Goal: Task Accomplishment & Management: Manage account settings

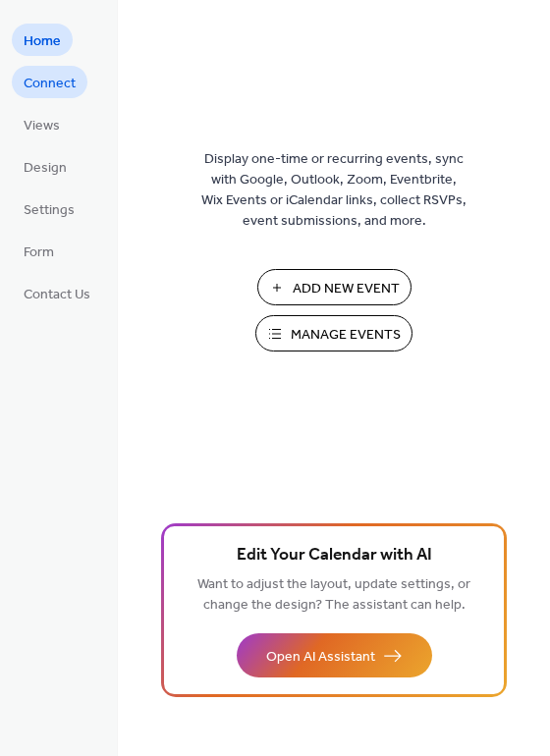
click at [69, 82] on span "Connect" at bounding box center [50, 84] width 52 height 21
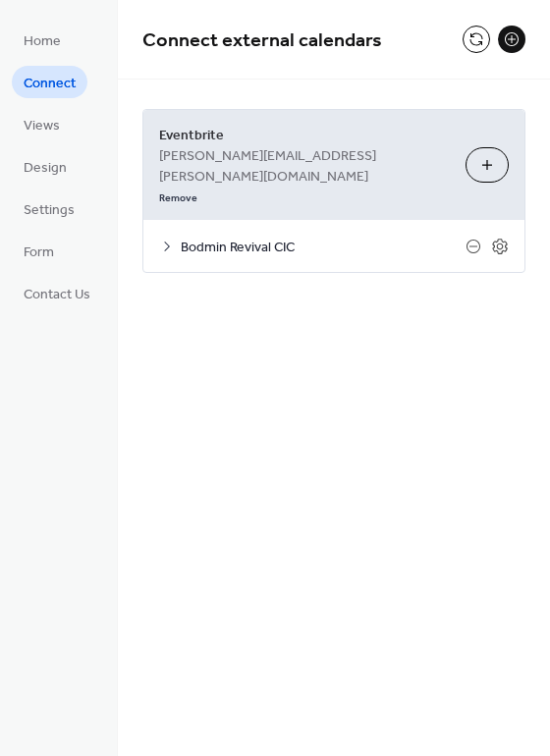
click at [356, 220] on div "Bodmin Revival CIC" at bounding box center [333, 246] width 381 height 52
click at [169, 239] on icon at bounding box center [167, 247] width 16 height 16
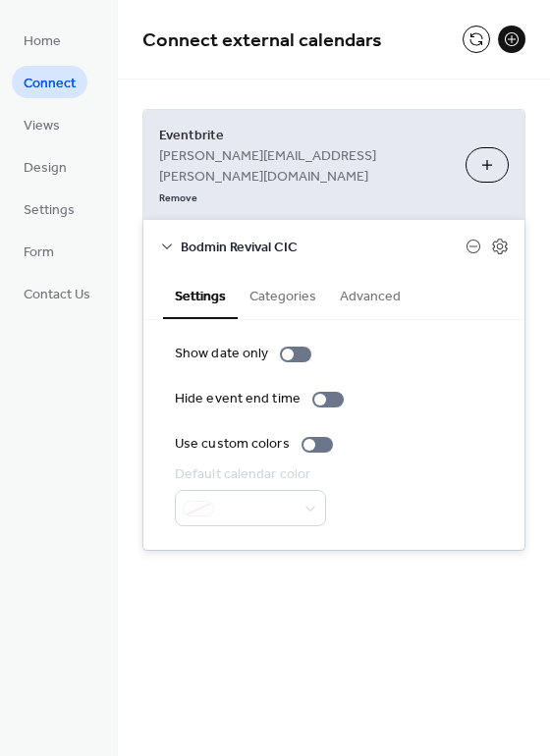
click at [286, 272] on button "Categories" at bounding box center [283, 294] width 90 height 45
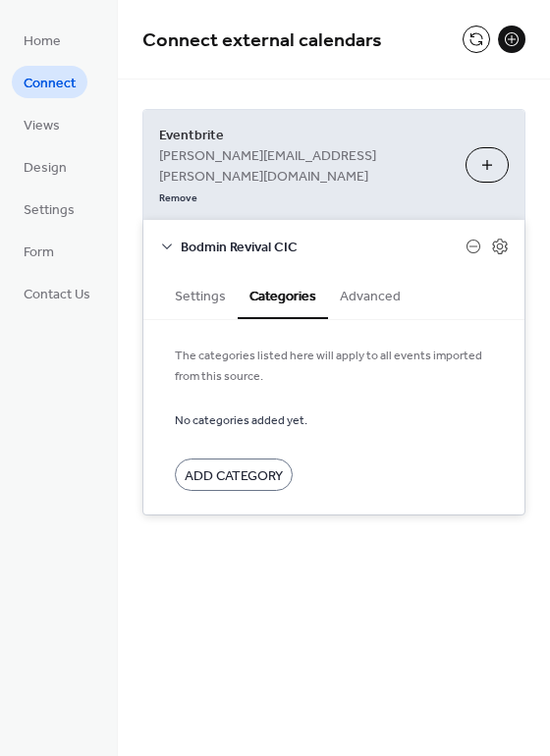
click at [360, 272] on button "Advanced" at bounding box center [370, 294] width 84 height 45
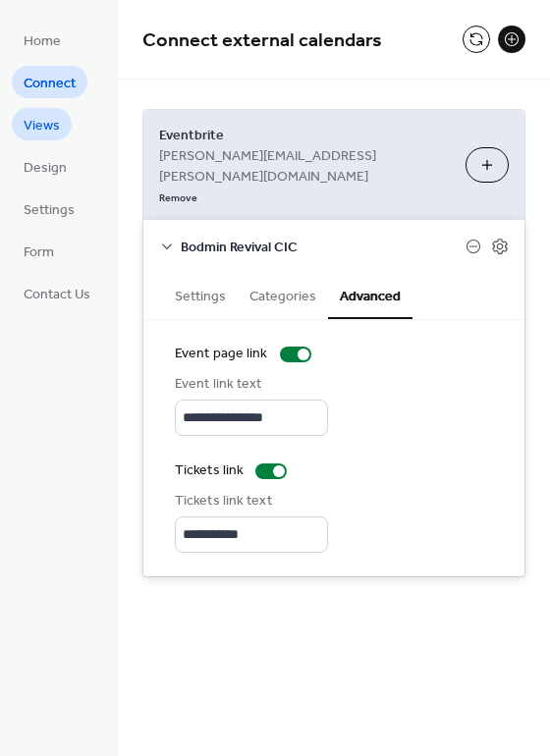
click at [33, 127] on span "Views" at bounding box center [42, 126] width 36 height 21
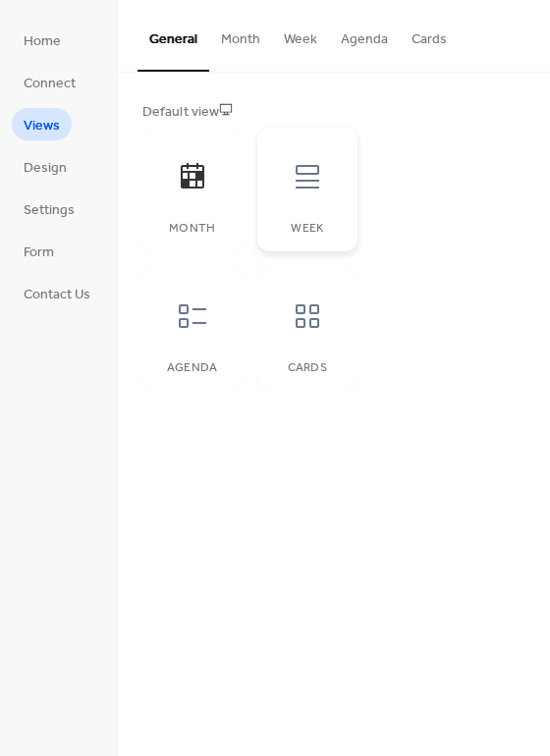
click at [329, 178] on div at bounding box center [307, 176] width 59 height 59
click at [197, 340] on div at bounding box center [192, 316] width 59 height 59
click at [44, 254] on span "Form" at bounding box center [39, 253] width 30 height 21
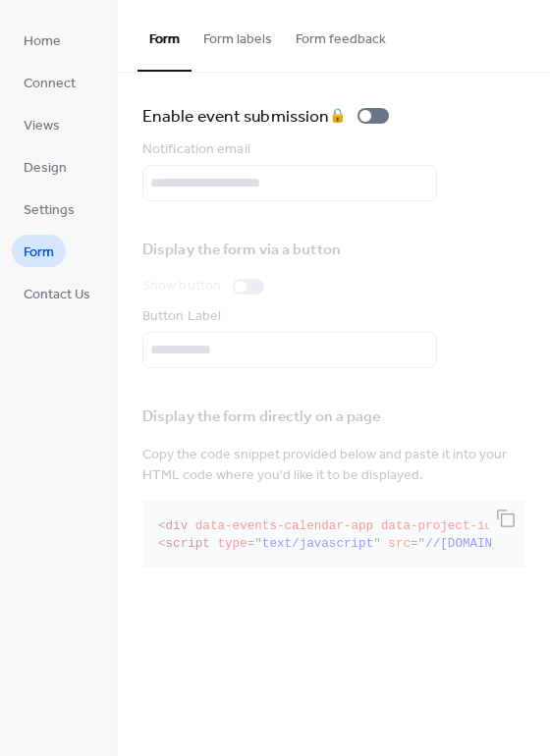
click at [251, 36] on button "Form labels" at bounding box center [238, 35] width 92 height 70
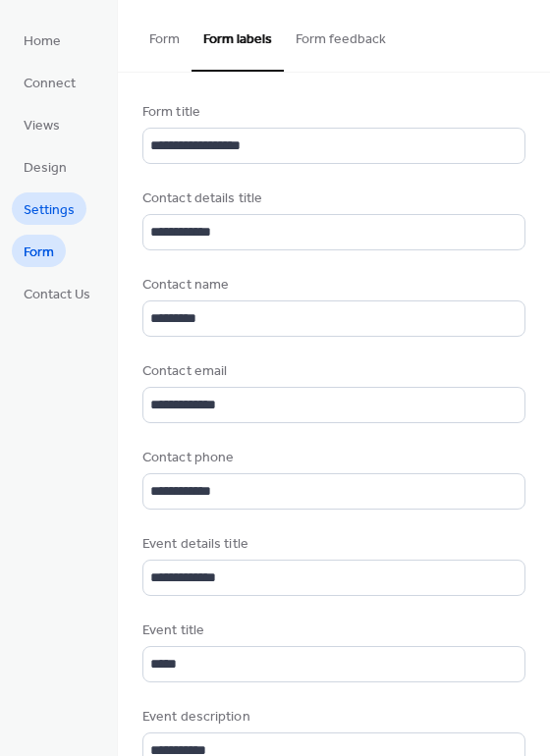
click at [71, 212] on span "Settings" at bounding box center [49, 210] width 51 height 21
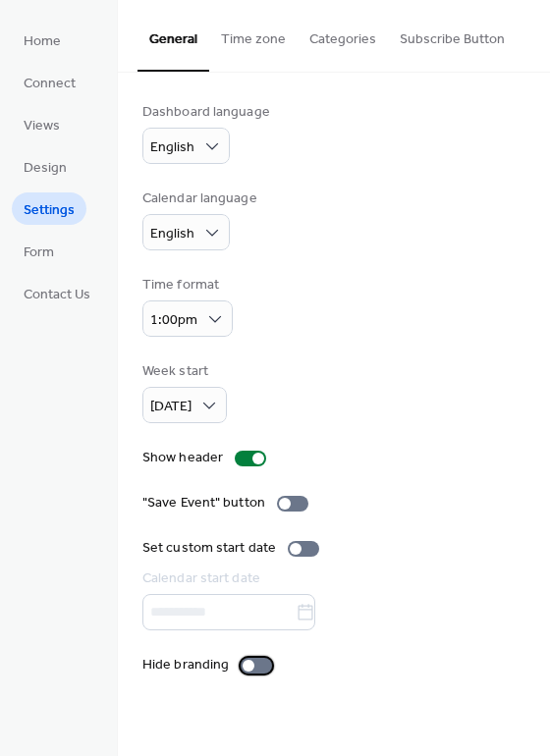
click at [249, 669] on div at bounding box center [249, 666] width 12 height 12
click at [245, 458] on div at bounding box center [250, 459] width 31 height 16
click at [237, 46] on button "Time zone" at bounding box center [253, 35] width 88 height 70
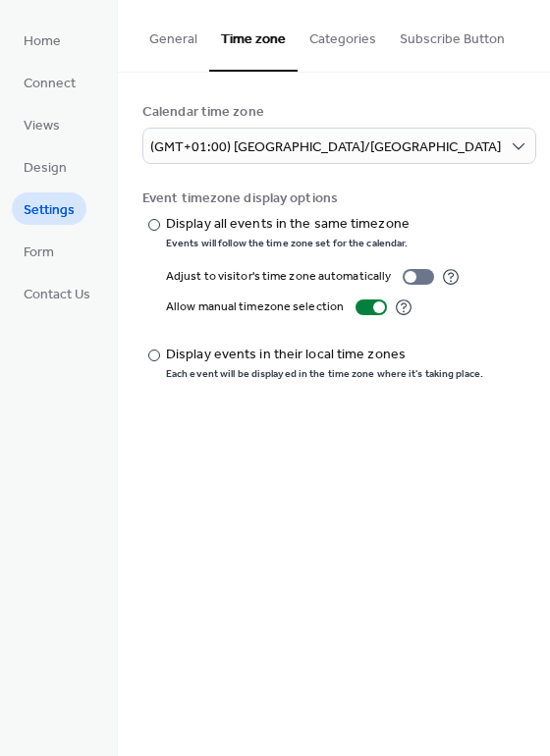
click at [353, 43] on button "Categories" at bounding box center [343, 35] width 90 height 70
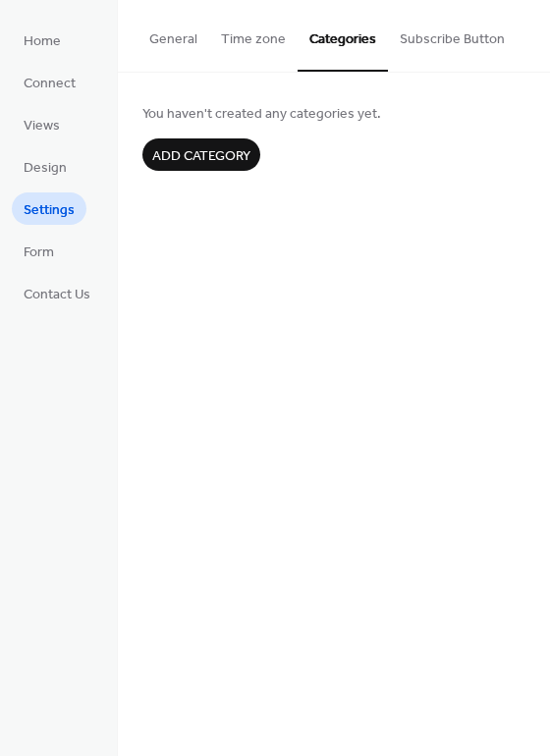
click at [463, 42] on button "Subscribe Button" at bounding box center [452, 35] width 129 height 70
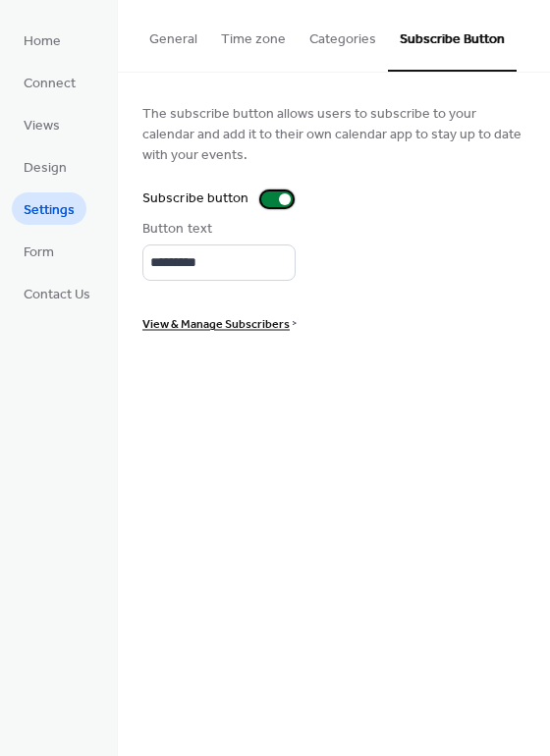
click at [279, 199] on div at bounding box center [285, 200] width 12 height 12
click at [276, 197] on div at bounding box center [276, 200] width 31 height 16
click at [33, 252] on span "Form" at bounding box center [39, 253] width 30 height 21
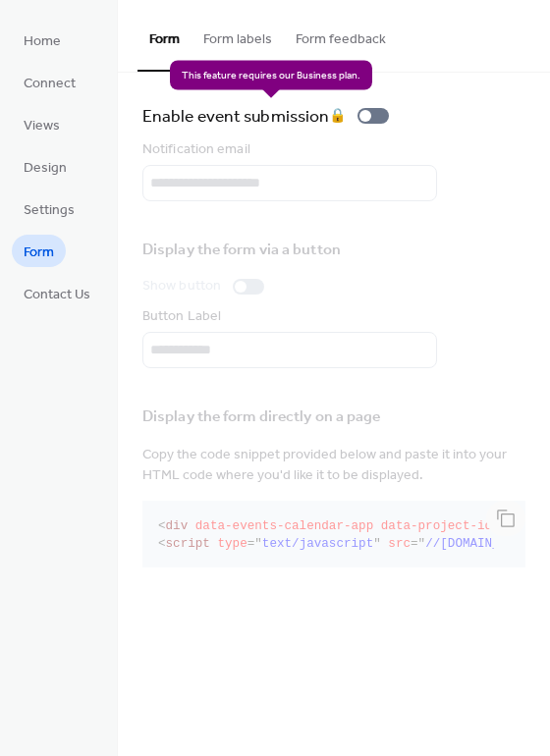
click at [363, 113] on div "Enable event submission 🔒" at bounding box center [269, 116] width 254 height 28
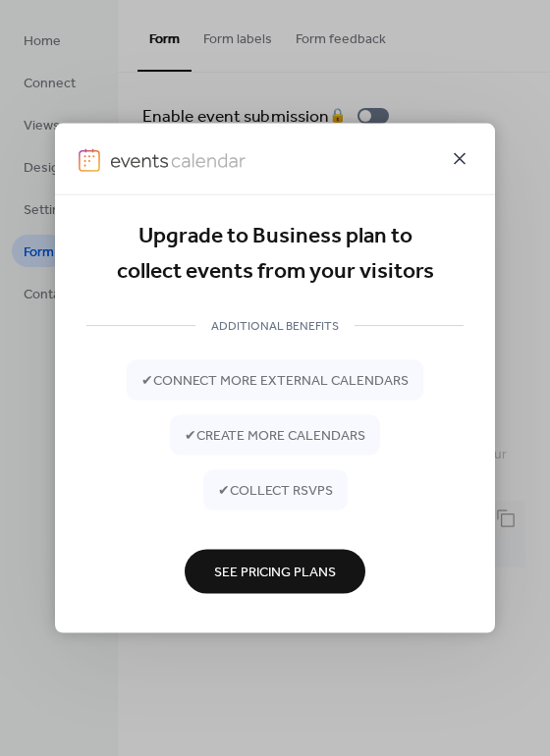
click at [459, 157] on icon at bounding box center [460, 159] width 12 height 12
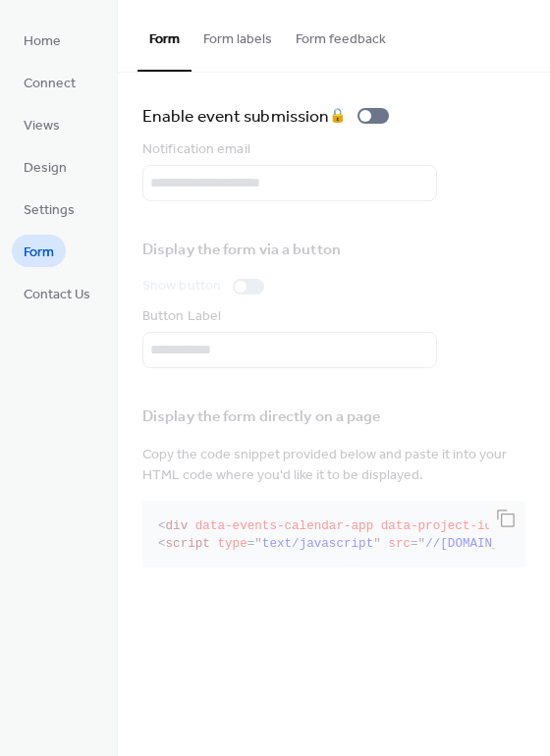
click at [240, 53] on button "Form labels" at bounding box center [238, 35] width 92 height 70
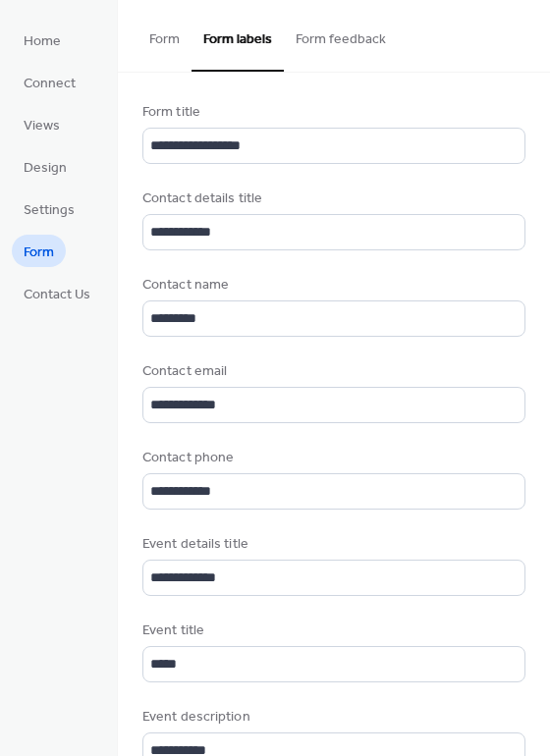
click at [307, 45] on button "Form feedback" at bounding box center [341, 35] width 114 height 70
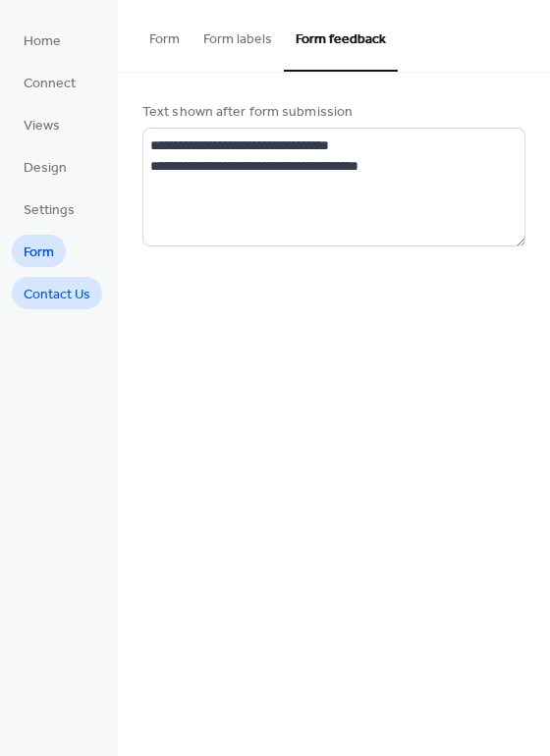
click at [30, 296] on span "Contact Us" at bounding box center [57, 295] width 67 height 21
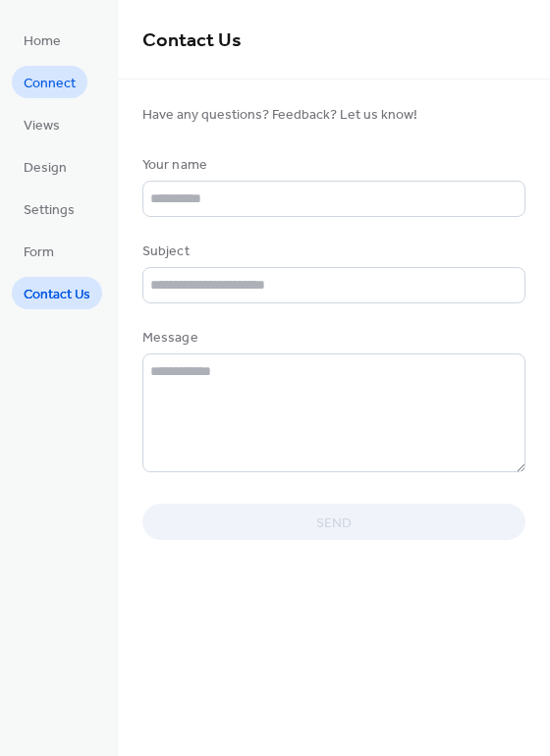
click at [55, 86] on span "Connect" at bounding box center [50, 84] width 52 height 21
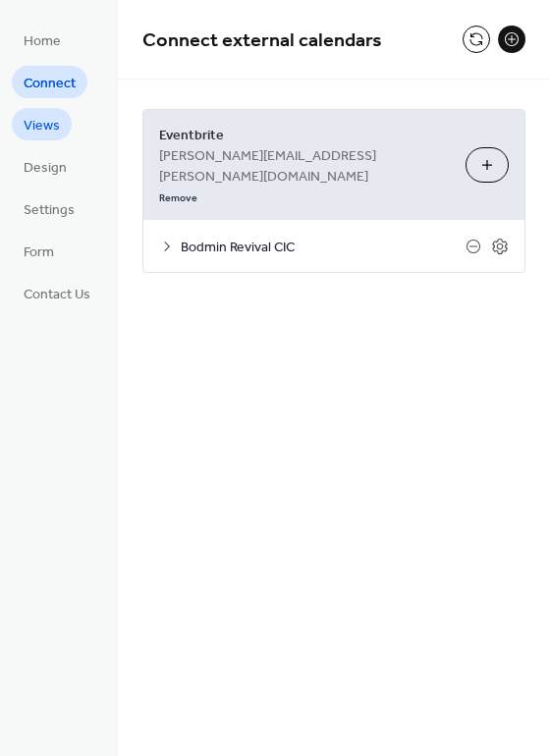
click at [47, 137] on span "Views" at bounding box center [42, 126] width 36 height 21
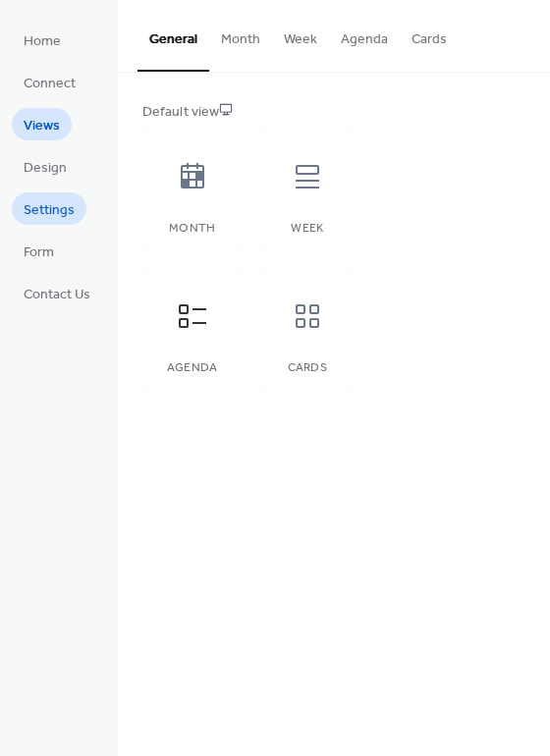
click at [43, 195] on link "Settings" at bounding box center [49, 209] width 75 height 32
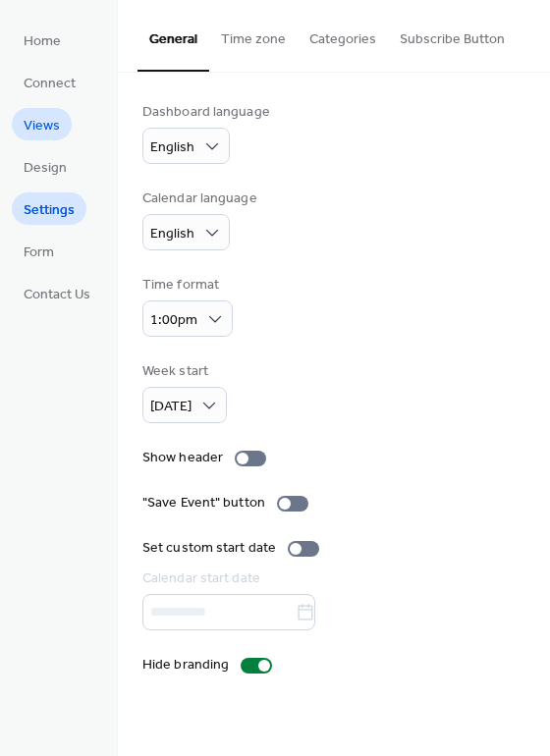
click at [44, 124] on span "Views" at bounding box center [42, 126] width 36 height 21
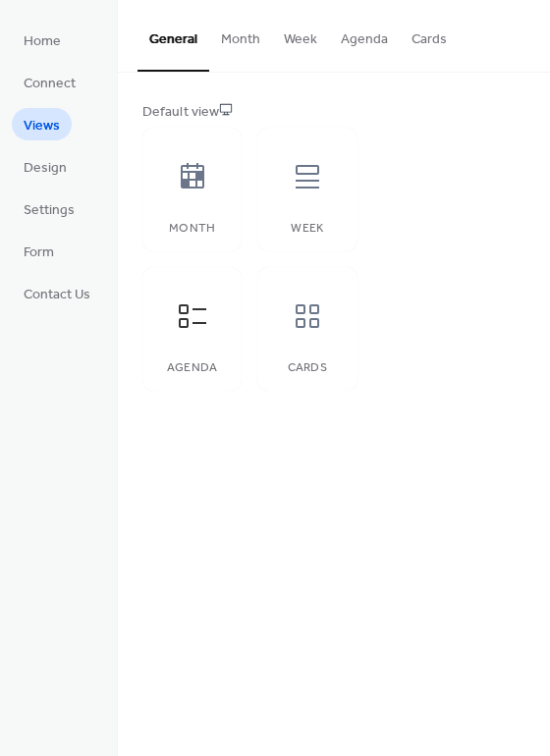
click at [418, 51] on button "Cards" at bounding box center [429, 35] width 59 height 70
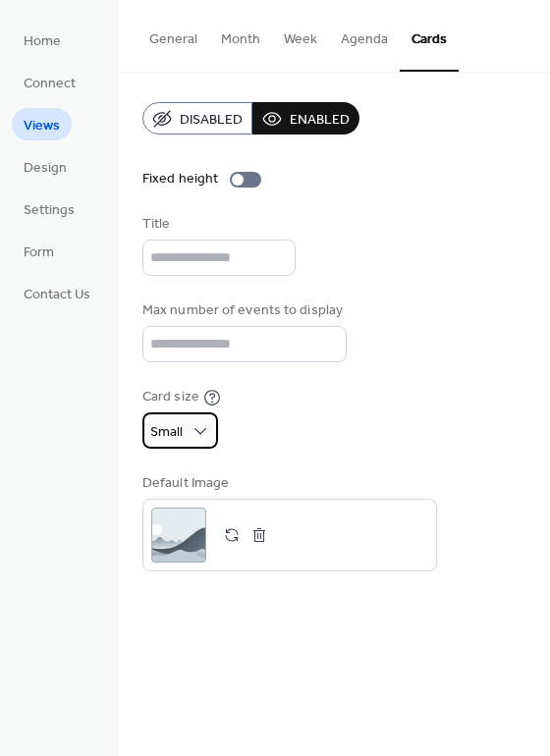
click at [174, 436] on span "Small" at bounding box center [166, 432] width 32 height 27
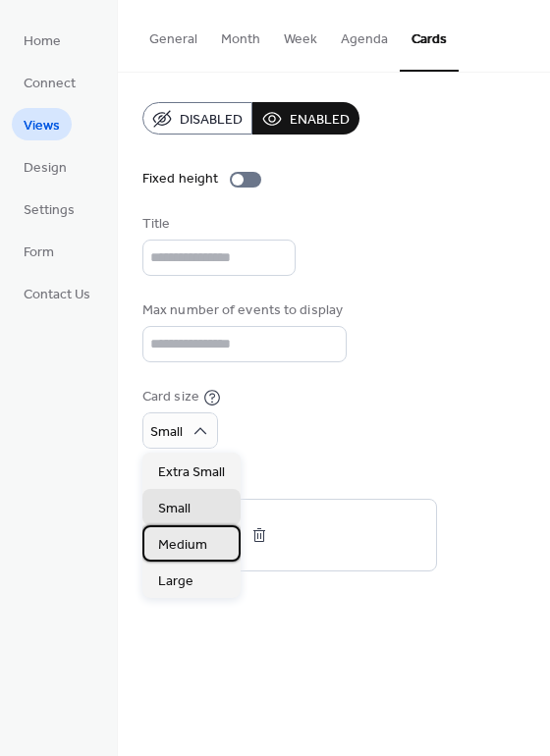
click at [181, 550] on span "Medium" at bounding box center [182, 545] width 49 height 21
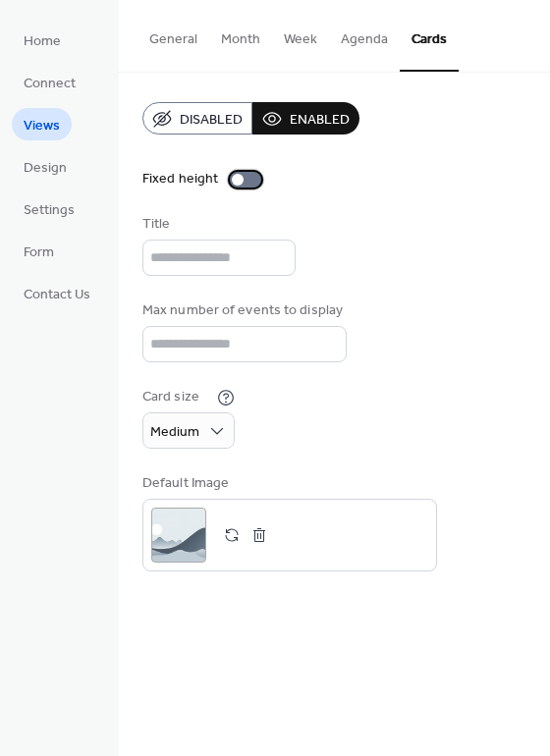
click at [238, 180] on div at bounding box center [238, 180] width 12 height 12
click at [59, 169] on span "Design" at bounding box center [45, 168] width 43 height 21
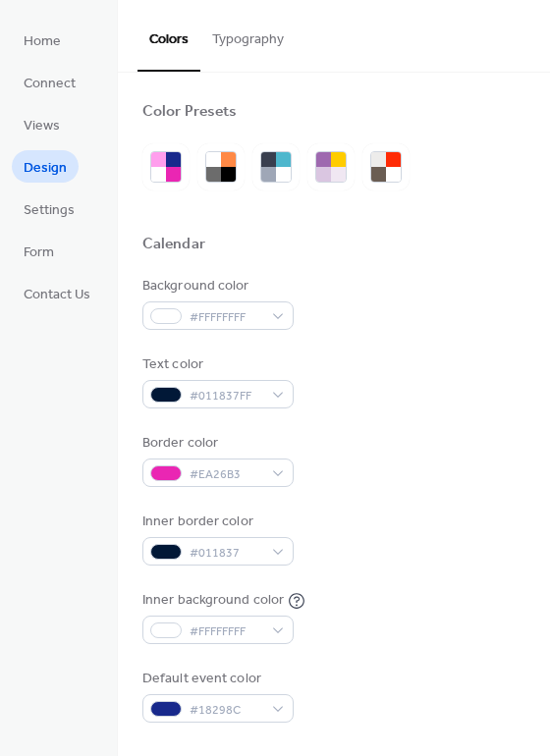
click at [246, 48] on button "Typography" at bounding box center [247, 35] width 95 height 70
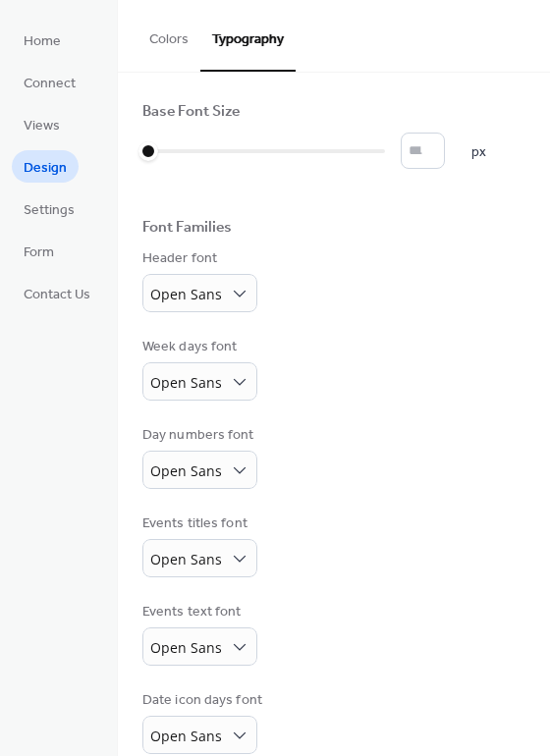
click at [177, 52] on button "Colors" at bounding box center [169, 35] width 63 height 70
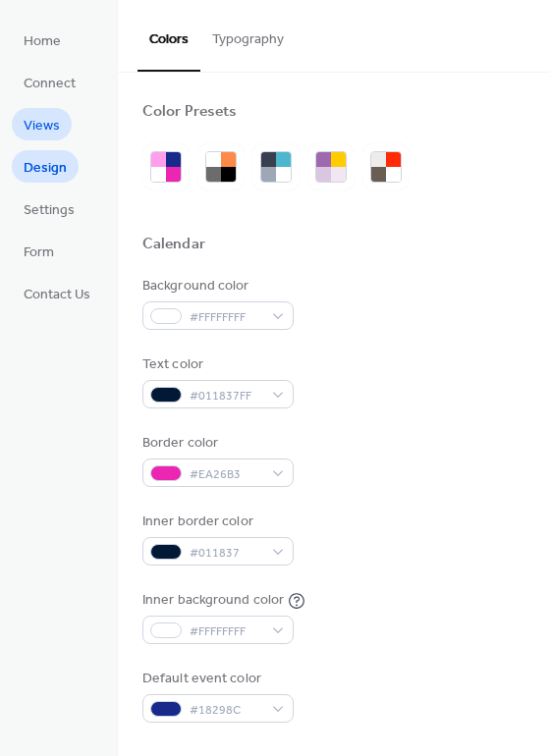
click at [52, 128] on span "Views" at bounding box center [42, 126] width 36 height 21
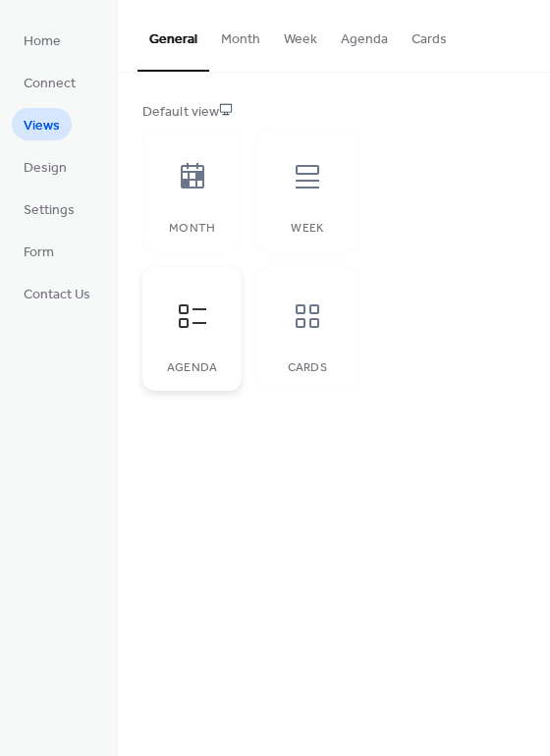
click at [209, 322] on div at bounding box center [192, 316] width 59 height 59
click at [292, 331] on icon at bounding box center [307, 316] width 31 height 31
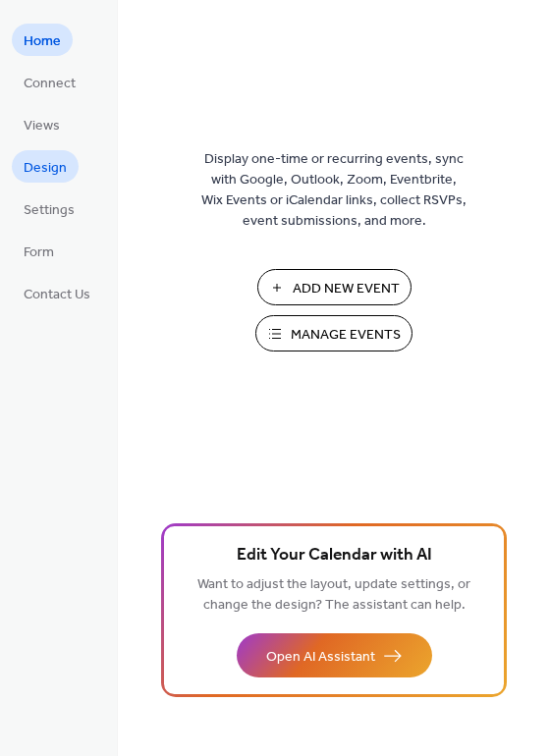
click at [52, 163] on span "Design" at bounding box center [45, 168] width 43 height 21
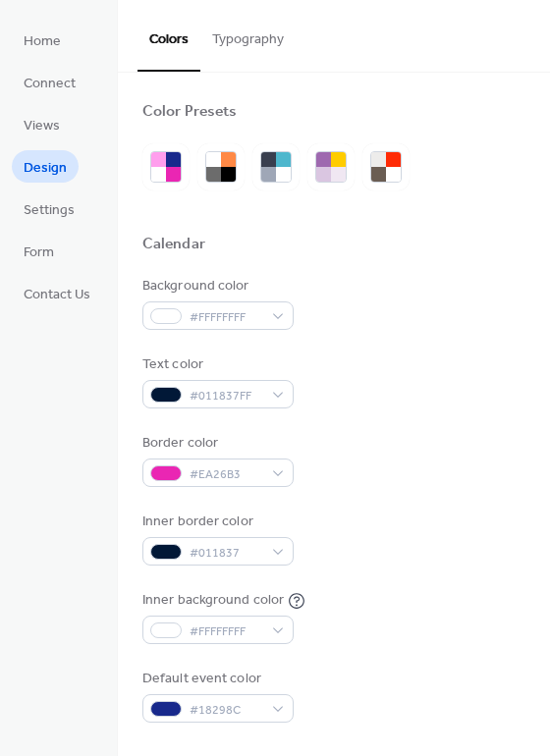
scroll to position [70, 0]
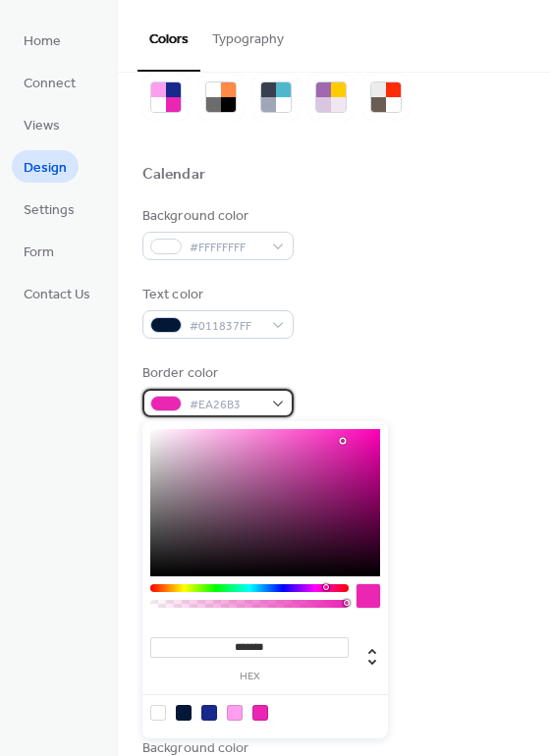
click at [267, 408] on div "#EA26B3" at bounding box center [217, 403] width 151 height 28
type input "***"
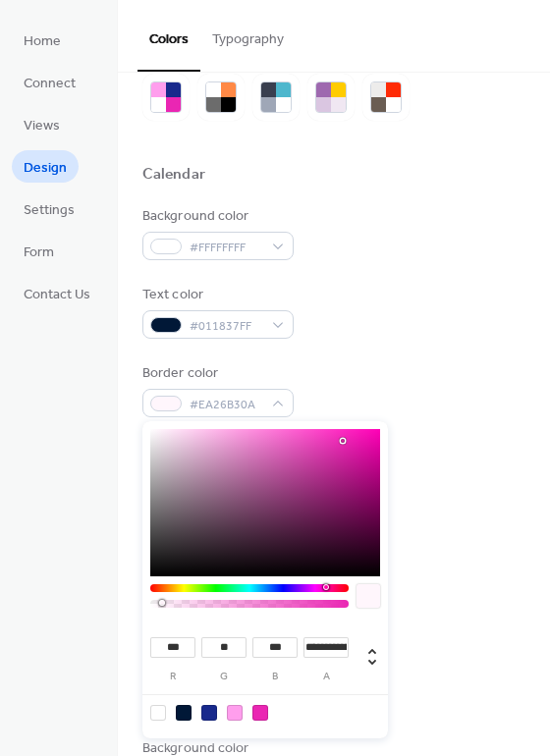
type input "*"
drag, startPoint x: 165, startPoint y: 600, endPoint x: 119, endPoint y: 600, distance: 46.2
click at [119, 600] on body "Home Connect Views Design Settings Form Contact Us Design Colors Typography Col…" at bounding box center [275, 378] width 550 height 756
click at [402, 354] on div "Background color #FFFFFFFF Text color #011837FF Border color #EA26B300 Inner bo…" at bounding box center [333, 429] width 383 height 447
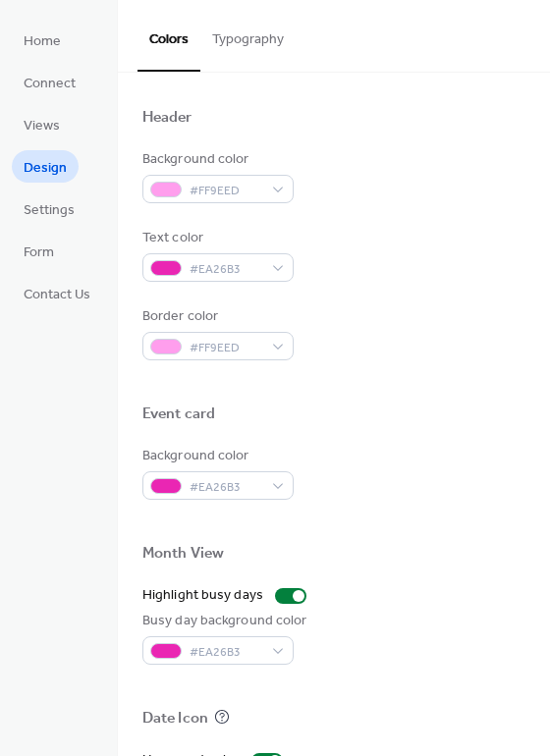
scroll to position [683, 0]
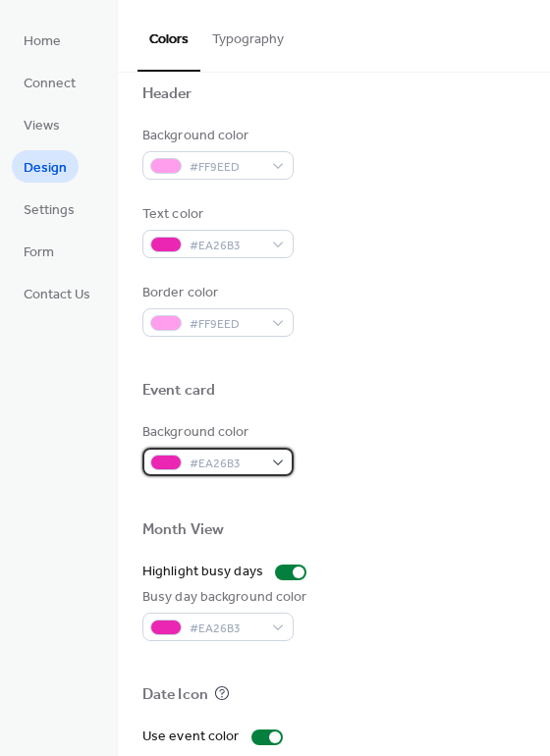
click at [272, 459] on div "#EA26B3" at bounding box center [217, 462] width 151 height 28
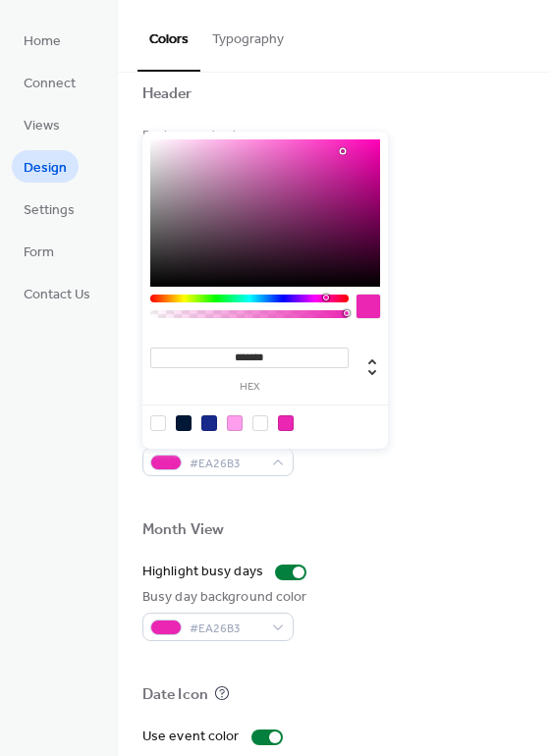
click at [235, 424] on div at bounding box center [235, 424] width 16 height 16
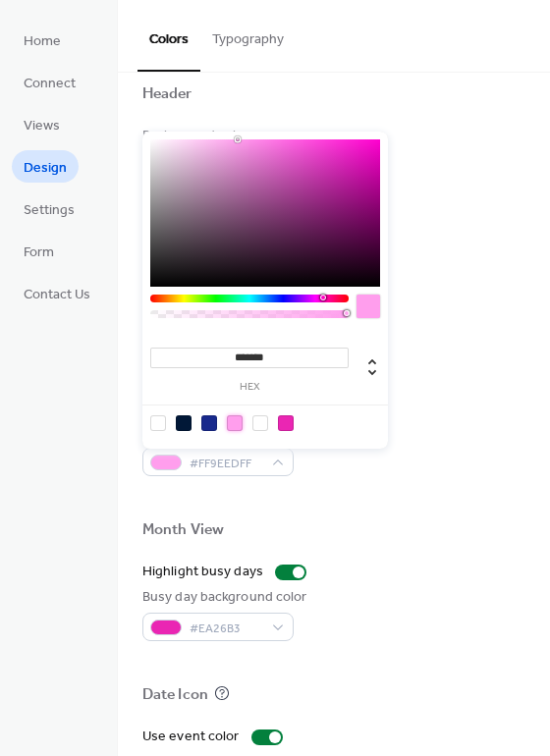
click at [215, 419] on div at bounding box center [209, 424] width 16 height 16
type input "*******"
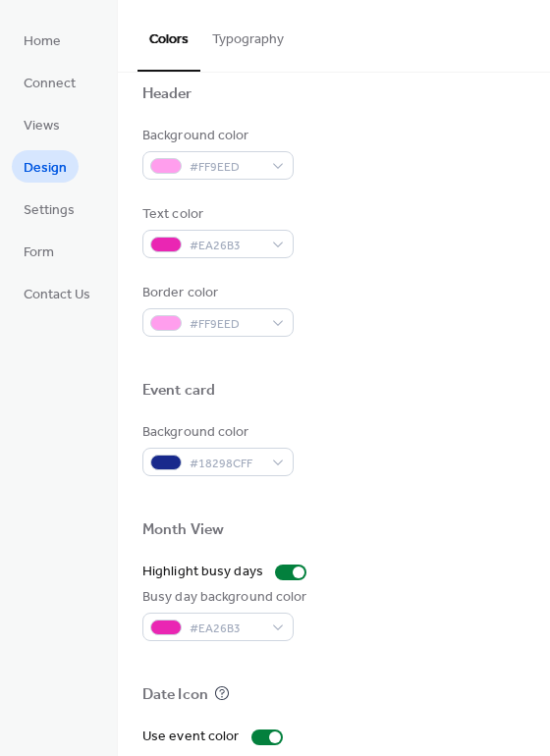
click at [460, 191] on div "Background color #FF9EED Text color #EA26B3 Border color #FF9EED" at bounding box center [333, 231] width 383 height 211
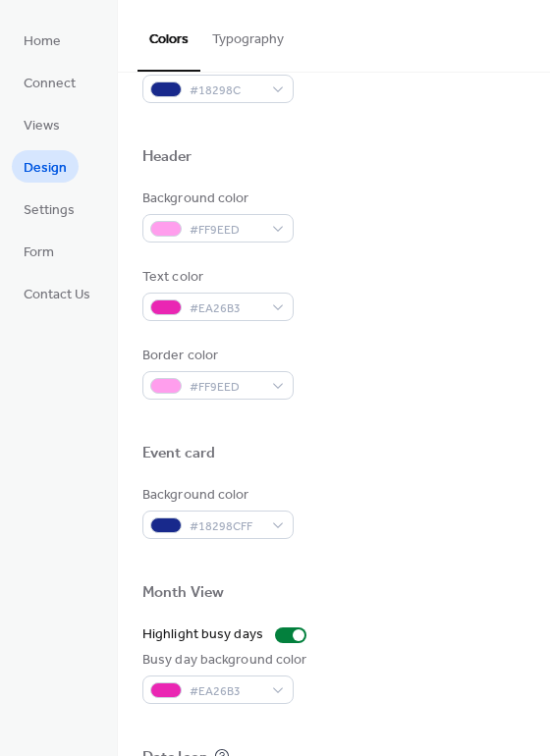
scroll to position [622, 0]
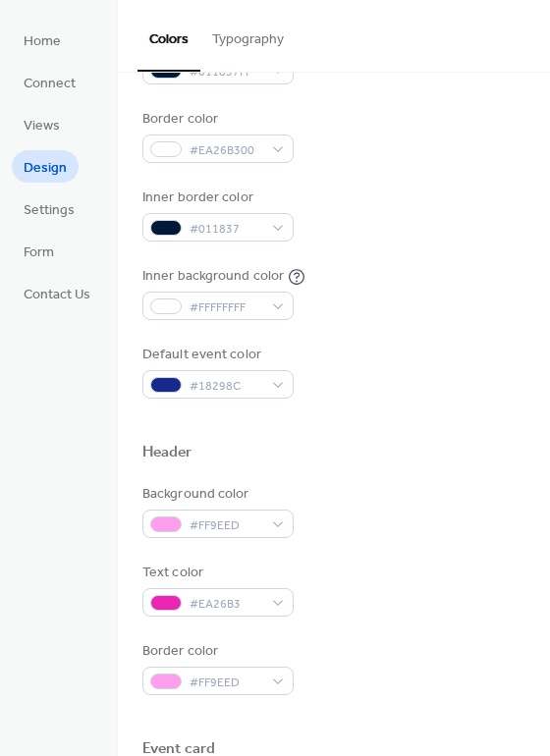
click at [245, 50] on button "Typography" at bounding box center [247, 35] width 95 height 70
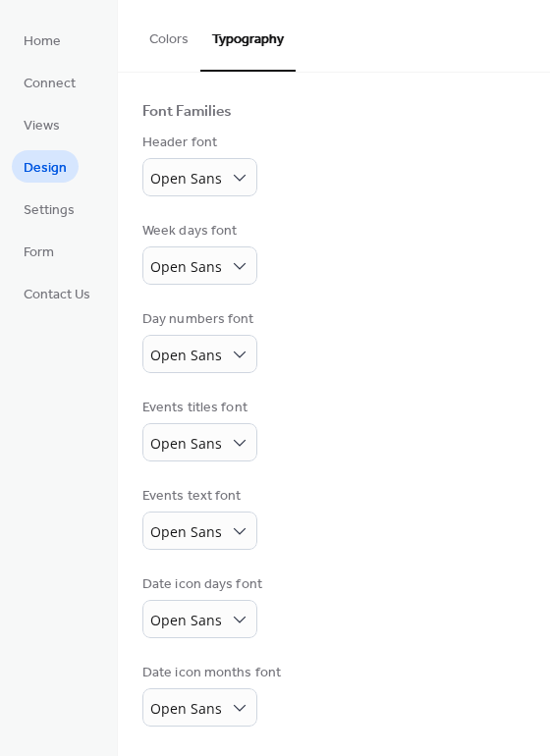
click at [173, 44] on button "Colors" at bounding box center [169, 35] width 63 height 70
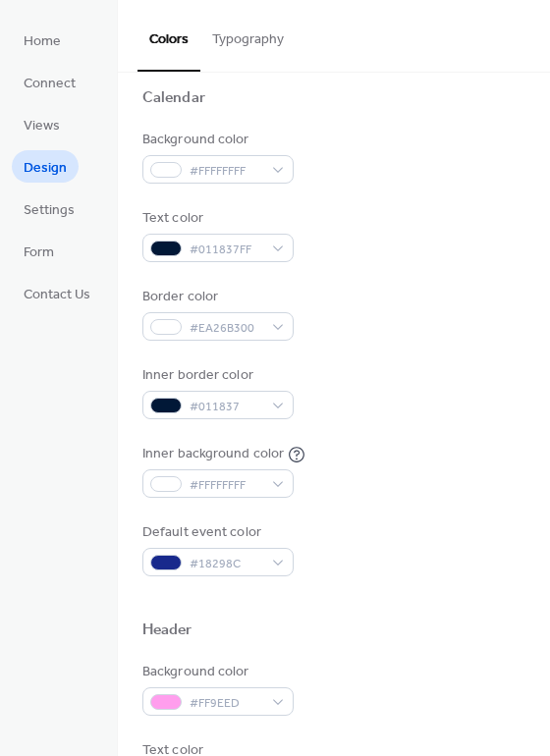
scroll to position [136, 0]
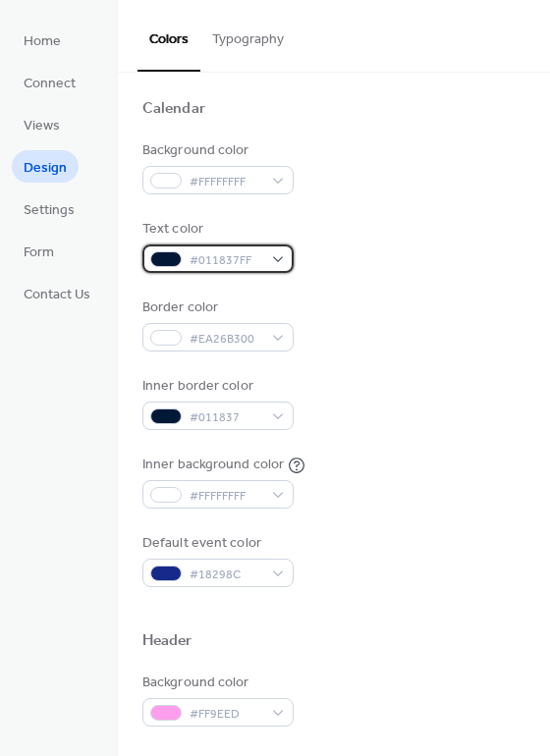
click at [239, 254] on span "#011837FF" at bounding box center [226, 261] width 73 height 21
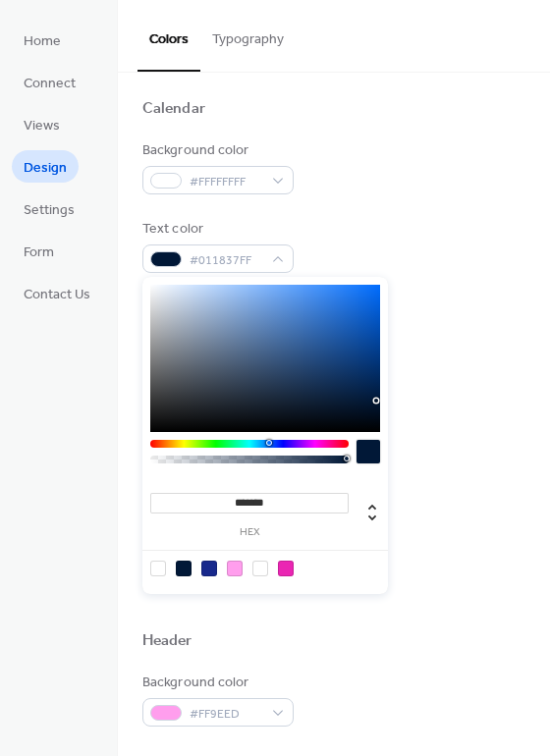
click at [161, 567] on div at bounding box center [158, 569] width 16 height 16
type input "*******"
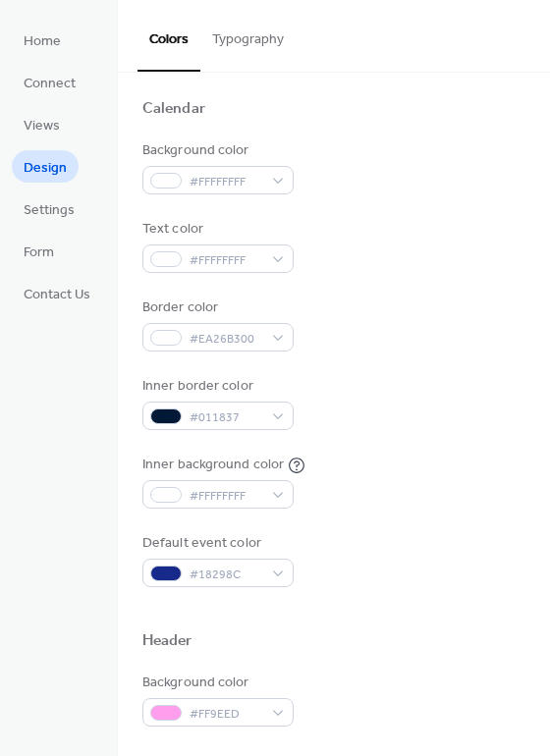
click at [395, 282] on div "Background color #FFFFFFFF Text color #FFFFFFFF Border color #EA26B300 Inner bo…" at bounding box center [333, 363] width 383 height 447
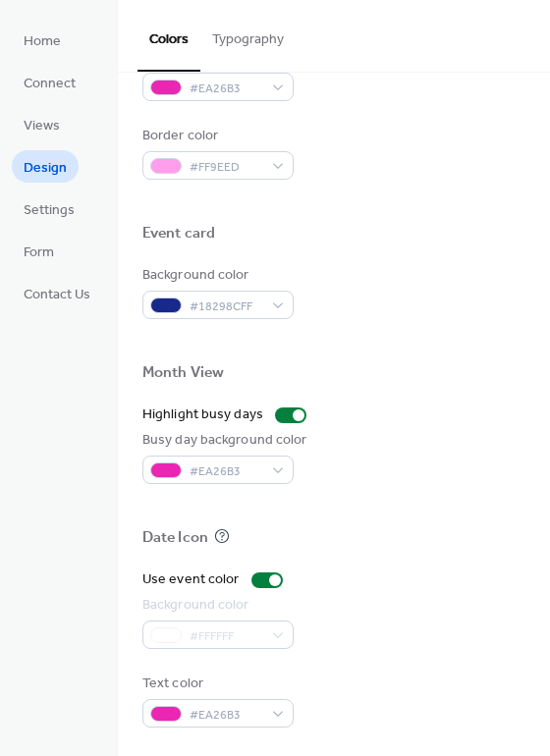
scroll to position [841, 0]
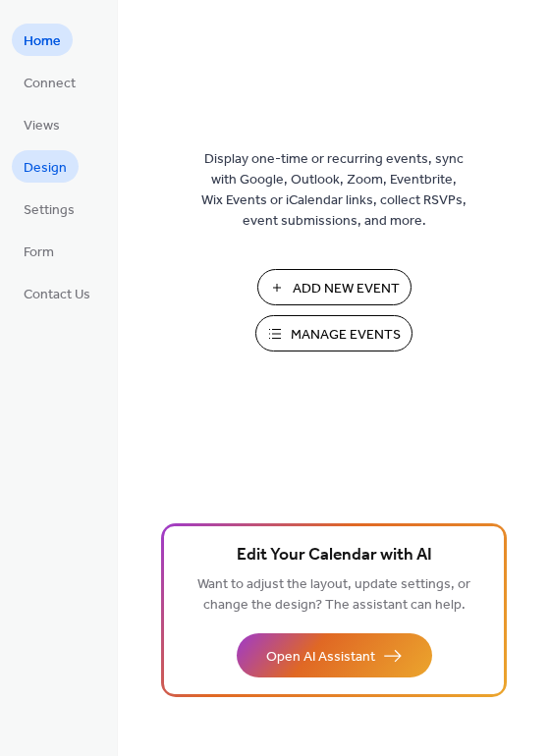
click at [55, 167] on span "Design" at bounding box center [45, 168] width 43 height 21
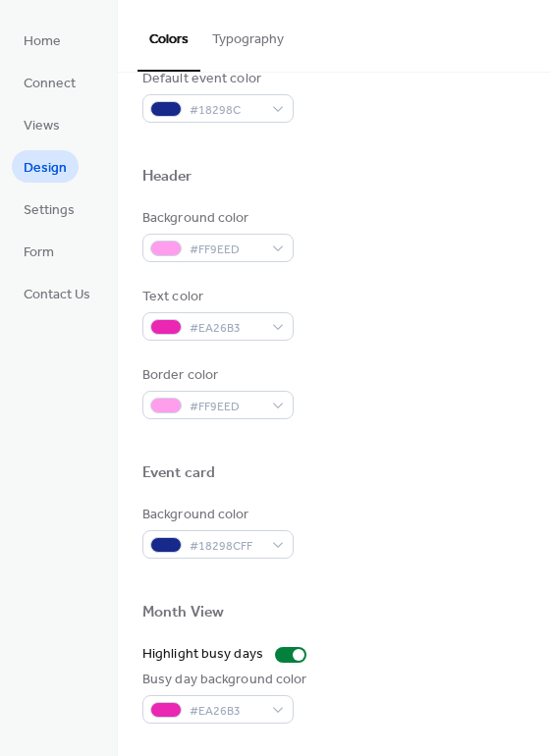
scroll to position [593, 0]
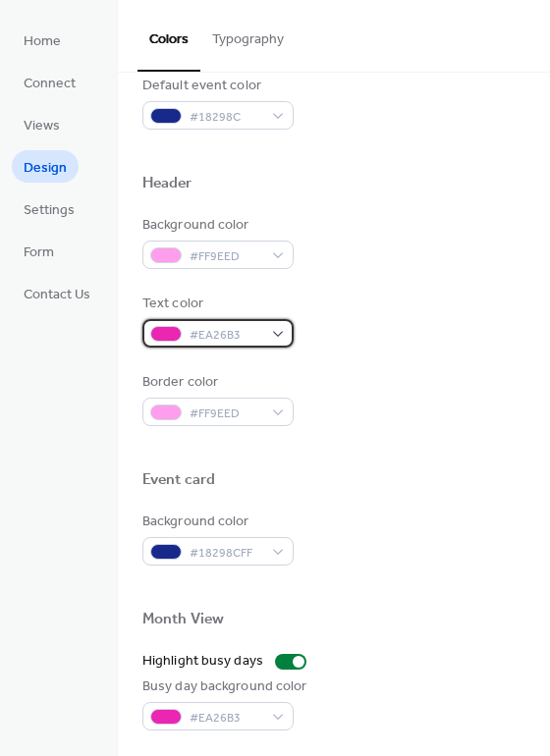
click at [253, 335] on span "#EA26B3" at bounding box center [226, 335] width 73 height 21
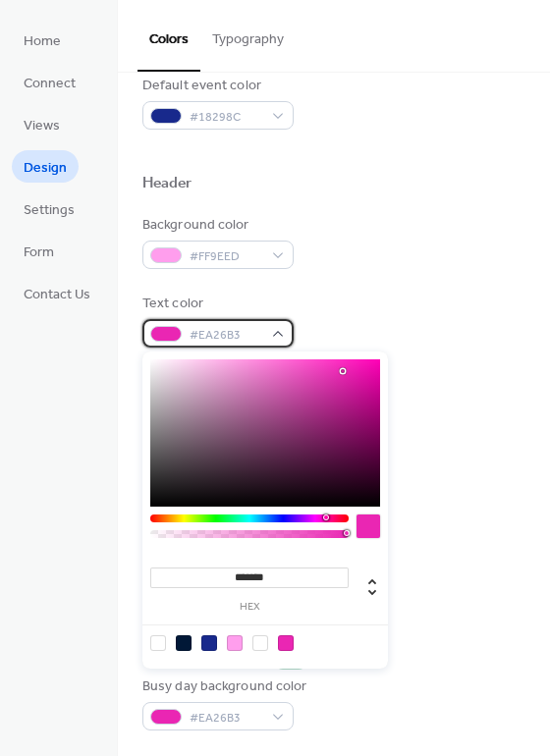
click at [253, 335] on span "#EA26B3" at bounding box center [226, 335] width 73 height 21
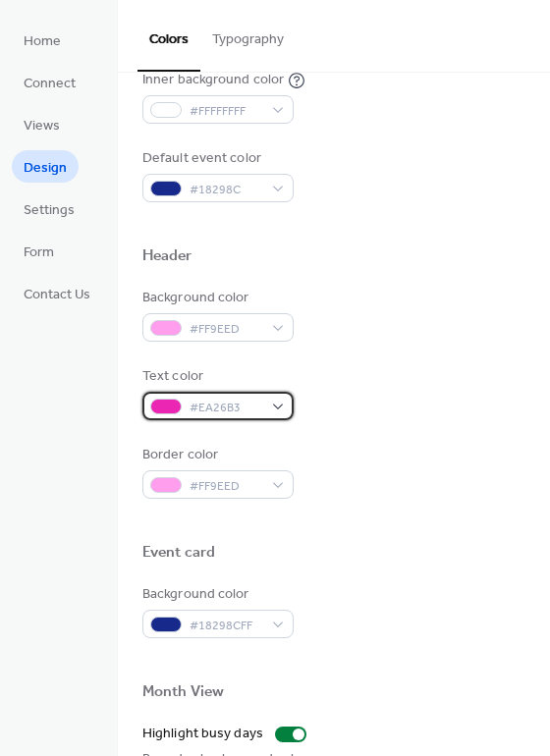
scroll to position [499, 0]
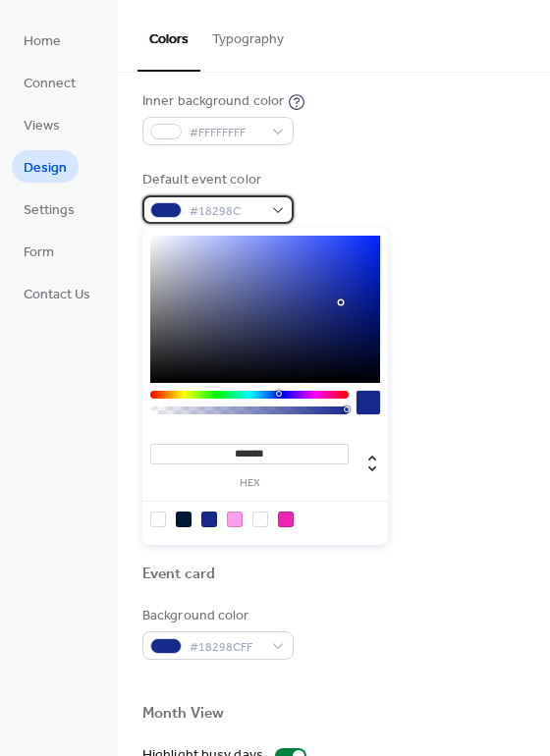
click at [254, 209] on span "#18298C" at bounding box center [226, 211] width 73 height 21
click at [160, 519] on div at bounding box center [158, 520] width 16 height 16
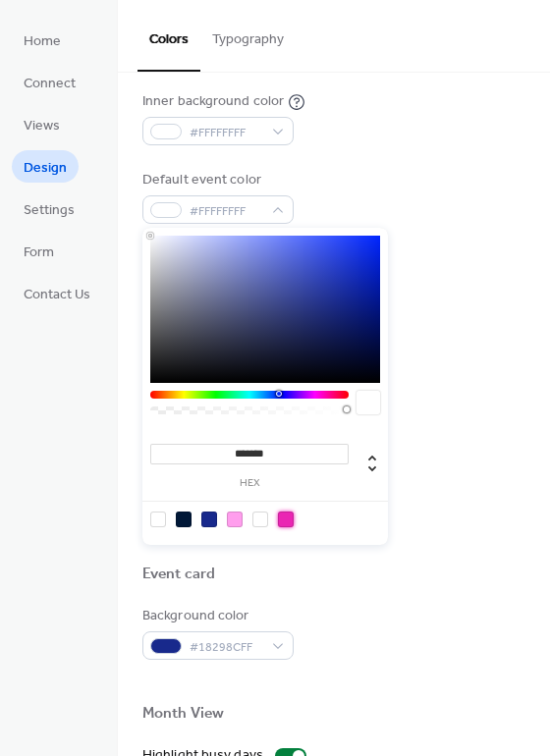
click at [290, 518] on div at bounding box center [286, 520] width 16 height 16
type input "*******"
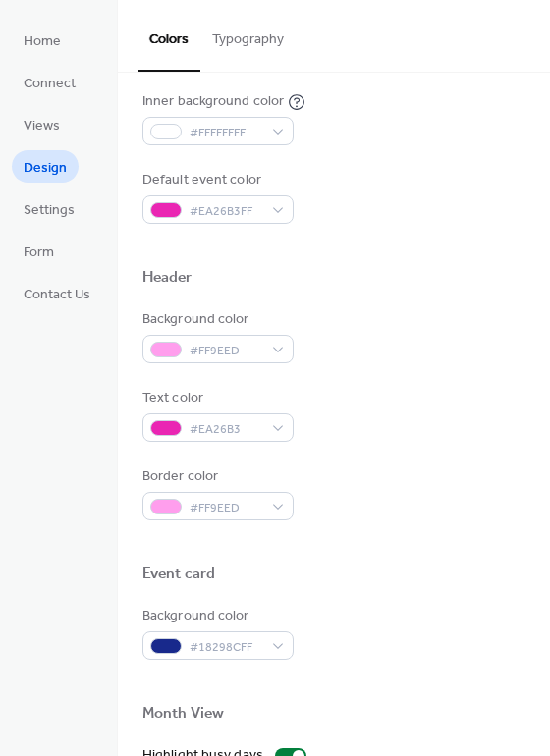
click at [415, 240] on div at bounding box center [333, 246] width 383 height 44
click at [252, 428] on span "#EA26B3" at bounding box center [226, 429] width 73 height 21
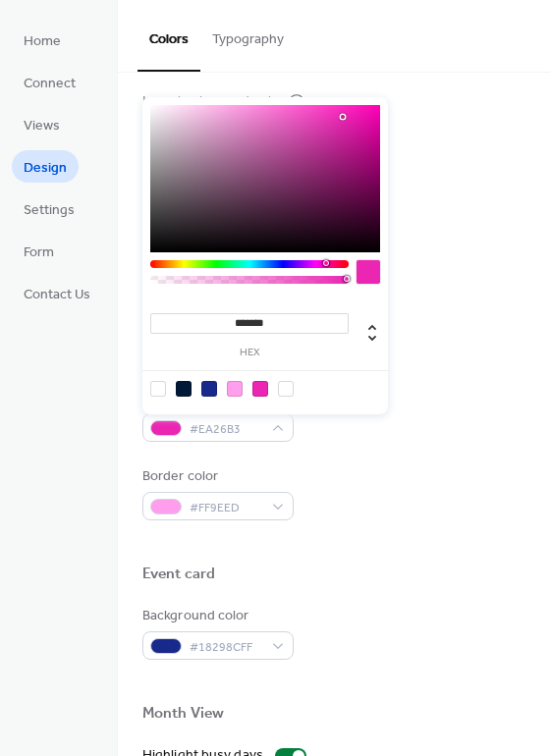
click at [161, 389] on div at bounding box center [158, 389] width 16 height 16
type input "*******"
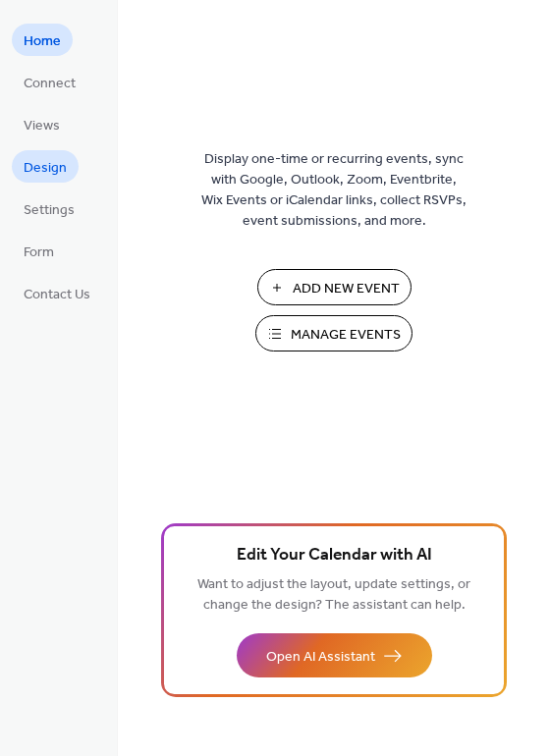
click at [64, 171] on span "Design" at bounding box center [45, 168] width 43 height 21
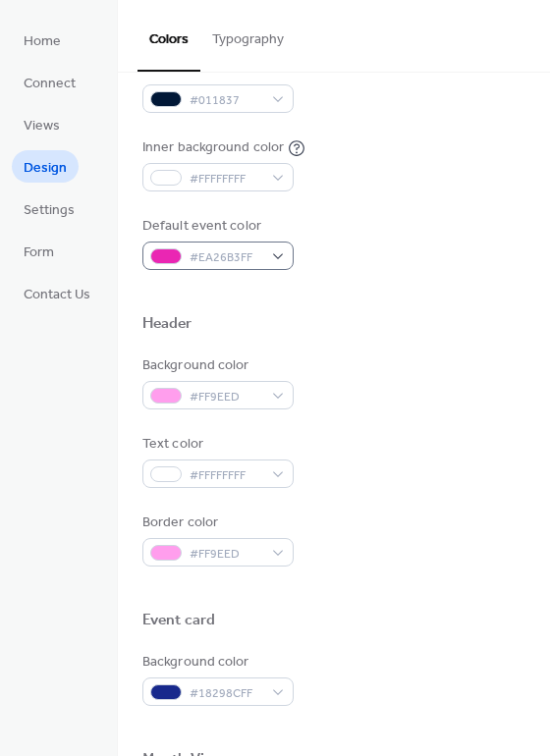
scroll to position [481, 0]
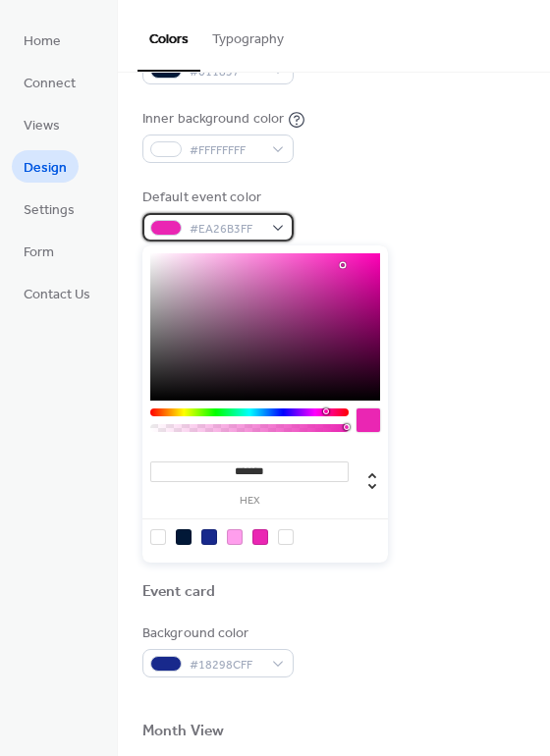
click at [247, 219] on span "#EA26B3FF" at bounding box center [226, 229] width 73 height 21
click at [258, 531] on div at bounding box center [260, 537] width 16 height 16
click at [410, 512] on div "Border color #FF9EED" at bounding box center [333, 511] width 383 height 54
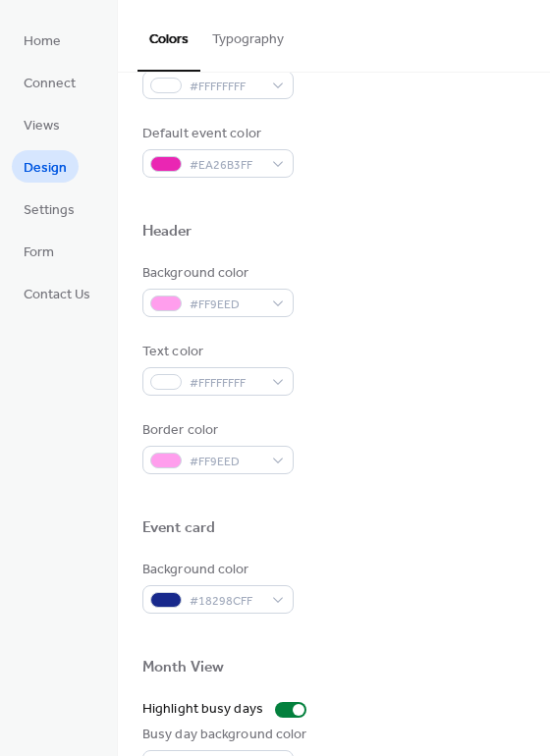
scroll to position [542, 0]
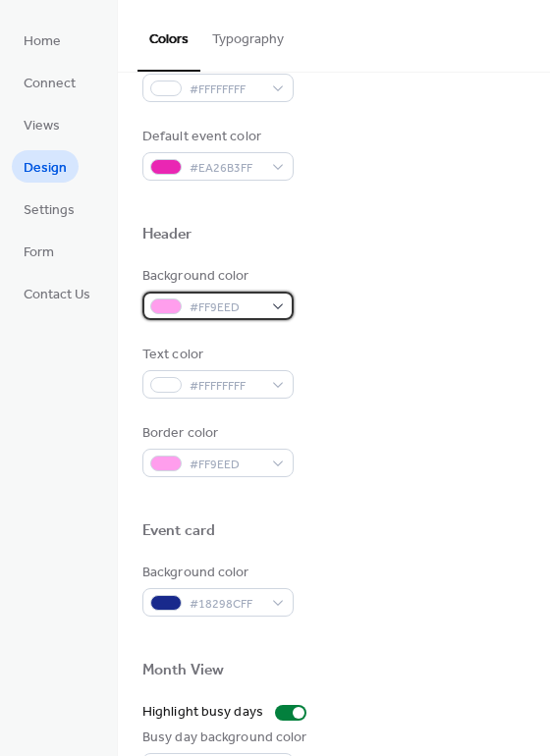
click at [257, 307] on span "#FF9EED" at bounding box center [226, 308] width 73 height 21
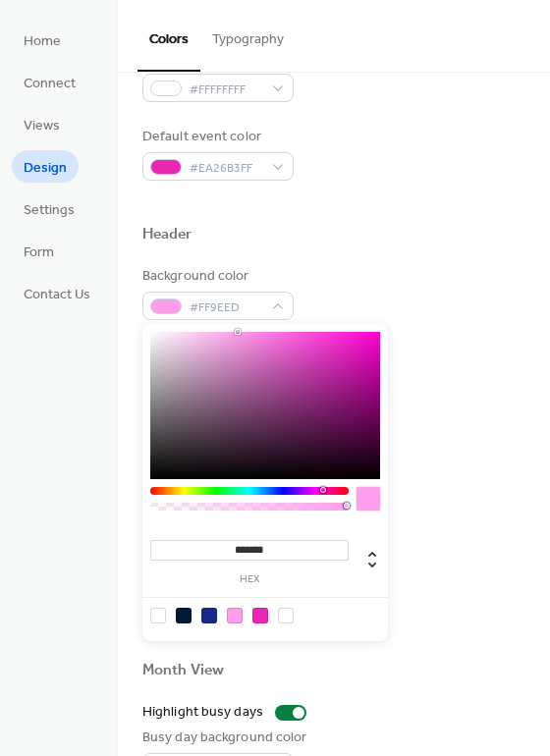
click at [262, 615] on div at bounding box center [260, 616] width 16 height 16
type input "*******"
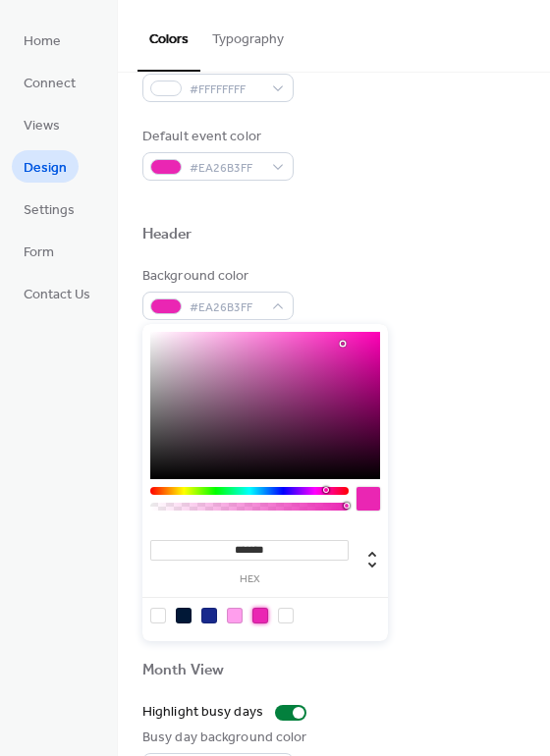
click at [333, 241] on div "Header" at bounding box center [333, 238] width 383 height 26
click at [251, 310] on span "#EA26B3FF" at bounding box center [226, 308] width 73 height 21
click at [232, 617] on div at bounding box center [235, 616] width 16 height 16
type input "*******"
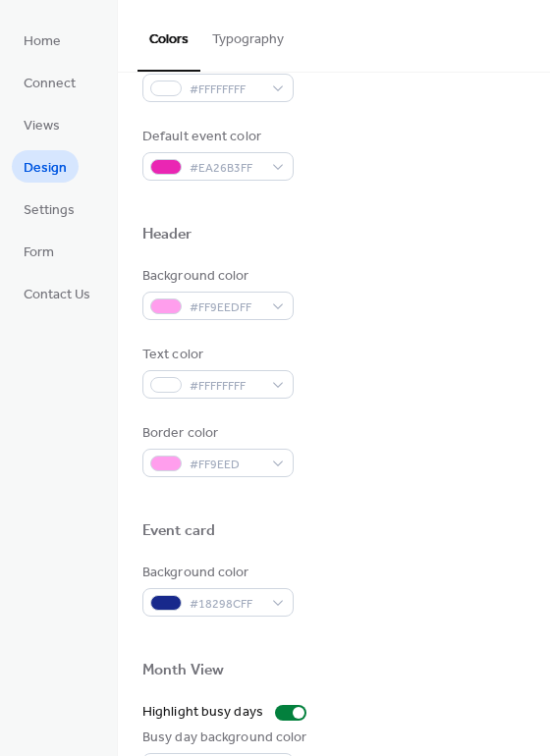
click at [401, 258] on div at bounding box center [333, 259] width 383 height 16
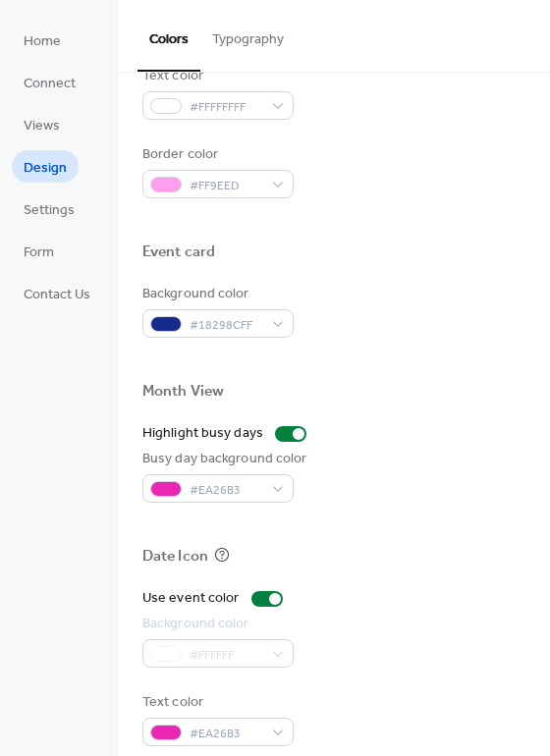
scroll to position [841, 0]
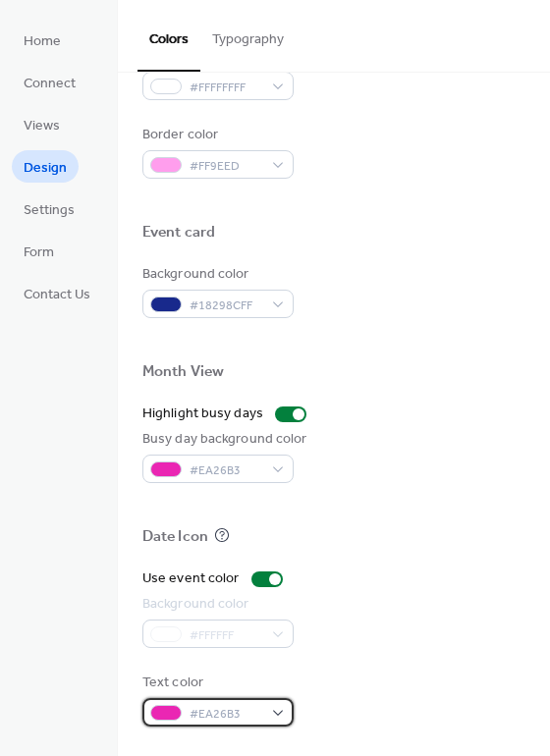
click at [192, 707] on span "#EA26B3" at bounding box center [226, 714] width 73 height 21
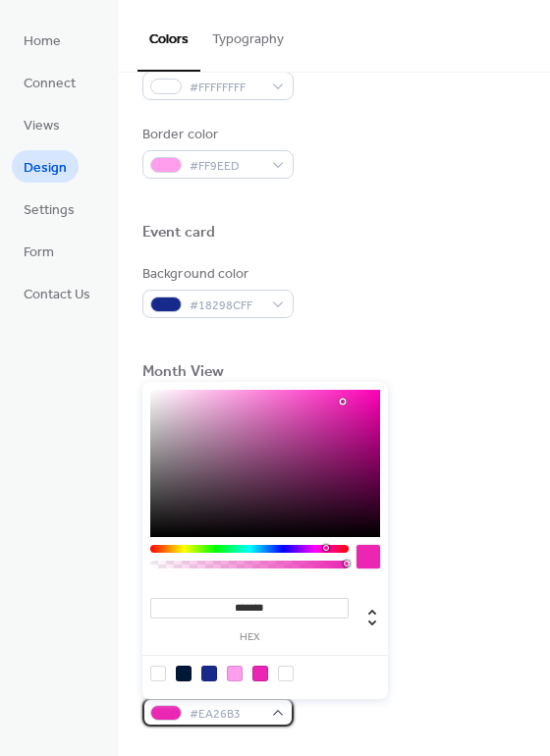
click at [191, 710] on span "#EA26B3" at bounding box center [226, 714] width 73 height 21
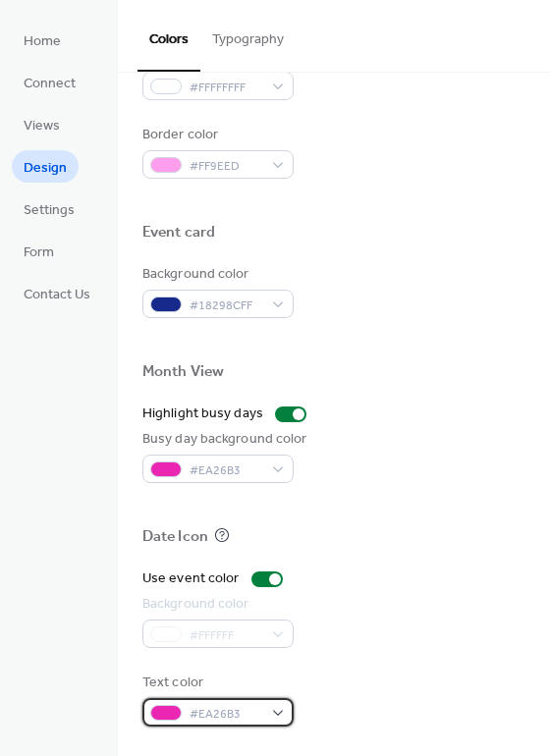
click at [204, 709] on span "#EA26B3" at bounding box center [226, 714] width 73 height 21
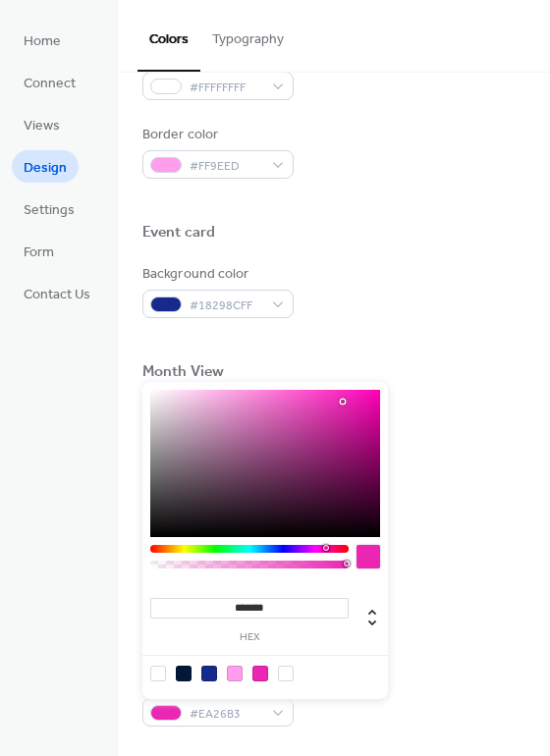
click at [161, 670] on div at bounding box center [158, 674] width 16 height 16
type input "*******"
click at [387, 655] on div at bounding box center [265, 673] width 250 height 36
click at [445, 596] on div "Background color #FFFFFF" at bounding box center [333, 621] width 383 height 54
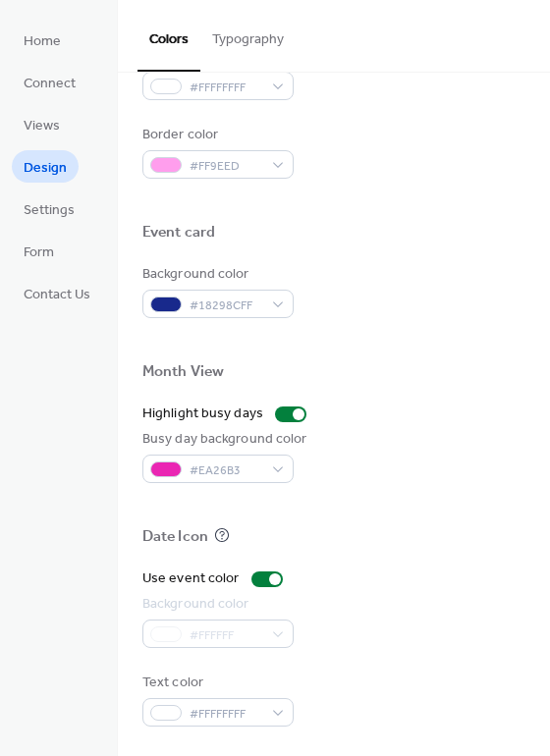
click at [271, 632] on div "#FFFFFF" at bounding box center [217, 634] width 151 height 28
click at [269, 580] on div at bounding box center [275, 580] width 12 height 12
click at [268, 580] on div at bounding box center [266, 580] width 31 height 16
click at [269, 581] on div at bounding box center [275, 580] width 12 height 12
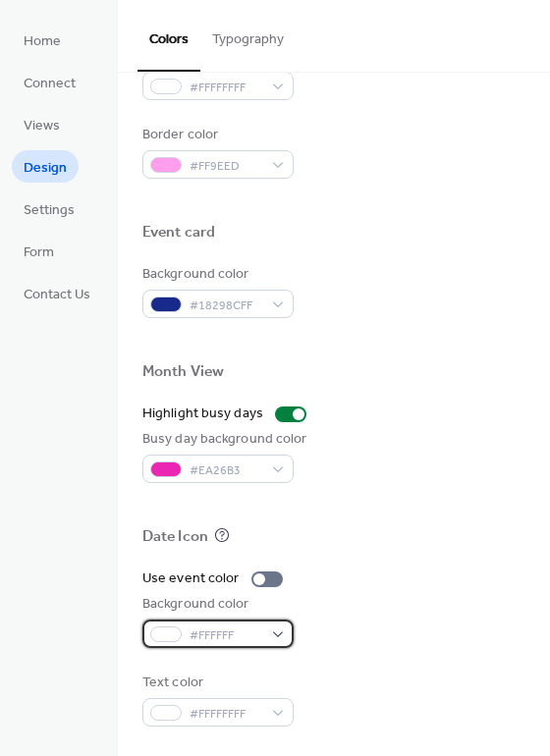
click at [271, 638] on div "#FFFFFF" at bounding box center [217, 634] width 151 height 28
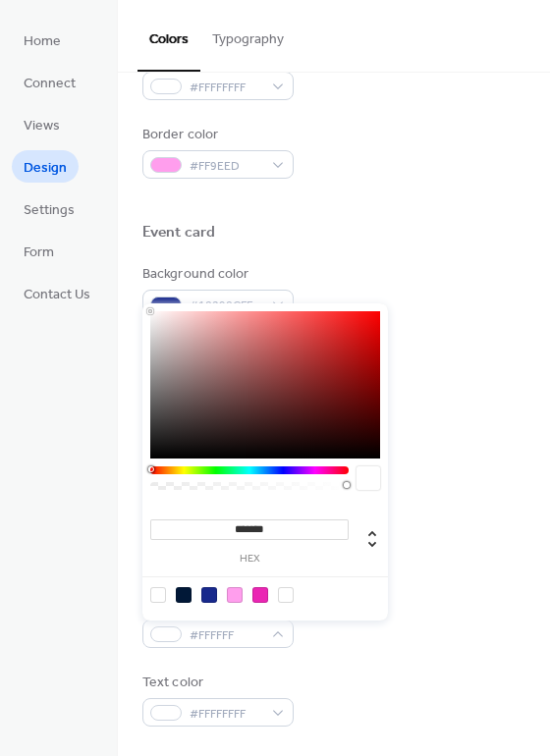
click at [259, 595] on div at bounding box center [260, 595] width 16 height 16
type input "*******"
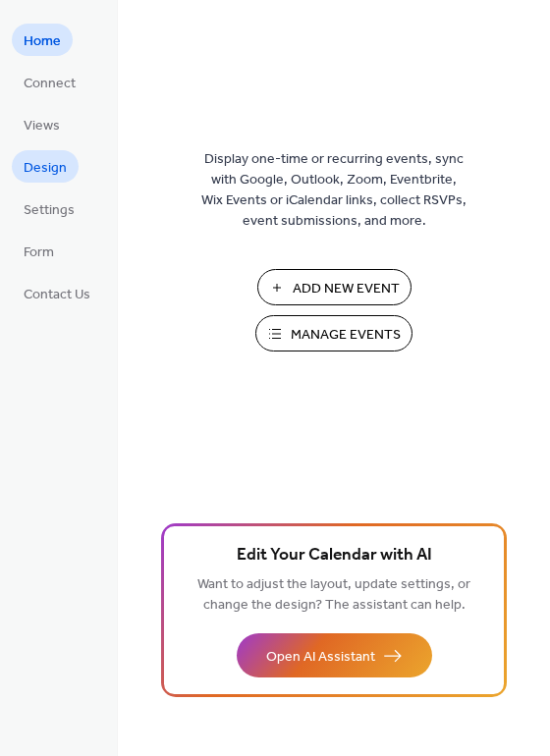
click at [61, 169] on span "Design" at bounding box center [45, 168] width 43 height 21
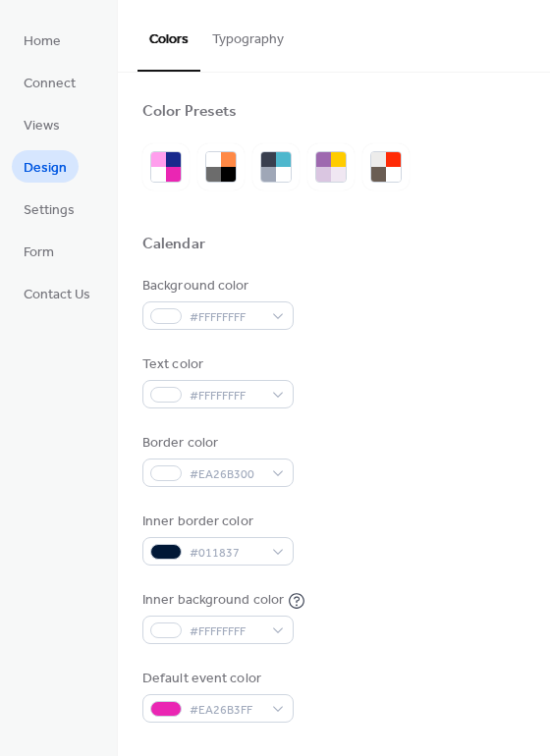
scroll to position [841, 0]
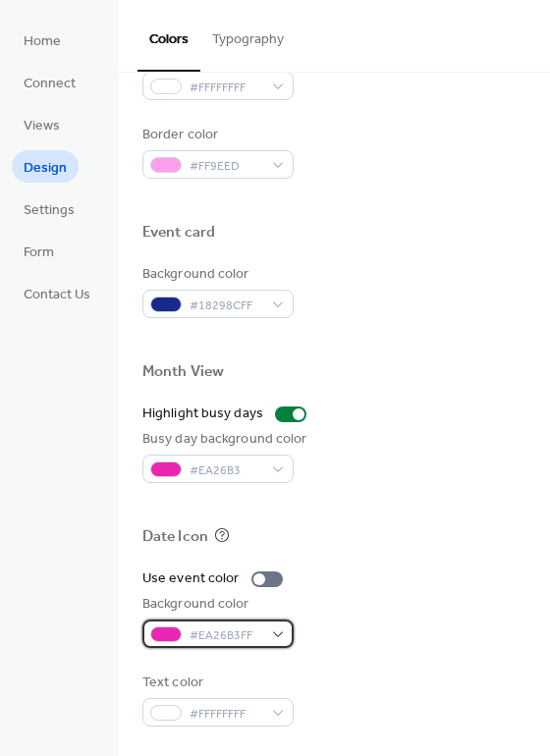
click at [203, 644] on span "#EA26B3FF" at bounding box center [226, 636] width 73 height 21
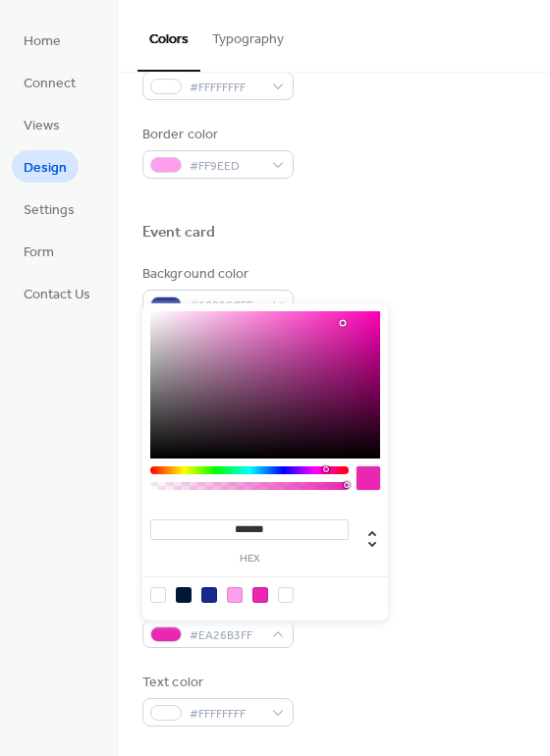
click at [250, 528] on input "*******" at bounding box center [249, 530] width 198 height 21
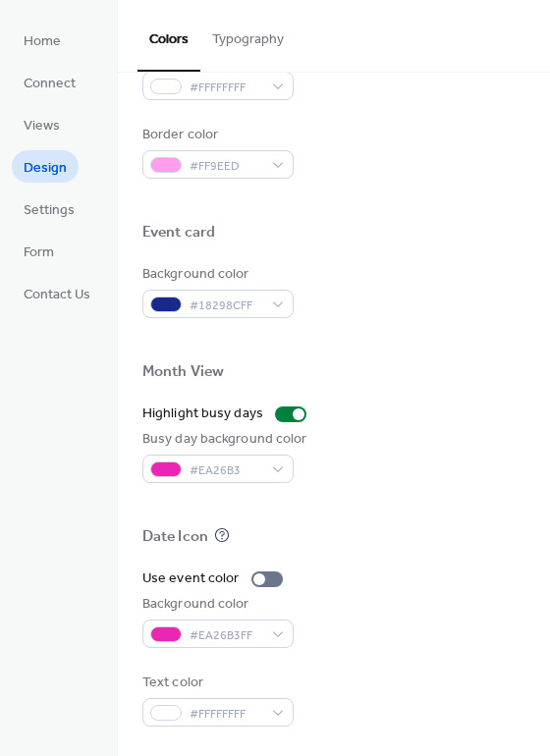
click at [470, 523] on div at bounding box center [333, 505] width 383 height 44
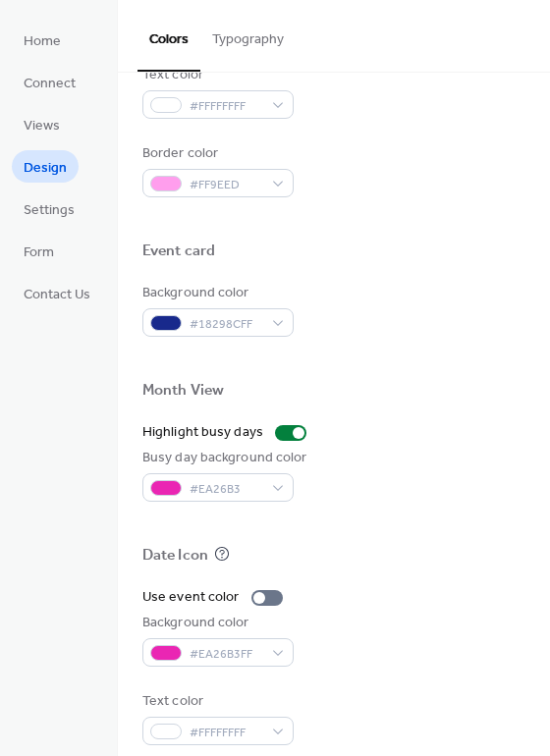
scroll to position [818, 0]
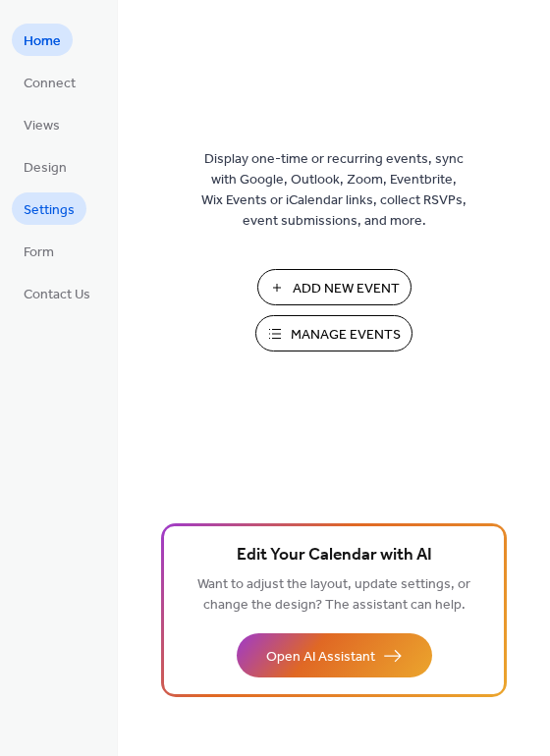
click at [50, 211] on span "Settings" at bounding box center [49, 210] width 51 height 21
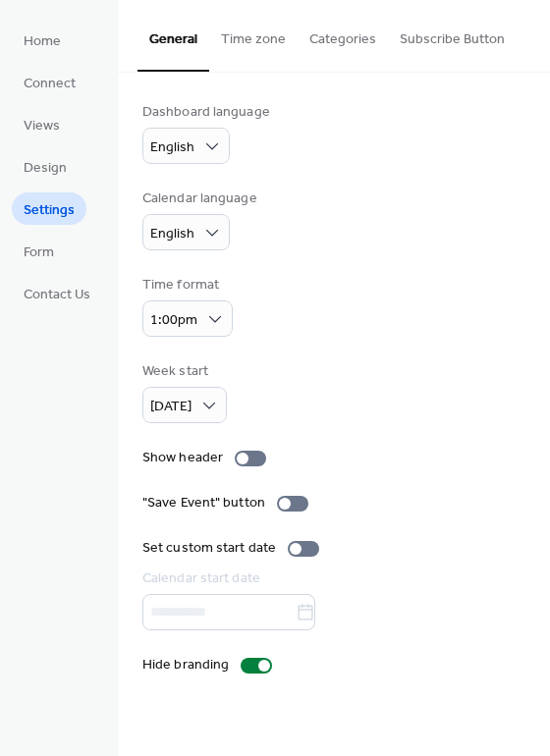
click at [485, 43] on button "Subscribe Button" at bounding box center [452, 35] width 129 height 70
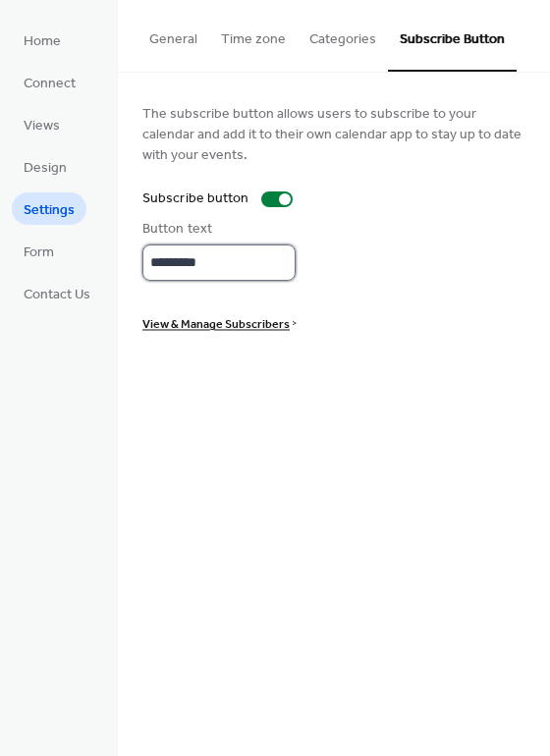
click at [226, 257] on input "*********" at bounding box center [218, 263] width 153 height 36
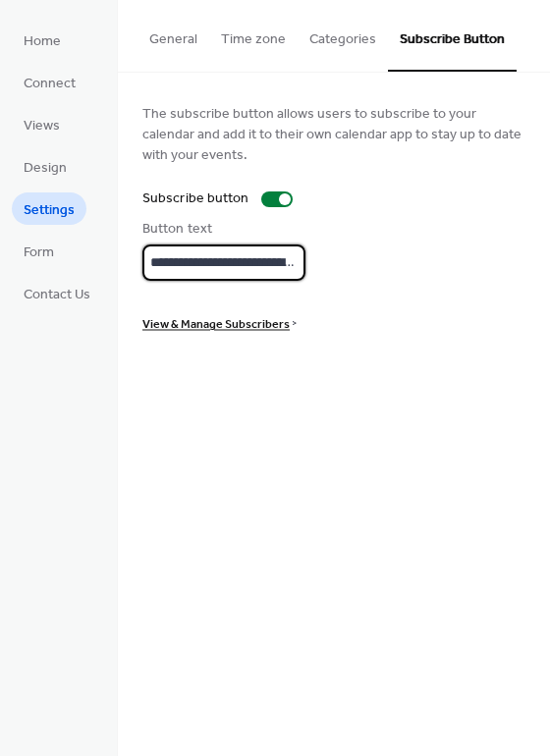
click at [365, 299] on div "**********" at bounding box center [333, 217] width 383 height 231
click at [276, 260] on input "**********" at bounding box center [223, 263] width 163 height 36
click at [208, 265] on input "**********" at bounding box center [223, 263] width 163 height 36
click at [213, 262] on input "**********" at bounding box center [223, 263] width 163 height 36
click at [215, 262] on input "**********" at bounding box center [223, 263] width 163 height 36
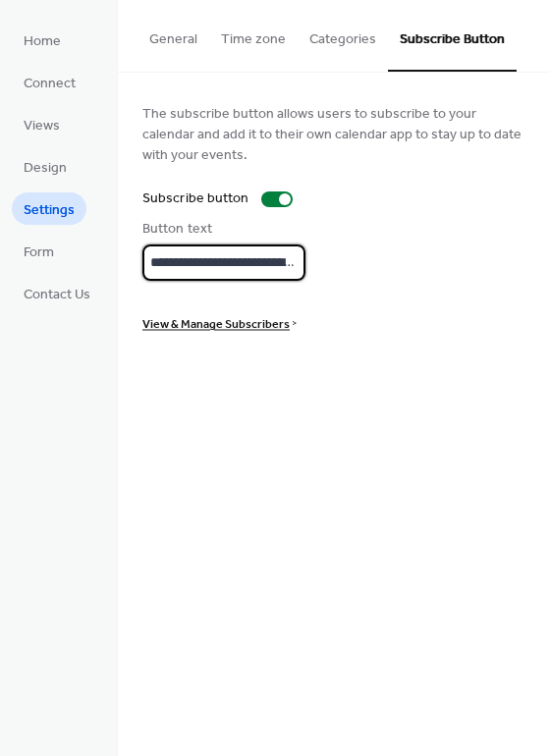
click at [242, 261] on input "**********" at bounding box center [223, 263] width 163 height 36
click at [251, 263] on input "**********" at bounding box center [223, 263] width 163 height 36
drag, startPoint x: 229, startPoint y: 263, endPoint x: 354, endPoint y: 269, distance: 124.9
click at [354, 269] on div "**********" at bounding box center [333, 250] width 383 height 62
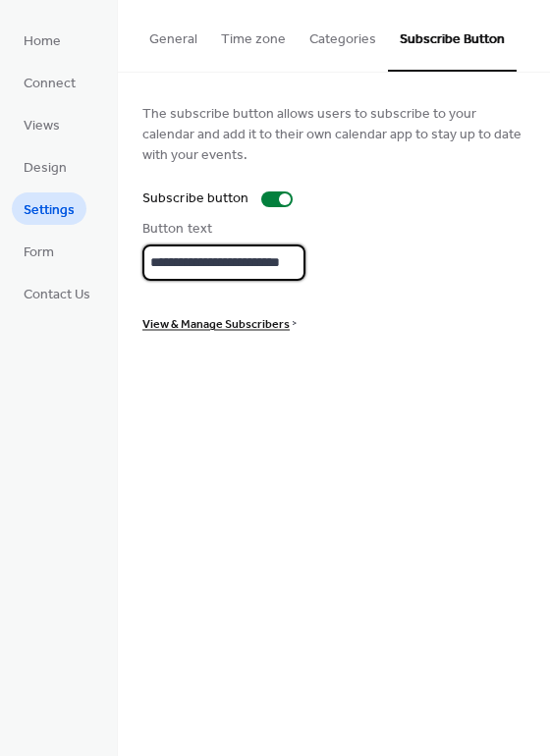
scroll to position [2, 8]
click at [232, 258] on input "**********" at bounding box center [223, 263] width 163 height 36
type input "**********"
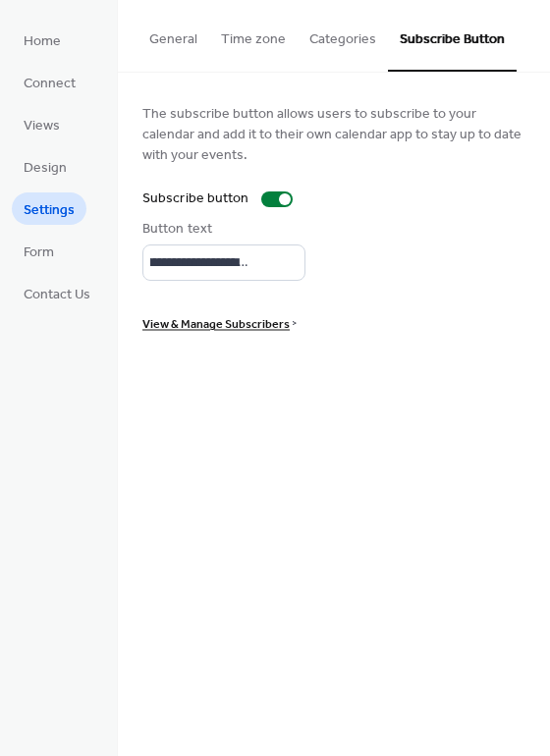
click at [344, 241] on div "**********" at bounding box center [333, 250] width 383 height 62
click at [255, 325] on span "View & Manage Subscribers" at bounding box center [215, 324] width 147 height 21
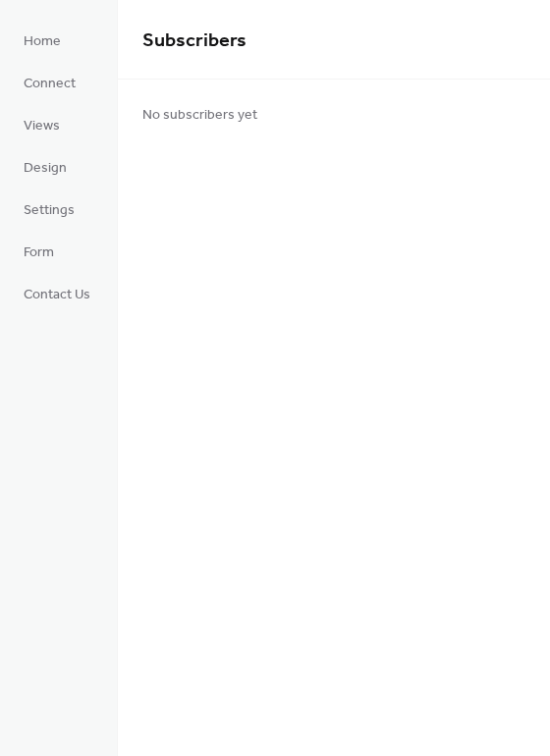
click at [223, 229] on div "Subscribers No subscribers yet" at bounding box center [334, 378] width 432 height 756
click at [236, 291] on div "Subscribers No subscribers yet" at bounding box center [334, 378] width 432 height 756
click at [36, 171] on span "Design" at bounding box center [45, 168] width 43 height 21
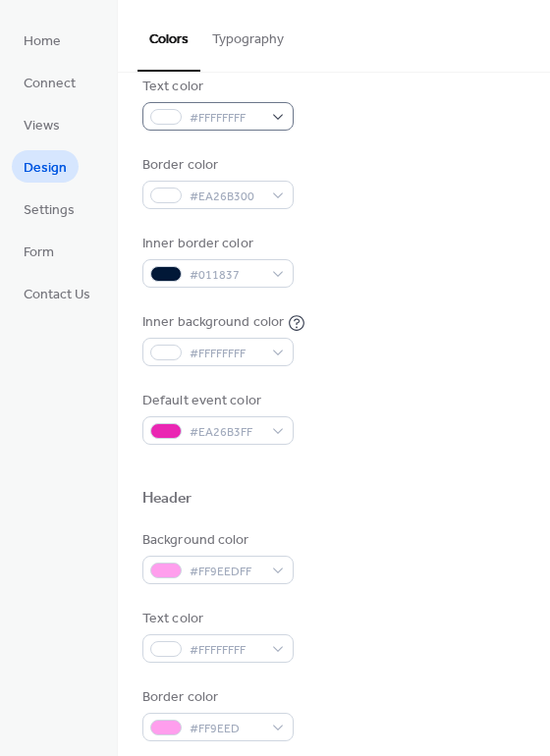
scroll to position [293, 0]
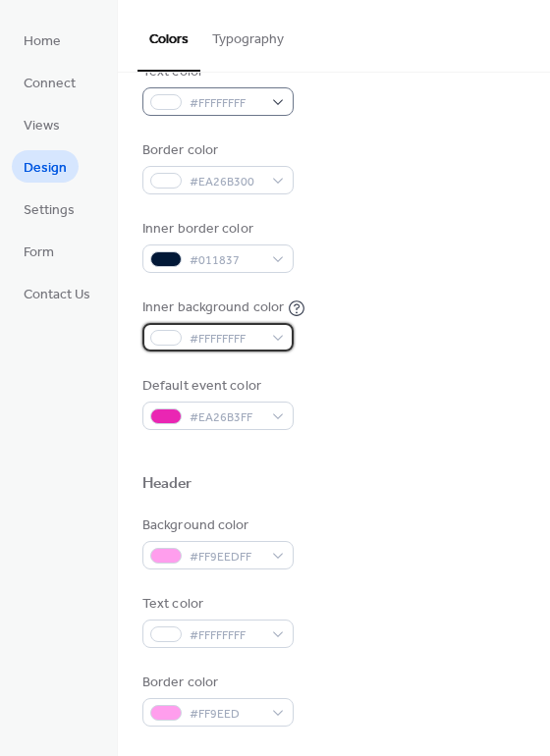
click at [259, 339] on span "#FFFFFFFF" at bounding box center [226, 339] width 73 height 21
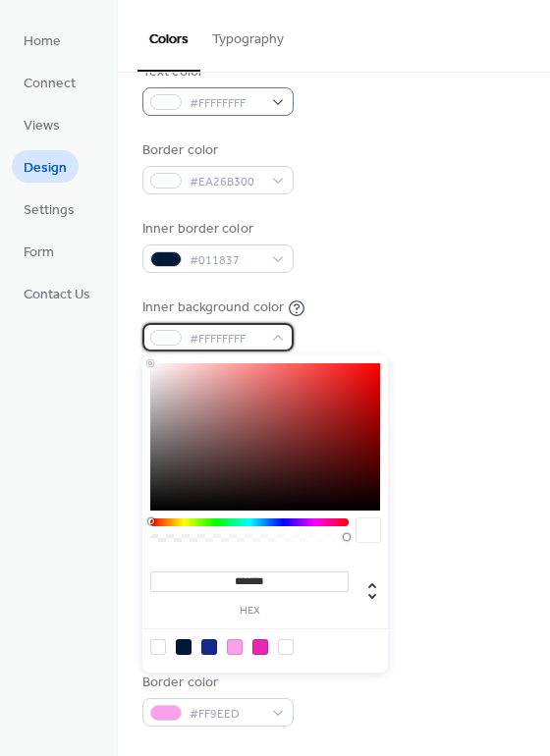
click at [259, 339] on span "#FFFFFFFF" at bounding box center [226, 339] width 73 height 21
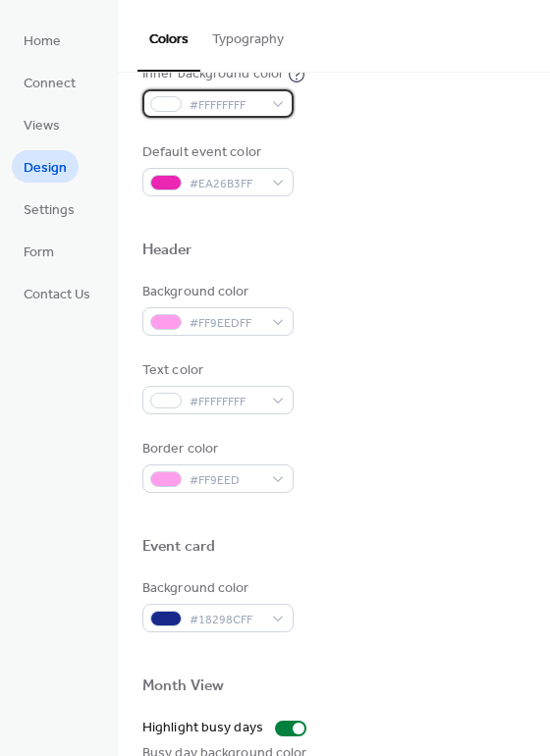
scroll to position [525, 0]
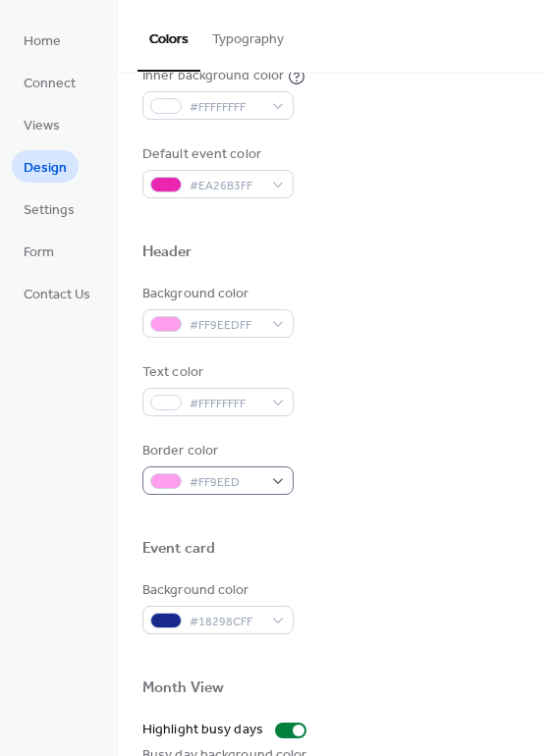
click at [265, 480] on div "#FF9EED" at bounding box center [217, 481] width 151 height 28
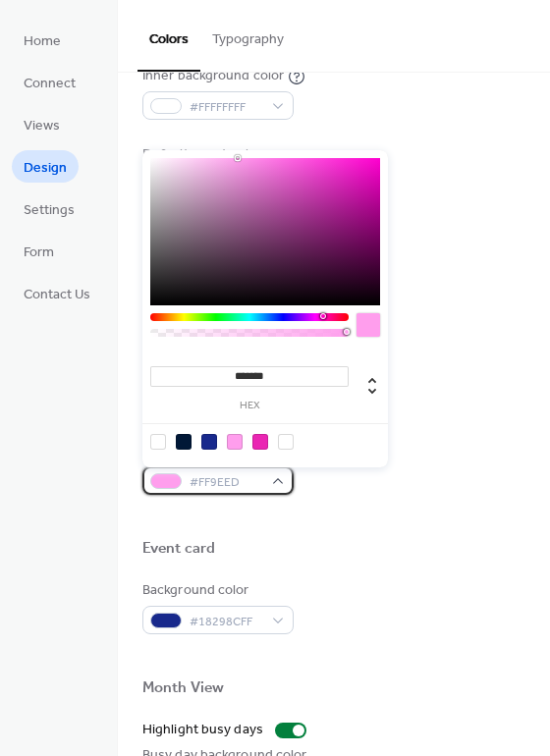
click at [265, 480] on div "#FF9EED" at bounding box center [217, 481] width 151 height 28
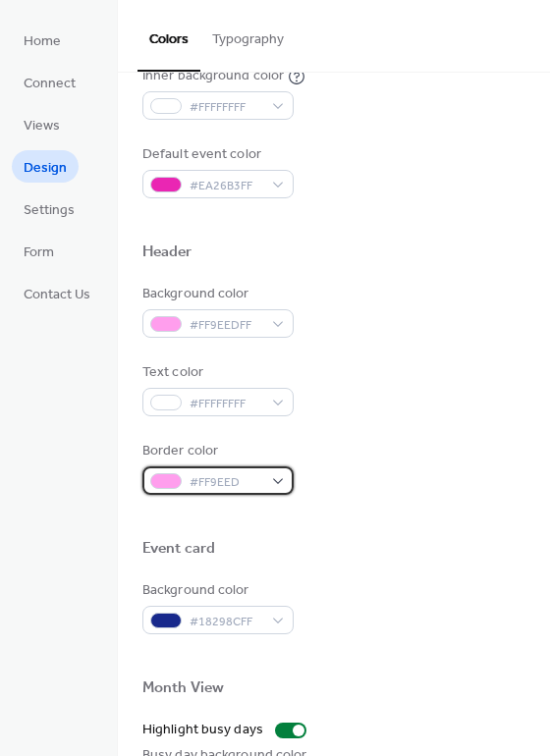
click at [265, 480] on div "#FF9EED" at bounding box center [217, 481] width 151 height 28
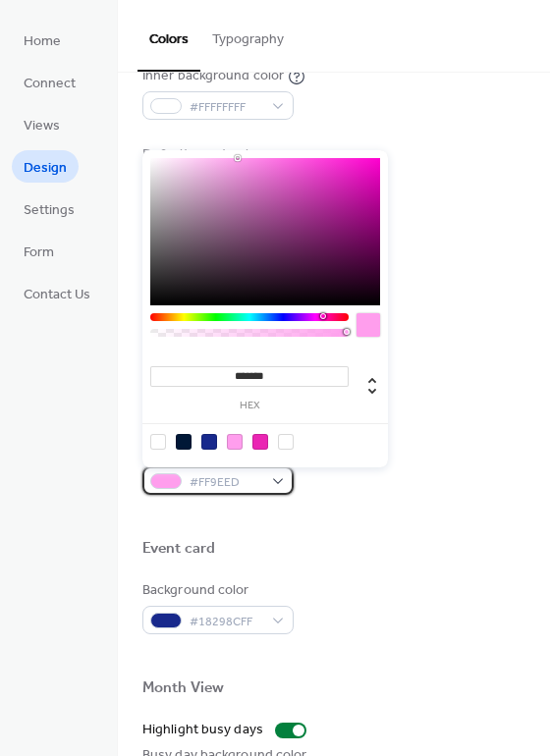
click at [265, 480] on div "#FF9EED" at bounding box center [217, 481] width 151 height 28
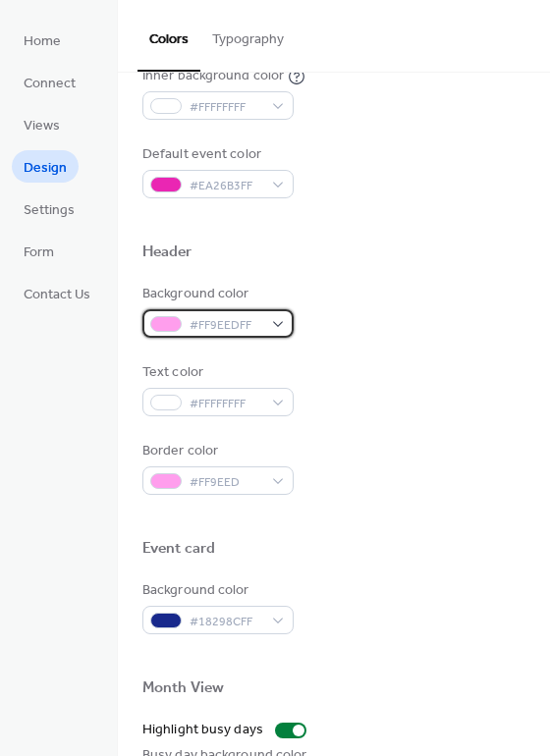
click at [264, 325] on div "#FF9EEDFF" at bounding box center [217, 323] width 151 height 28
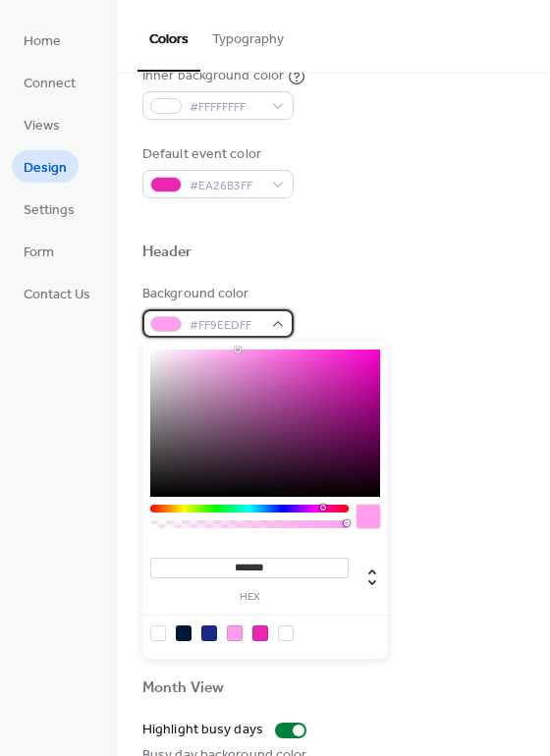
click at [264, 325] on div "#FF9EEDFF" at bounding box center [217, 323] width 151 height 28
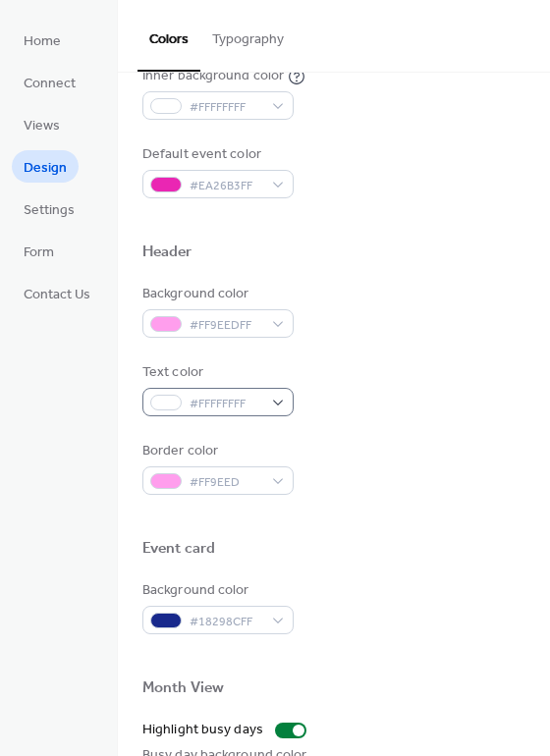
click at [238, 402] on span "#FFFFFFFF" at bounding box center [226, 404] width 73 height 21
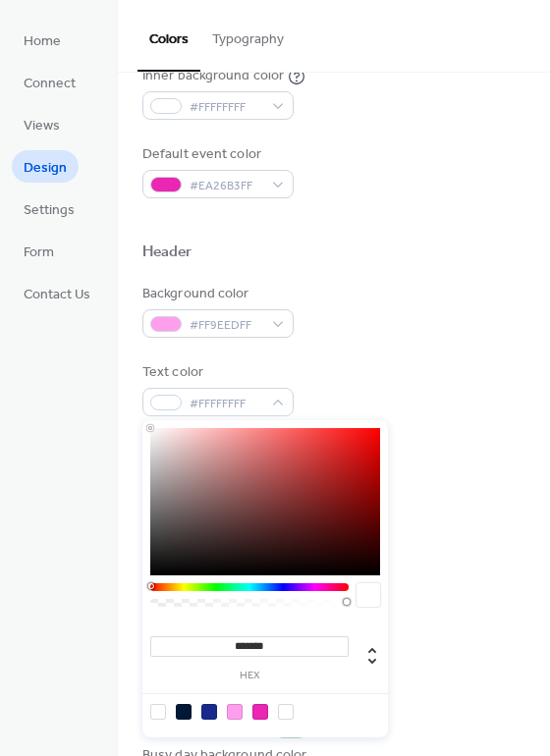
click at [168, 505] on div at bounding box center [265, 501] width 230 height 147
click at [260, 710] on div at bounding box center [260, 712] width 16 height 16
type input "*******"
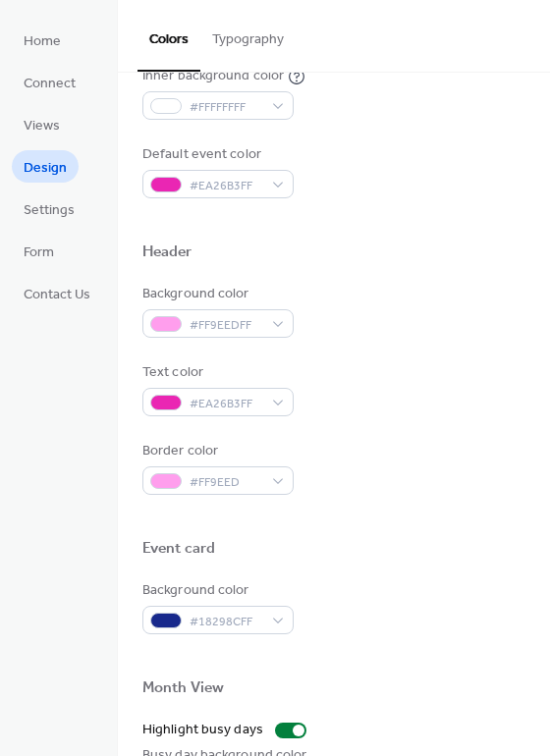
click at [366, 334] on div "Background color #FF9EEDFF" at bounding box center [333, 311] width 383 height 54
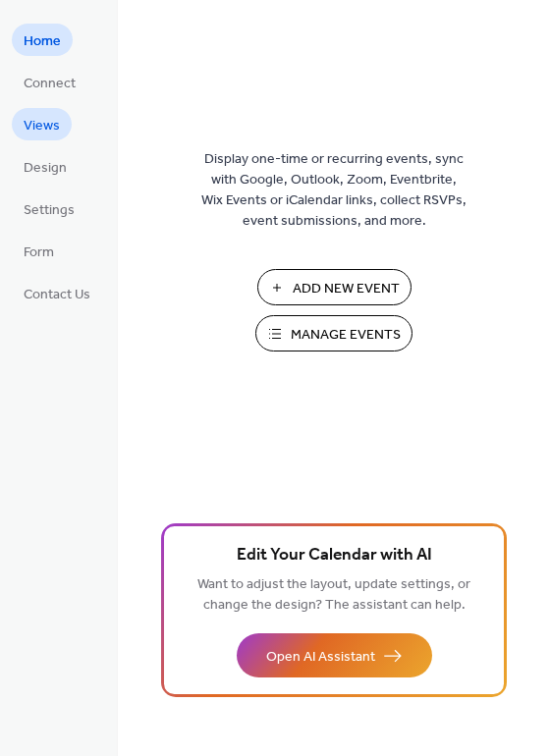
click at [48, 136] on span "Views" at bounding box center [42, 126] width 36 height 21
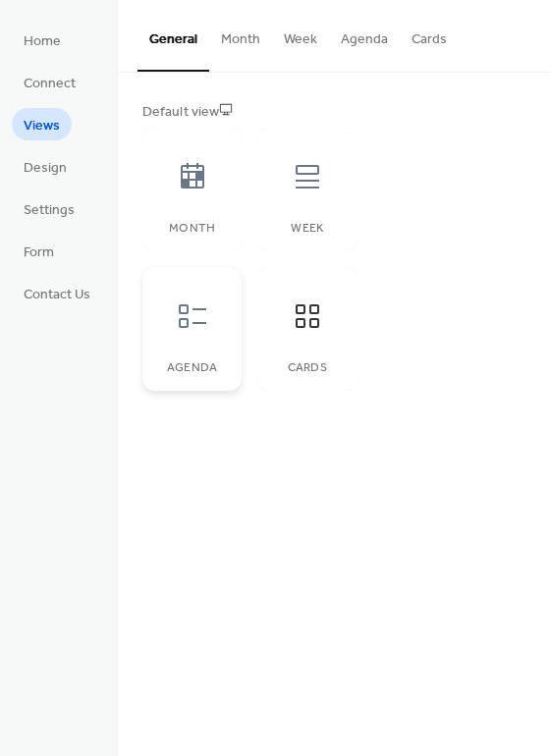
click at [198, 324] on icon at bounding box center [192, 316] width 31 height 31
click at [59, 85] on span "Connect" at bounding box center [50, 84] width 52 height 21
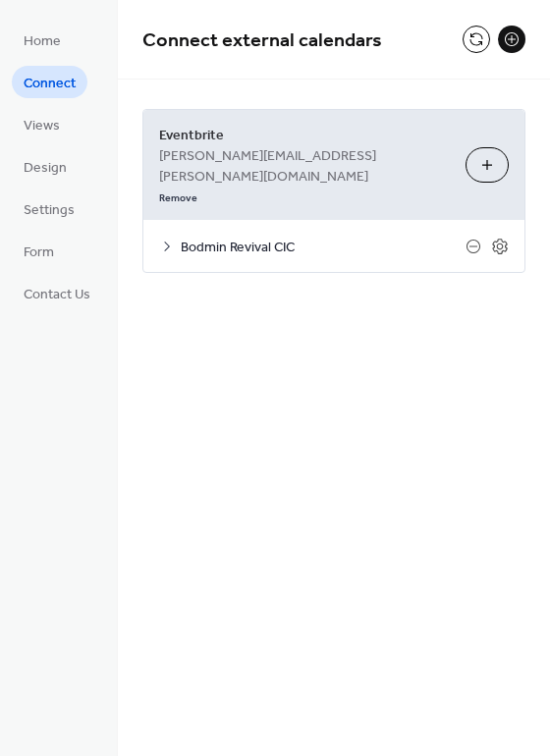
click at [181, 238] on span "Bodmin Revival CIC" at bounding box center [323, 248] width 285 height 21
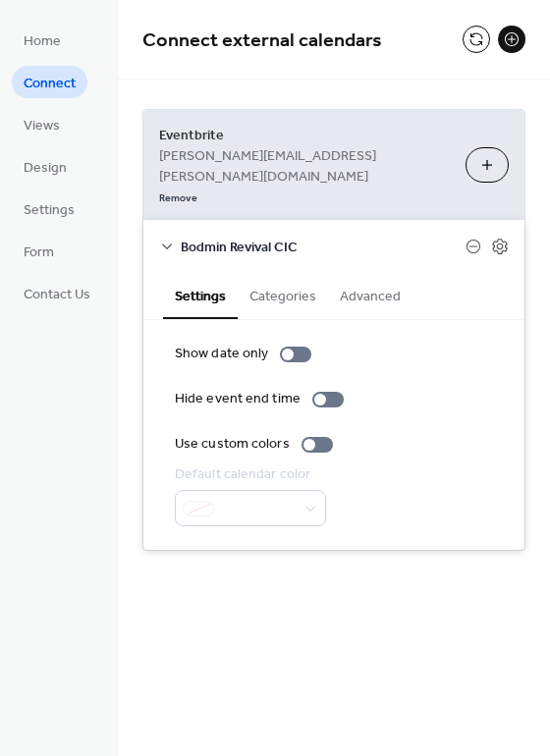
click at [487, 147] on button "Choose Organizers" at bounding box center [487, 164] width 43 height 35
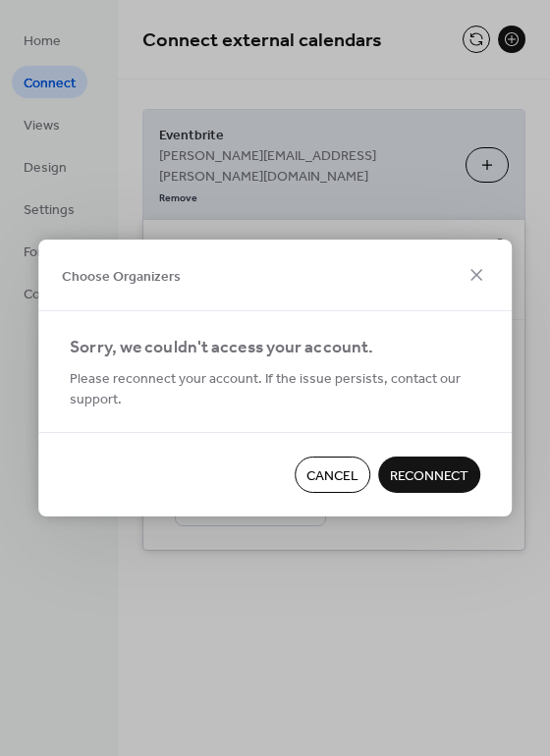
click at [416, 474] on span "Reconnect" at bounding box center [429, 477] width 79 height 21
click at [437, 468] on div "Cancel Reconnect" at bounding box center [275, 474] width 474 height 84
click at [344, 470] on span "Cancel" at bounding box center [333, 477] width 52 height 21
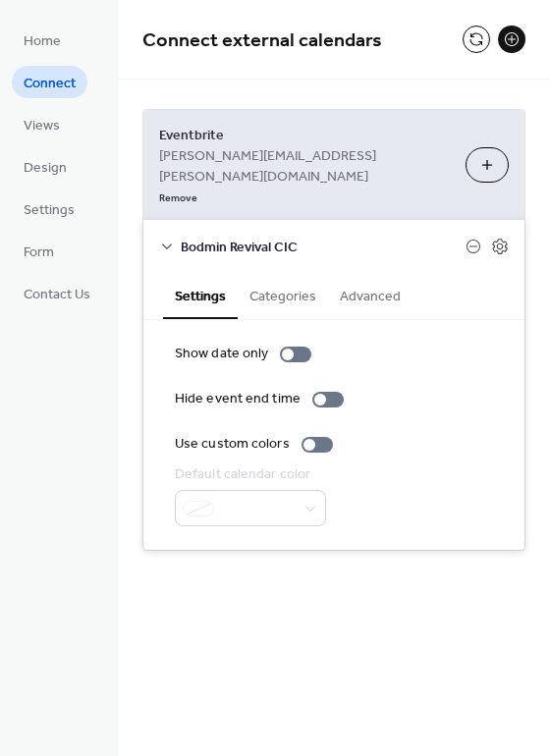
click at [479, 147] on button "Choose Organizers" at bounding box center [487, 164] width 43 height 35
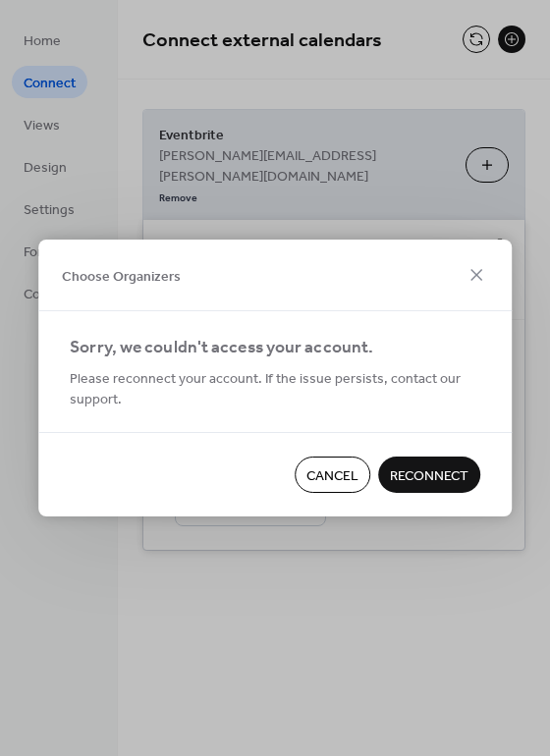
click at [438, 479] on span "Reconnect" at bounding box center [429, 477] width 79 height 21
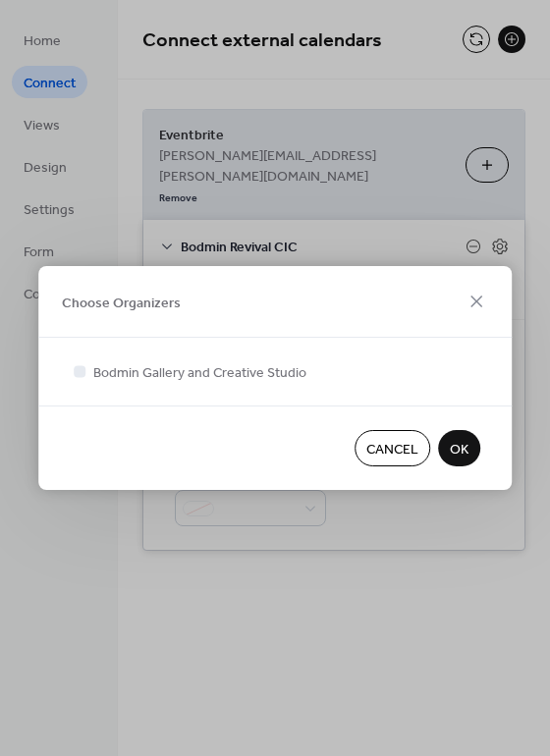
click at [453, 446] on span "OK" at bounding box center [459, 450] width 19 height 21
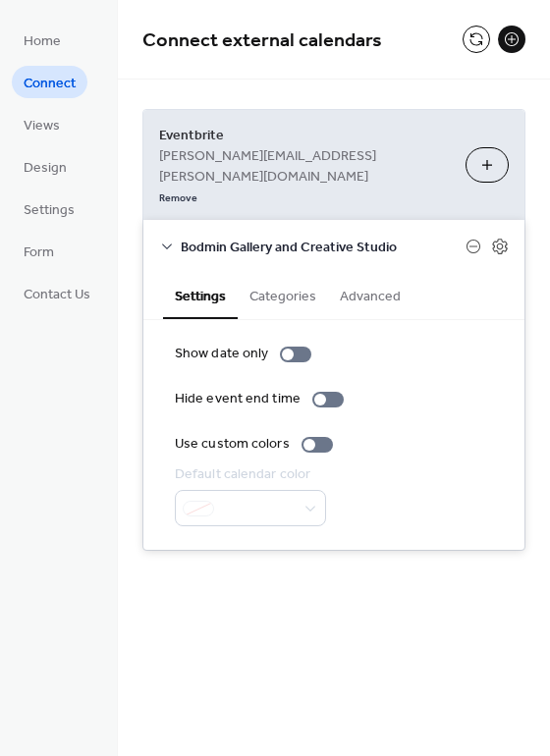
click at [268, 272] on button "Categories" at bounding box center [283, 294] width 90 height 45
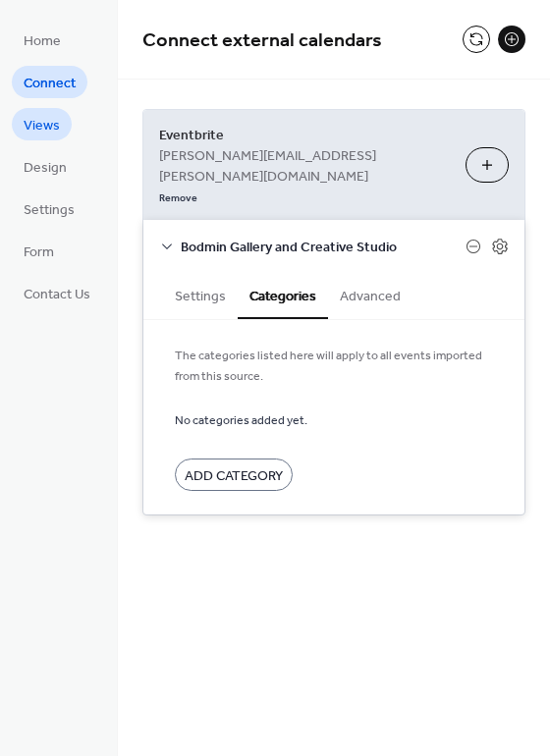
click at [45, 119] on span "Views" at bounding box center [42, 126] width 36 height 21
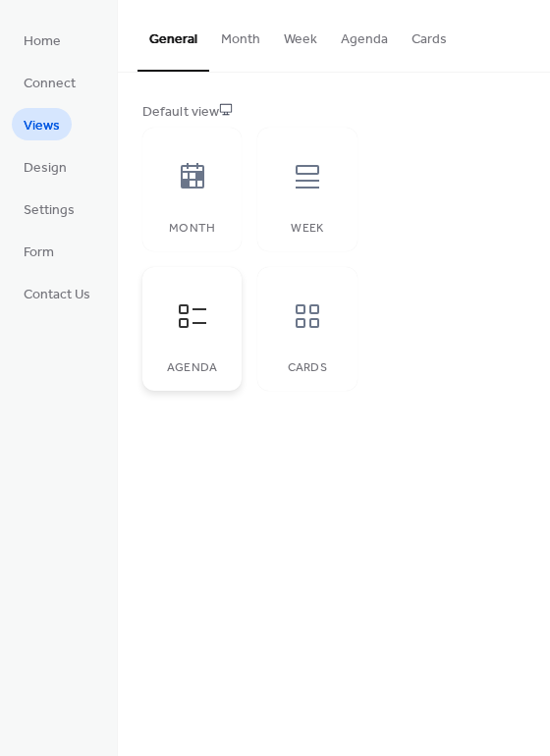
click at [211, 326] on div at bounding box center [192, 316] width 59 height 59
click at [315, 326] on icon at bounding box center [308, 317] width 24 height 24
click at [219, 339] on div at bounding box center [192, 316] width 59 height 59
click at [292, 361] on div "Cards" at bounding box center [306, 329] width 99 height 124
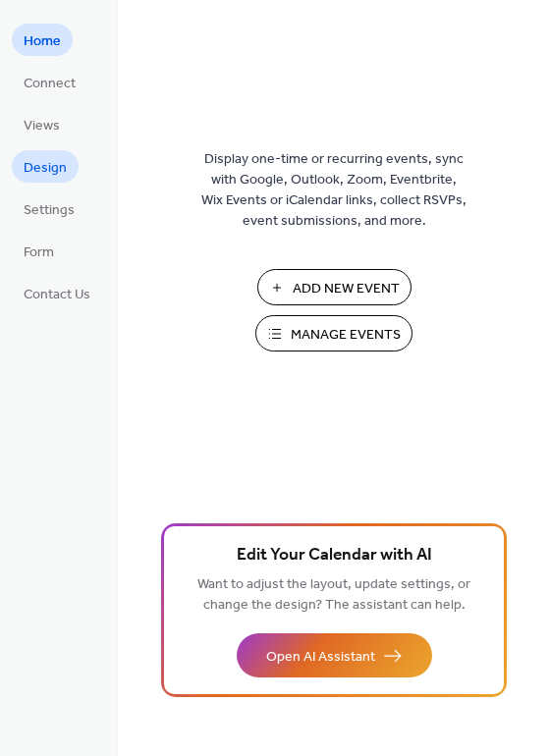
click at [53, 172] on span "Design" at bounding box center [45, 168] width 43 height 21
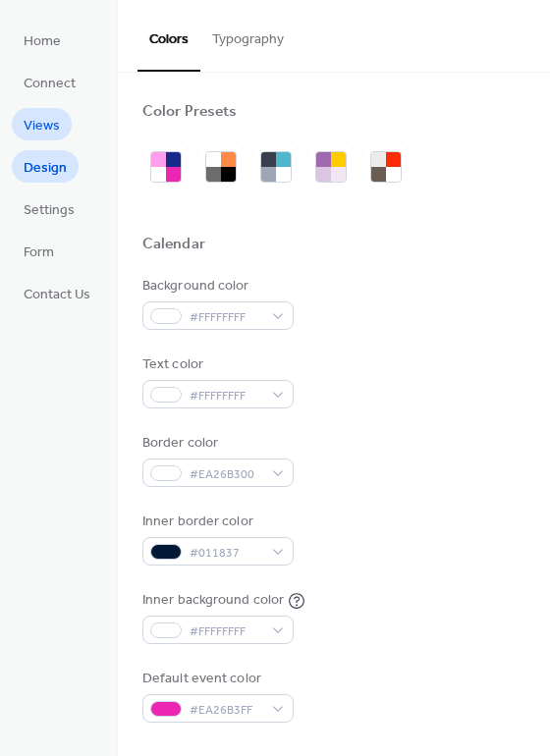
click at [38, 129] on span "Views" at bounding box center [42, 126] width 36 height 21
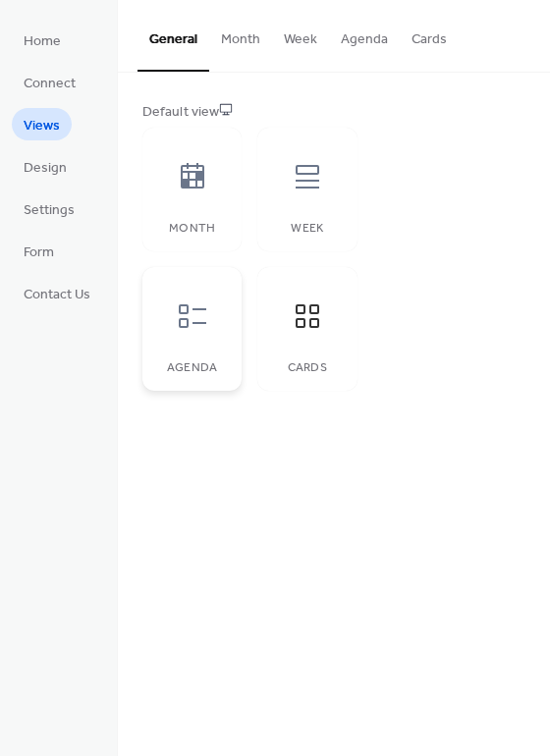
click at [230, 327] on div "Agenda" at bounding box center [191, 329] width 99 height 124
click at [232, 45] on button "Month" at bounding box center [240, 35] width 63 height 70
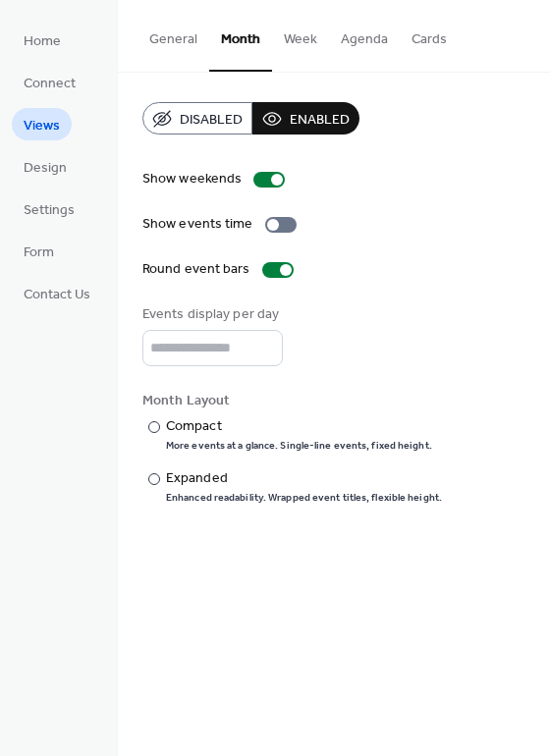
click at [168, 45] on button "General" at bounding box center [174, 35] width 72 height 70
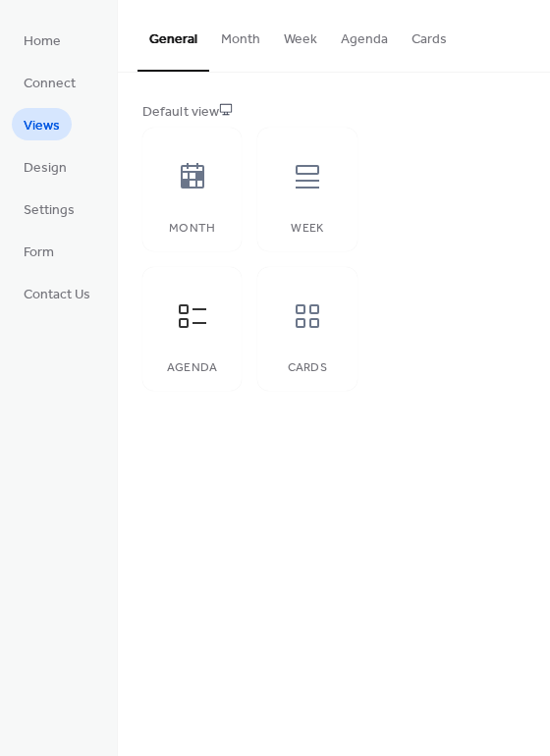
click at [377, 41] on button "Agenda" at bounding box center [364, 35] width 71 height 70
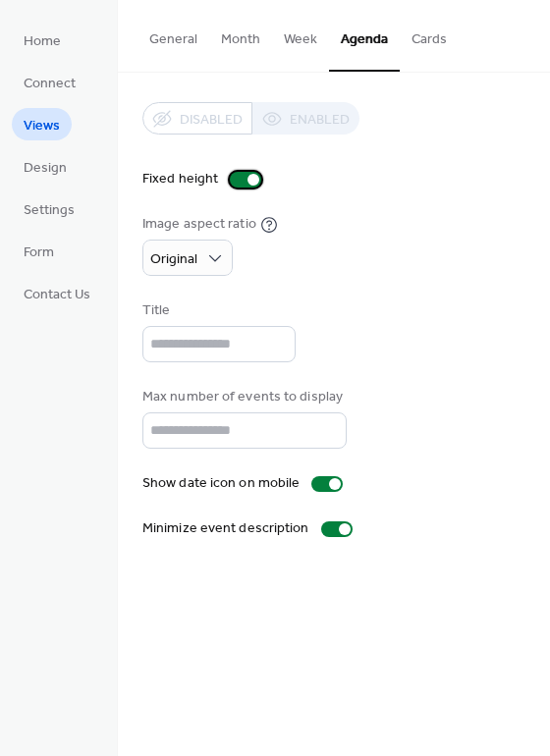
click at [241, 182] on div at bounding box center [245, 180] width 31 height 16
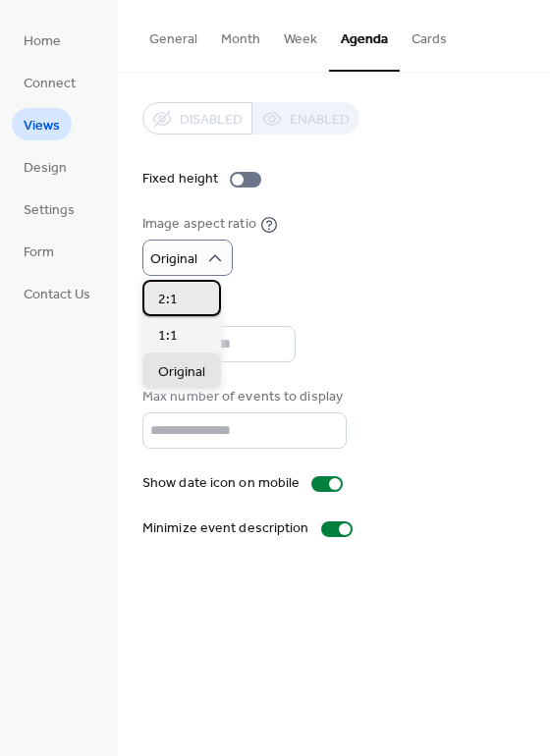
click at [189, 298] on div "2:1" at bounding box center [181, 298] width 79 height 36
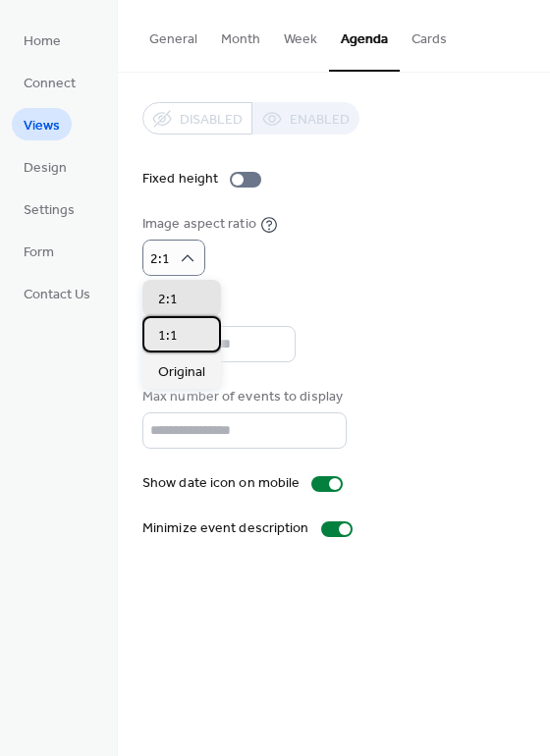
click at [192, 326] on div "1:1" at bounding box center [181, 334] width 79 height 36
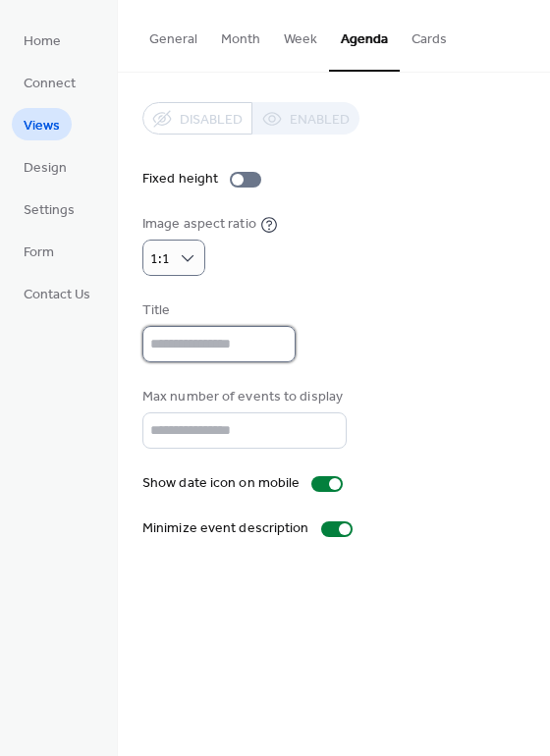
click at [219, 344] on input "text" at bounding box center [218, 344] width 153 height 36
click at [313, 294] on div "Disabled Enabled Fixed height Image aspect ratio 1:1 Title Max number of events…" at bounding box center [333, 320] width 383 height 437
click at [185, 42] on button "General" at bounding box center [174, 35] width 72 height 70
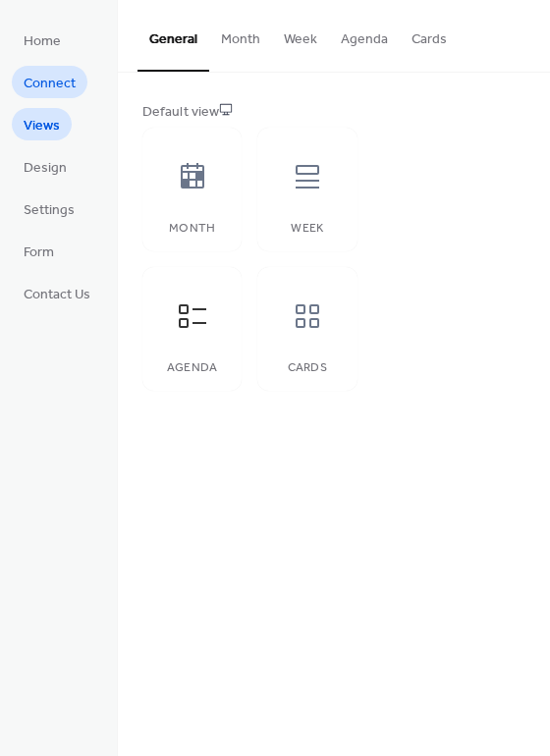
click at [61, 76] on span "Connect" at bounding box center [50, 84] width 52 height 21
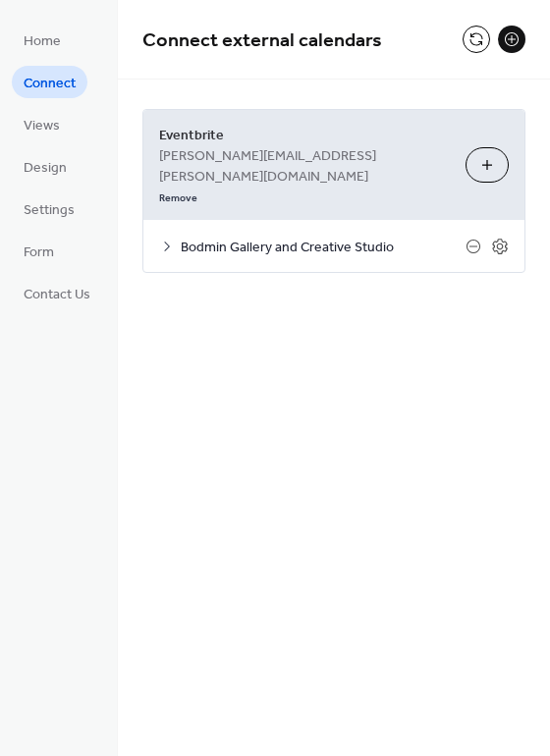
click at [482, 151] on button "Choose Organizers" at bounding box center [487, 164] width 43 height 35
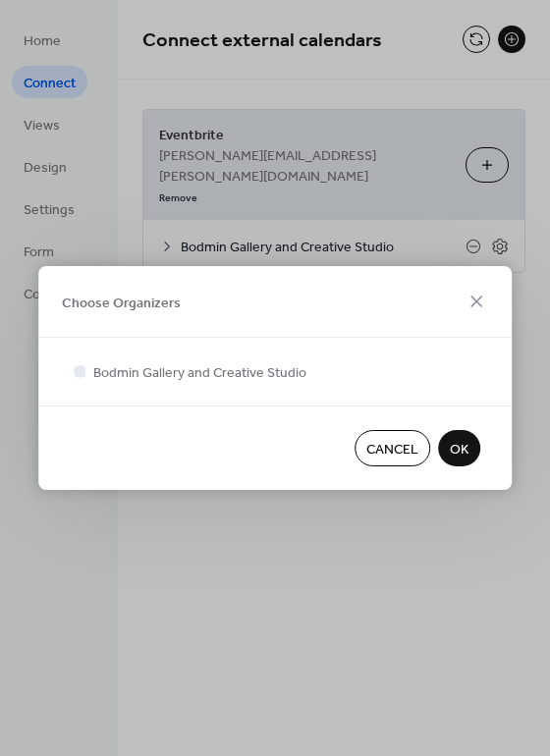
click at [460, 451] on span "OK" at bounding box center [459, 450] width 19 height 21
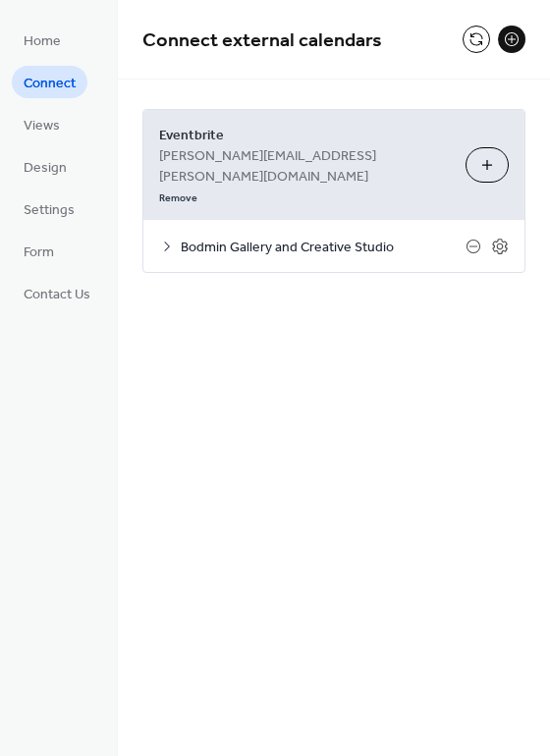
click at [169, 242] on icon at bounding box center [167, 247] width 6 height 10
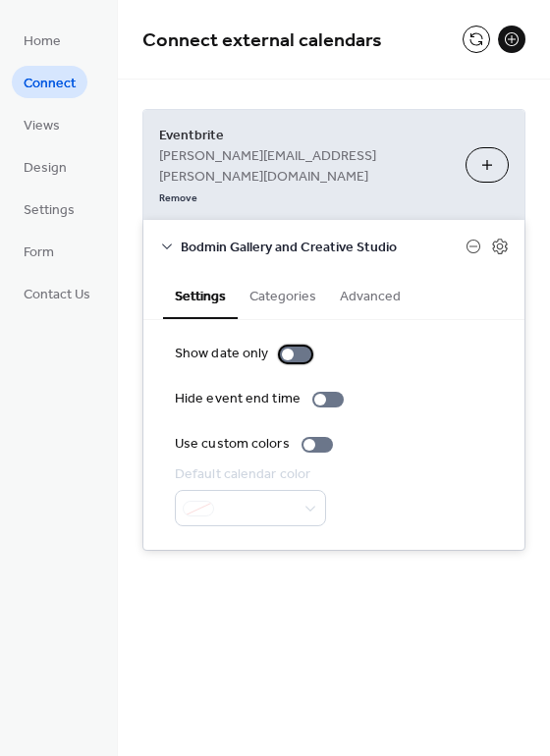
click at [286, 349] on div at bounding box center [288, 355] width 12 height 12
click at [286, 347] on div at bounding box center [295, 355] width 31 height 16
click at [311, 437] on div at bounding box center [317, 445] width 31 height 16
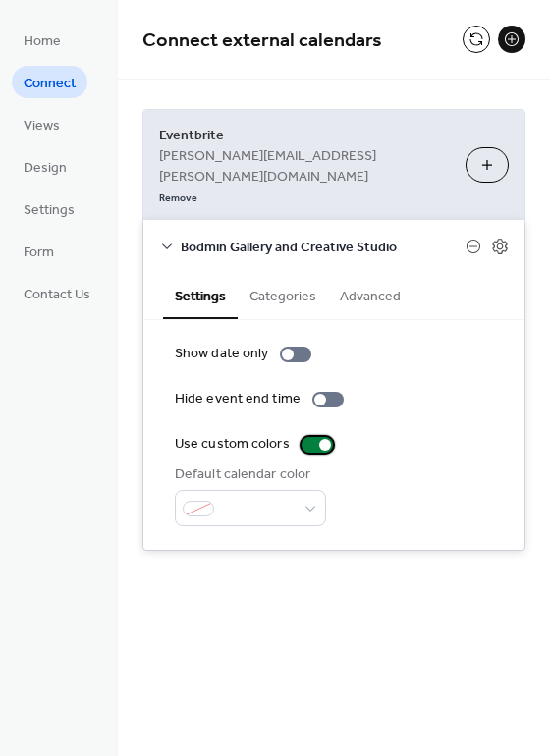
click at [311, 437] on div at bounding box center [317, 445] width 31 height 16
click at [48, 165] on span "Design" at bounding box center [45, 168] width 43 height 21
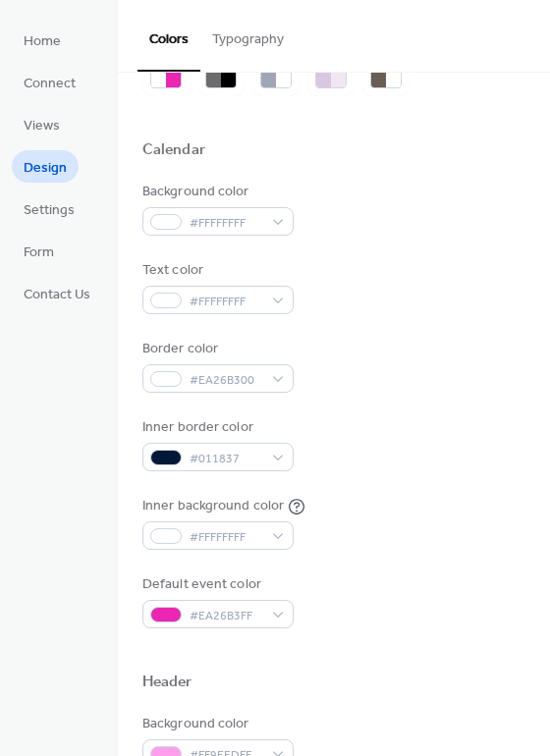
scroll to position [108, 0]
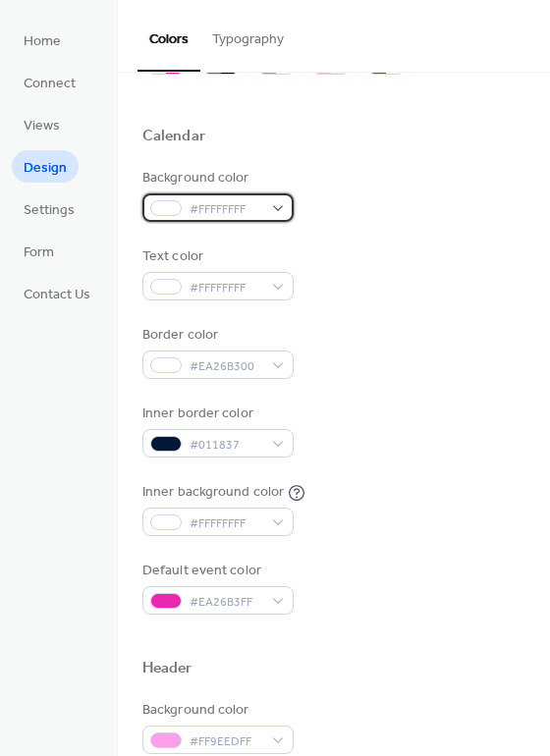
click at [229, 201] on span "#FFFFFFFF" at bounding box center [226, 209] width 73 height 21
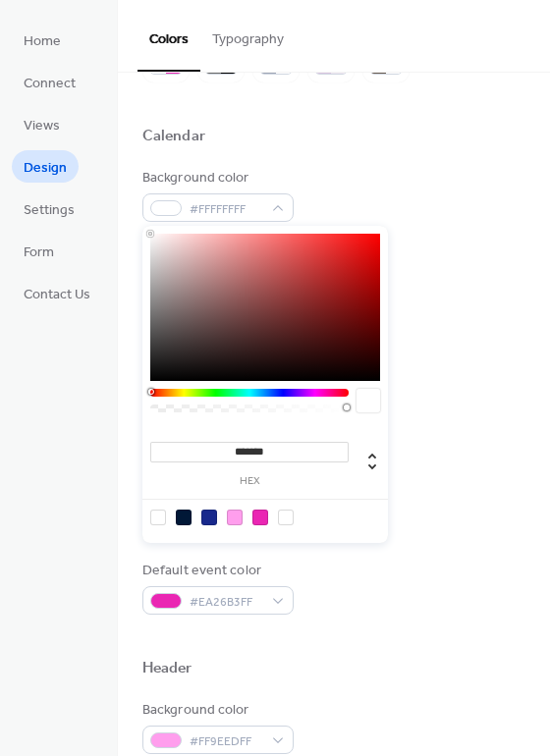
click at [282, 394] on div at bounding box center [249, 393] width 198 height 8
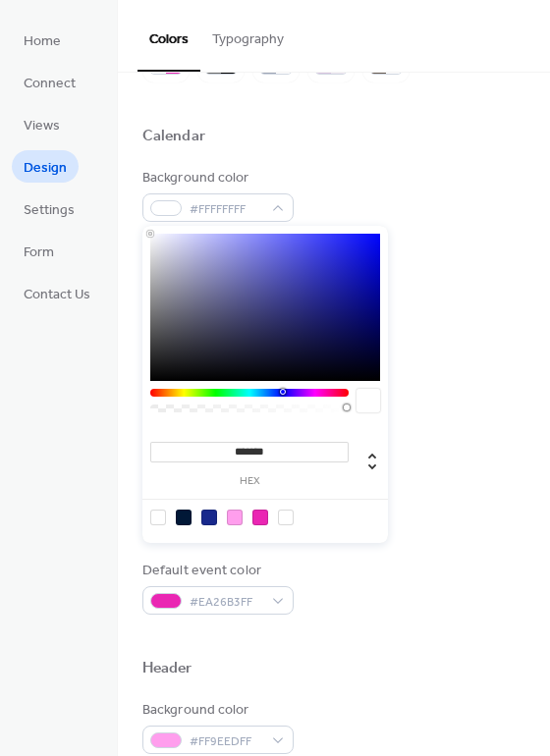
click at [261, 456] on input "*******" at bounding box center [249, 452] width 198 height 21
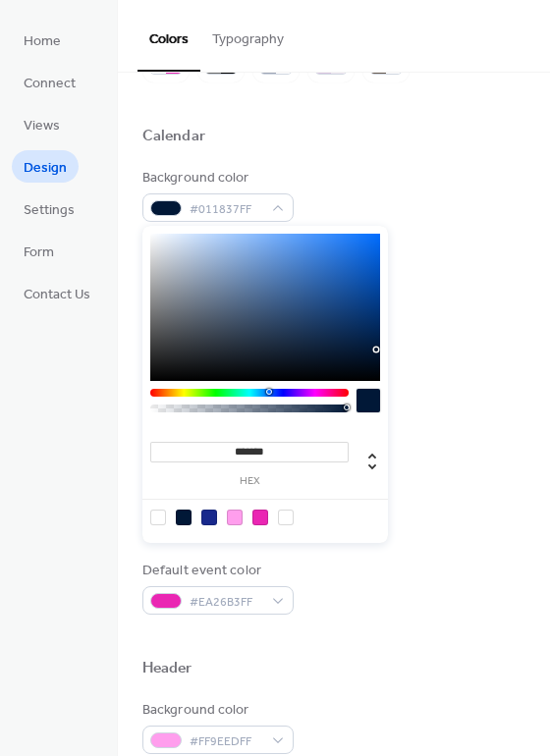
type input "*******"
click at [350, 485] on div at bounding box center [364, 462] width 31 height 49
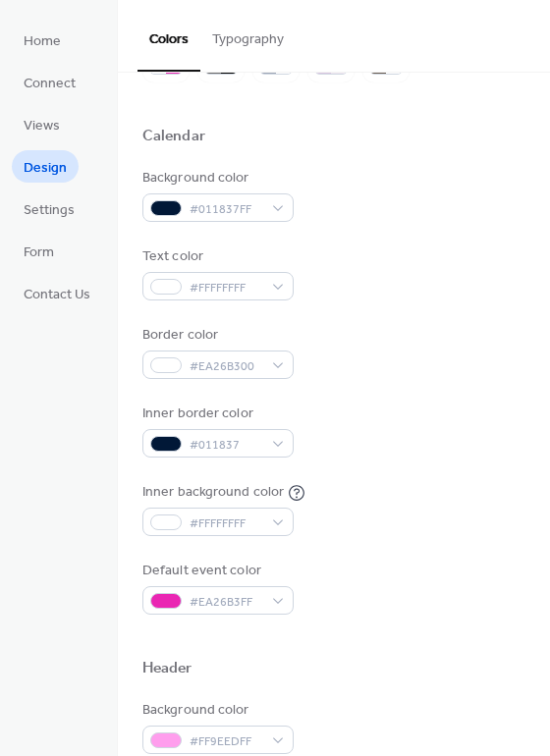
click at [436, 456] on div "Inner border color #011837" at bounding box center [333, 431] width 383 height 54
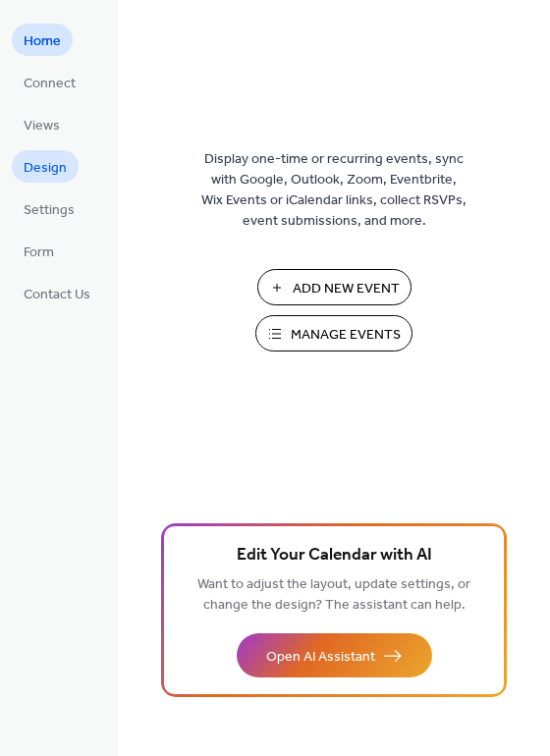
click at [55, 168] on span "Design" at bounding box center [45, 168] width 43 height 21
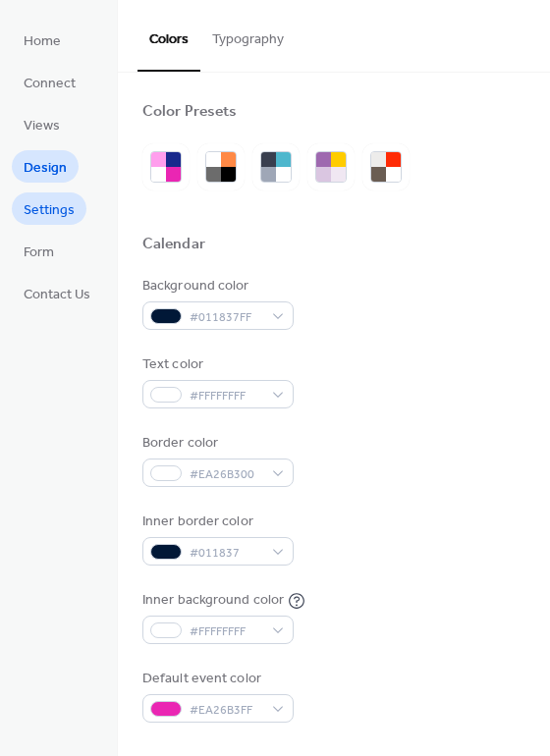
click at [47, 211] on span "Settings" at bounding box center [49, 210] width 51 height 21
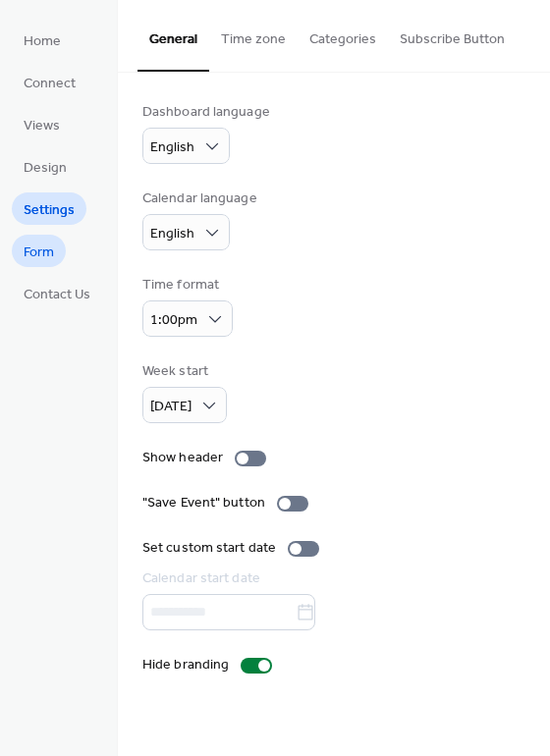
click at [58, 251] on link "Form" at bounding box center [39, 251] width 54 height 32
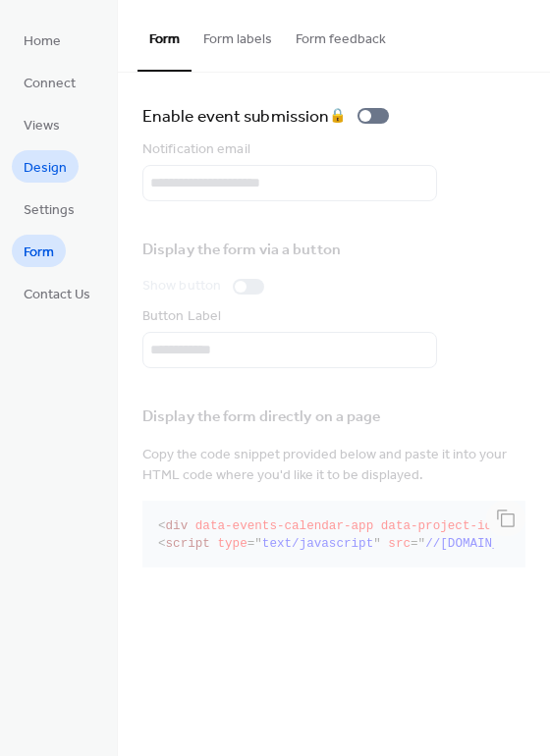
click at [52, 165] on span "Design" at bounding box center [45, 168] width 43 height 21
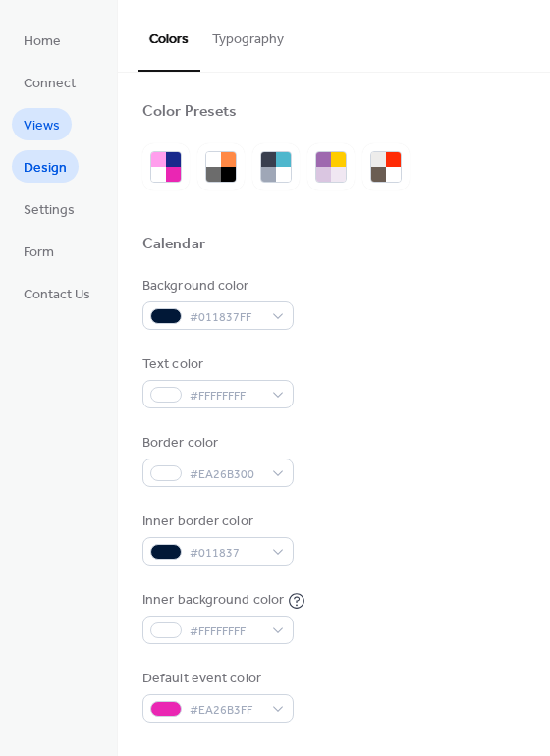
click at [51, 134] on span "Views" at bounding box center [42, 126] width 36 height 21
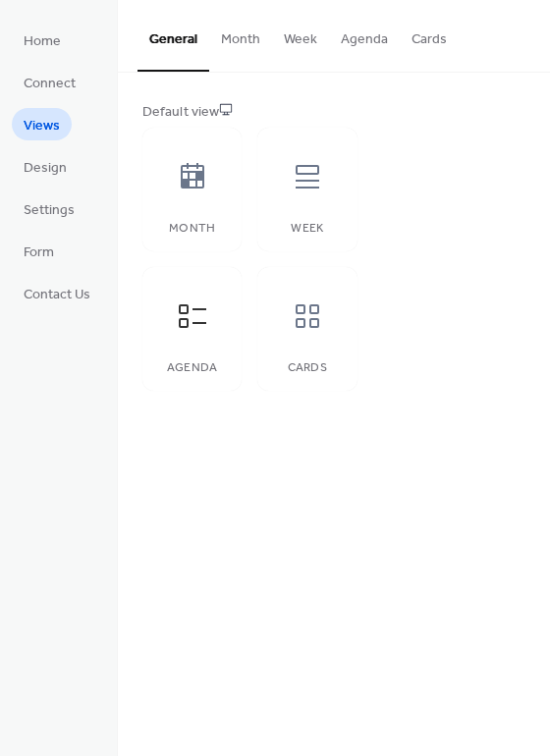
click at [361, 38] on button "Agenda" at bounding box center [364, 35] width 71 height 70
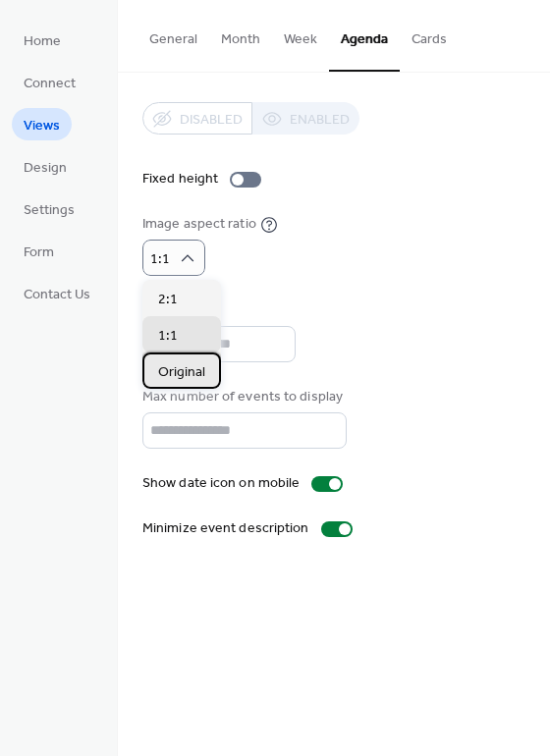
click at [185, 365] on span "Original" at bounding box center [181, 372] width 47 height 21
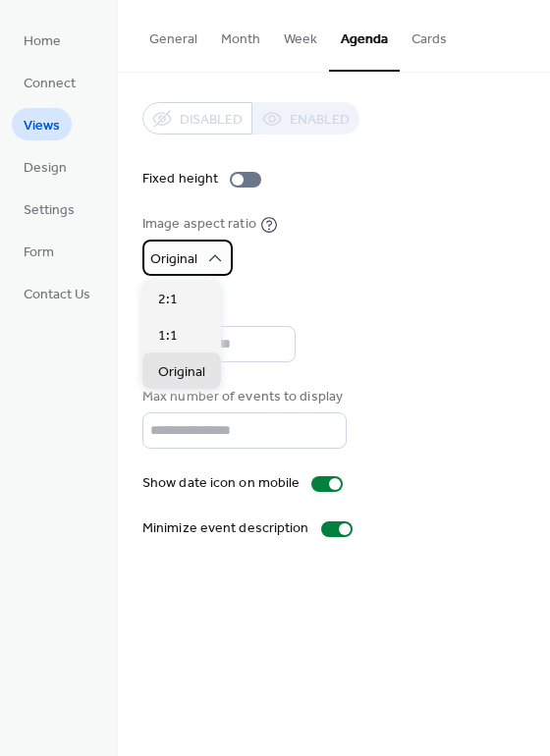
click at [195, 256] on span "Original" at bounding box center [173, 260] width 47 height 27
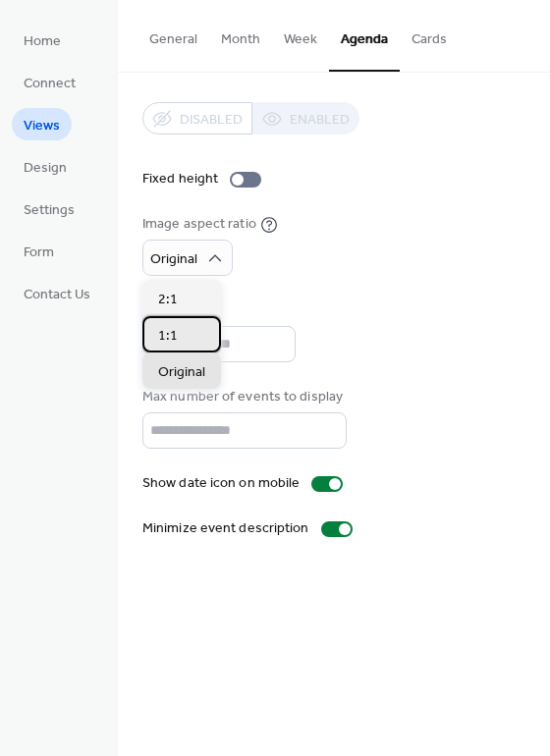
click at [192, 328] on div "1:1" at bounding box center [181, 334] width 79 height 36
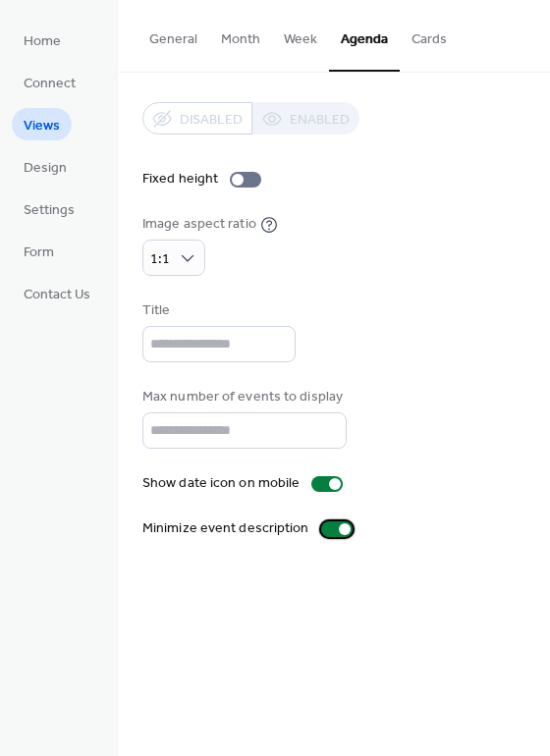
click at [329, 527] on div at bounding box center [336, 530] width 31 height 16
click at [328, 527] on div at bounding box center [329, 530] width 12 height 12
click at [328, 527] on div at bounding box center [336, 530] width 31 height 16
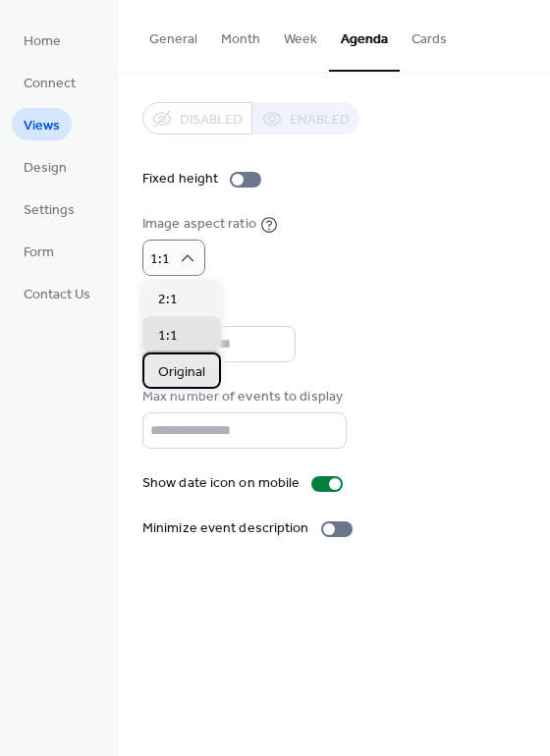
click at [187, 367] on span "Original" at bounding box center [181, 372] width 47 height 21
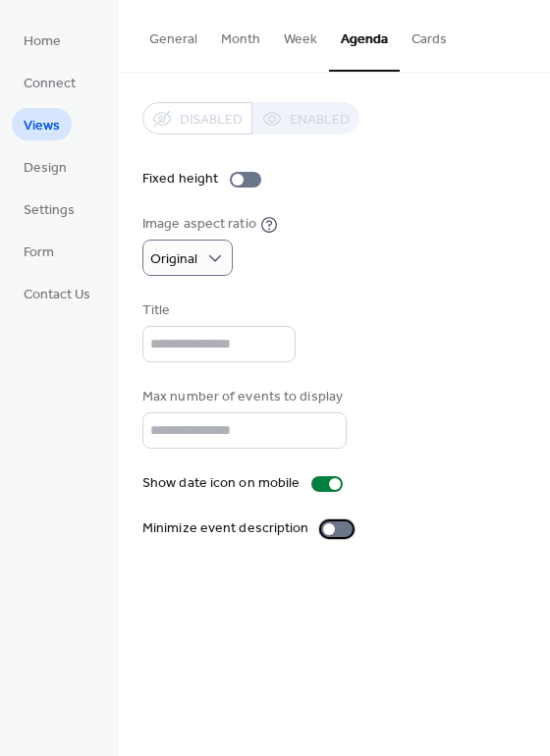
click at [327, 526] on div at bounding box center [329, 530] width 12 height 12
click at [318, 483] on div at bounding box center [326, 484] width 31 height 16
click at [318, 483] on div at bounding box center [319, 484] width 12 height 12
click at [331, 531] on div at bounding box center [336, 530] width 31 height 16
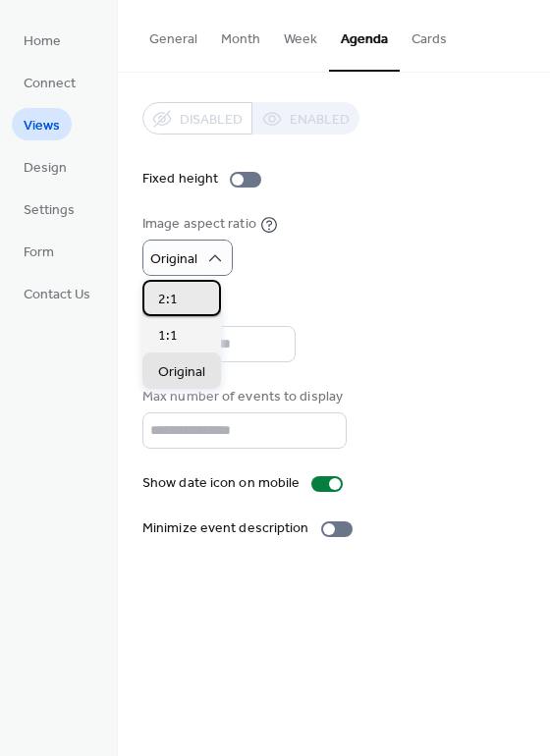
click at [195, 299] on div "2:1" at bounding box center [181, 298] width 79 height 36
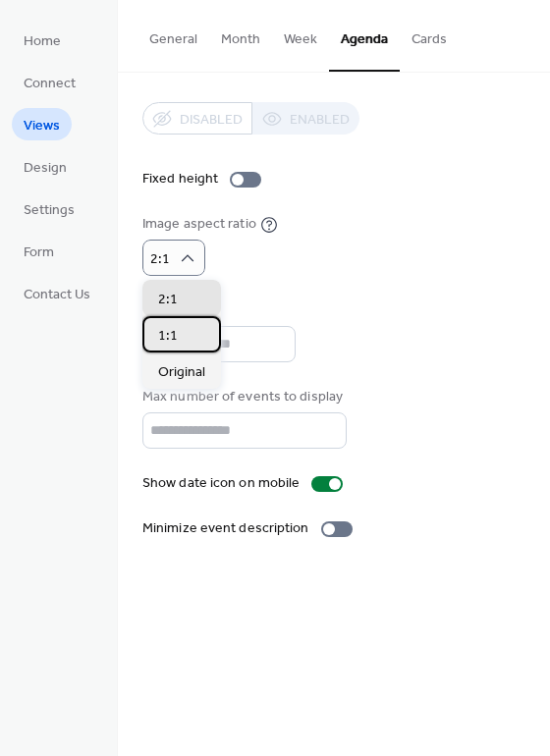
click at [184, 323] on div "1:1" at bounding box center [181, 334] width 79 height 36
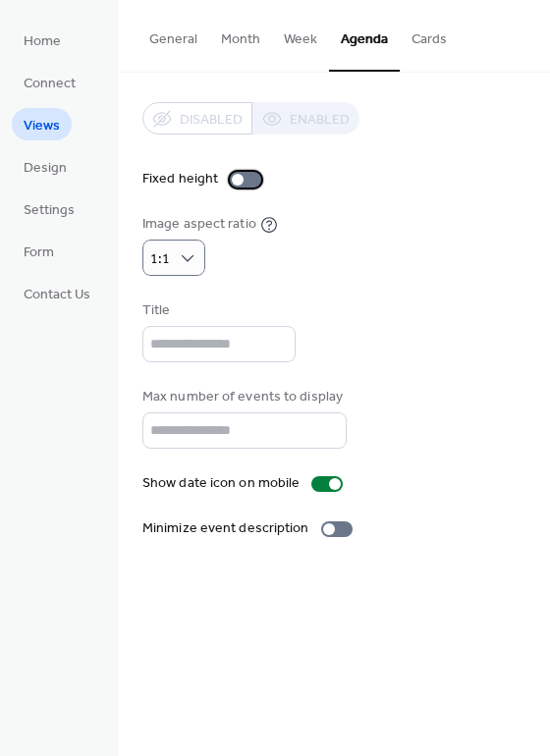
click at [233, 183] on div at bounding box center [238, 180] width 12 height 12
click at [234, 183] on div at bounding box center [245, 180] width 31 height 16
click at [172, 256] on div "1:1" at bounding box center [173, 258] width 63 height 36
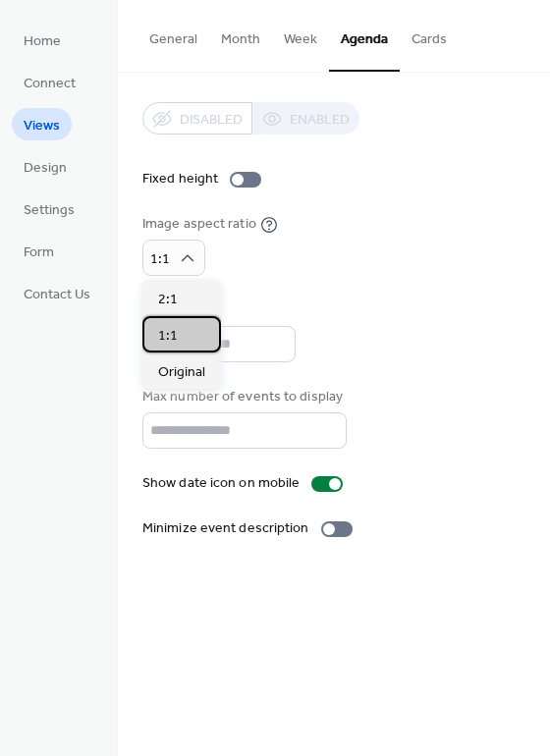
click at [155, 334] on div "1:1" at bounding box center [181, 334] width 79 height 36
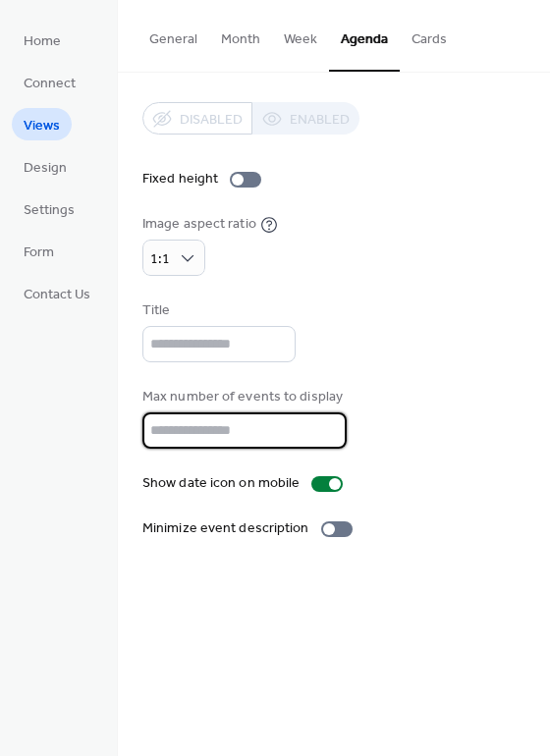
click at [325, 438] on input "**" at bounding box center [244, 431] width 204 height 36
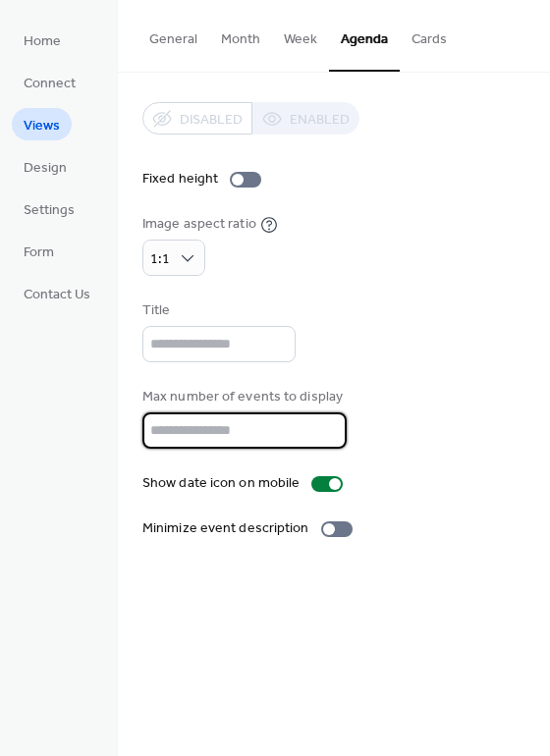
click at [325, 438] on input "**" at bounding box center [244, 431] width 204 height 36
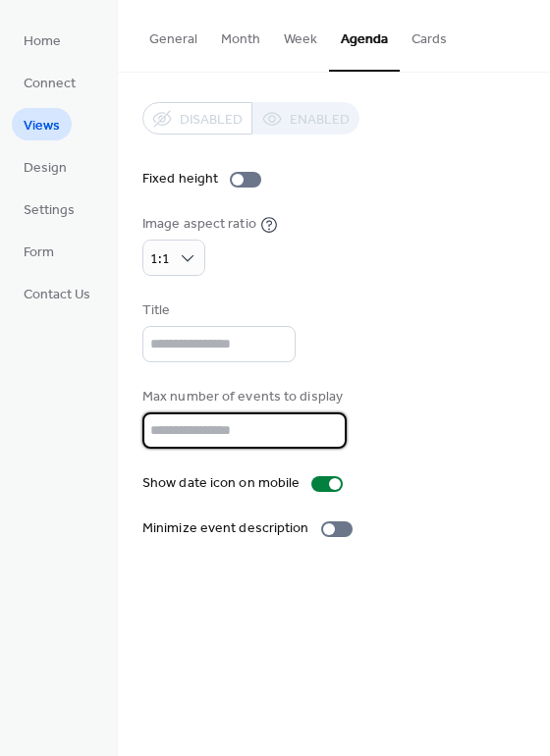
click at [325, 438] on input "*" at bounding box center [244, 431] width 204 height 36
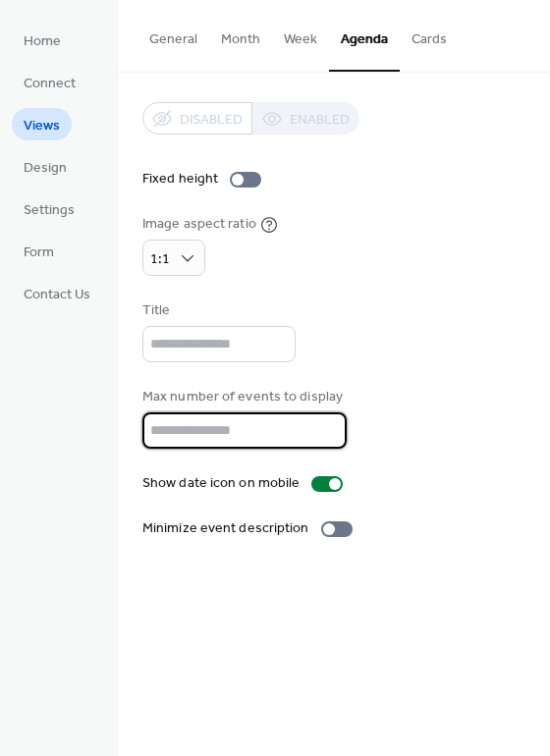
click at [325, 438] on input "*" at bounding box center [244, 431] width 204 height 36
type input "*"
click at [325, 438] on input "*" at bounding box center [244, 431] width 204 height 36
click at [377, 446] on div "Max number of events to display *" at bounding box center [333, 418] width 383 height 62
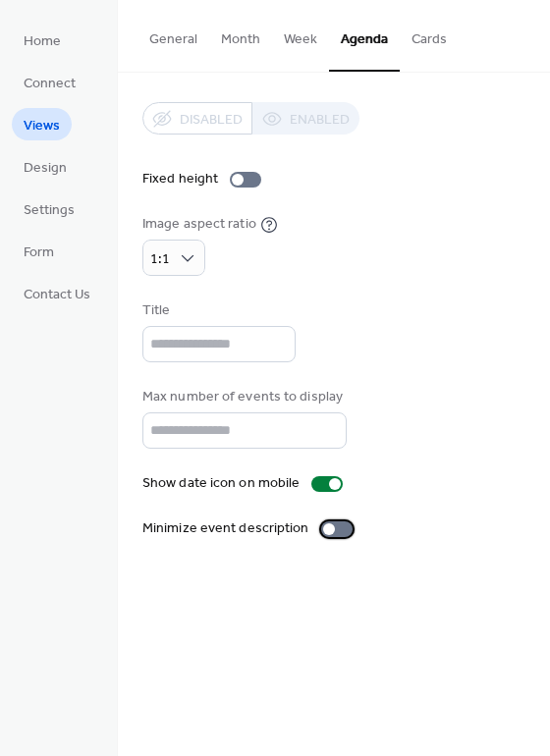
click at [327, 528] on div at bounding box center [329, 530] width 12 height 12
click at [34, 163] on span "Design" at bounding box center [45, 168] width 43 height 21
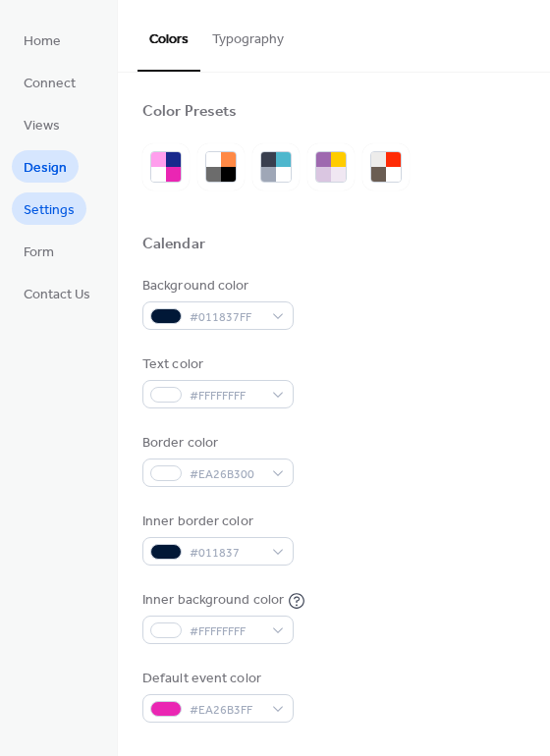
click at [42, 216] on span "Settings" at bounding box center [49, 210] width 51 height 21
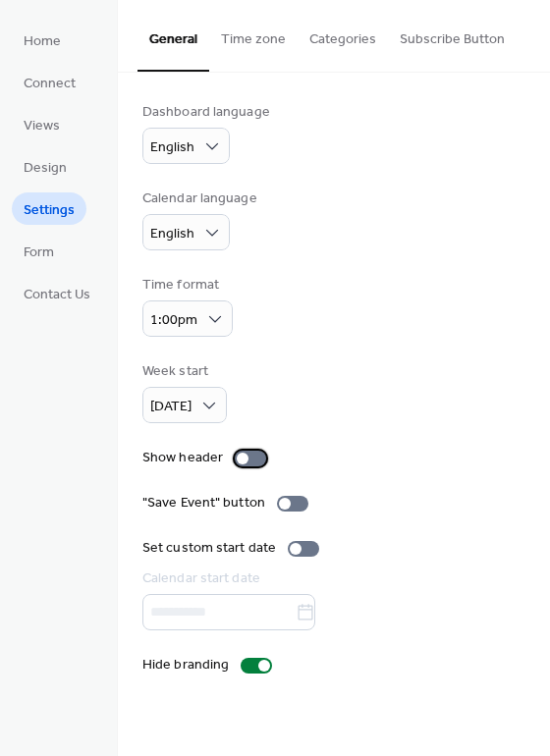
click at [241, 458] on div at bounding box center [243, 459] width 12 height 12
click at [241, 458] on div at bounding box center [250, 459] width 31 height 16
click at [247, 32] on button "Time zone" at bounding box center [253, 35] width 88 height 70
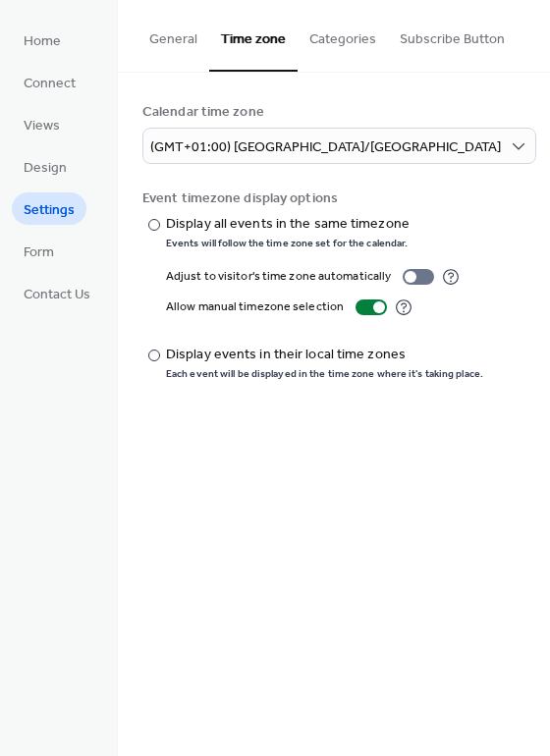
click at [357, 48] on button "Categories" at bounding box center [343, 35] width 90 height 70
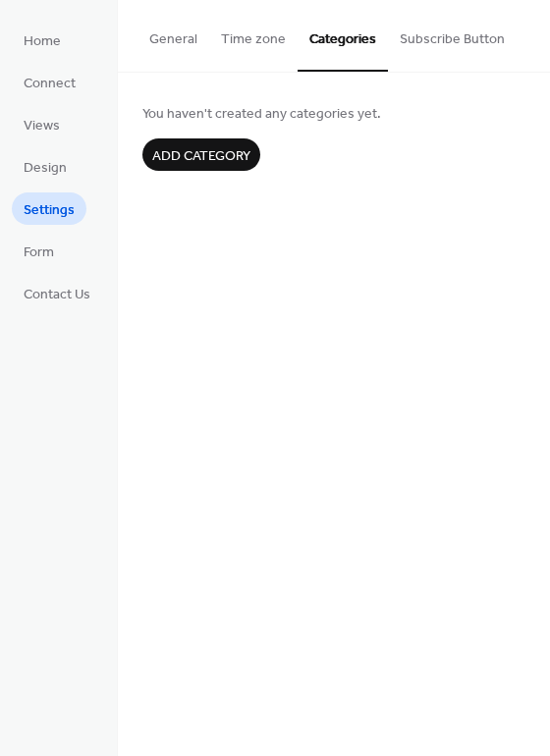
click at [446, 41] on button "Subscribe Button" at bounding box center [452, 35] width 129 height 70
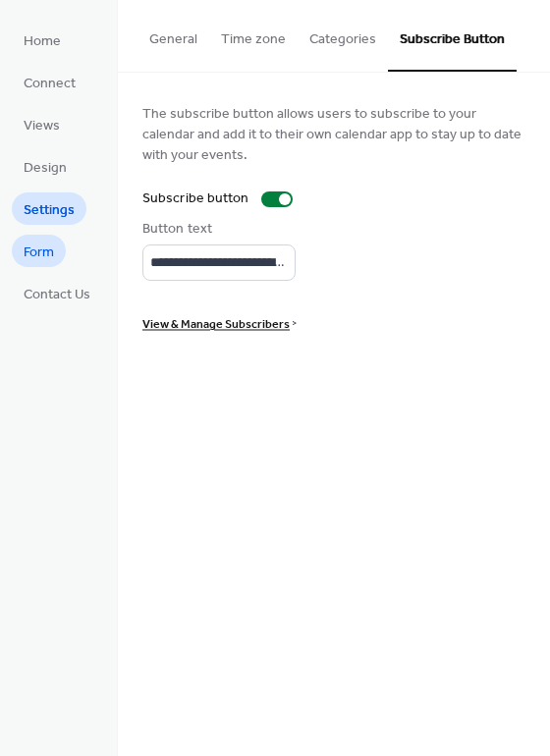
click at [40, 253] on span "Form" at bounding box center [39, 253] width 30 height 21
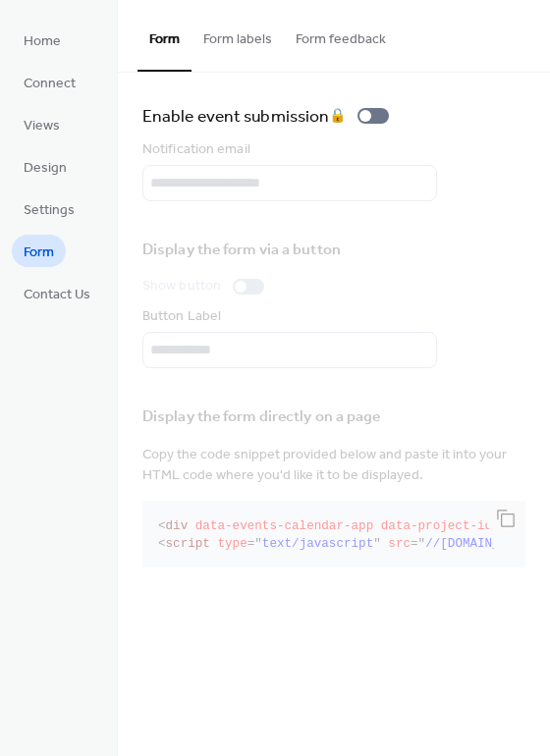
click at [217, 43] on button "Form labels" at bounding box center [238, 35] width 92 height 70
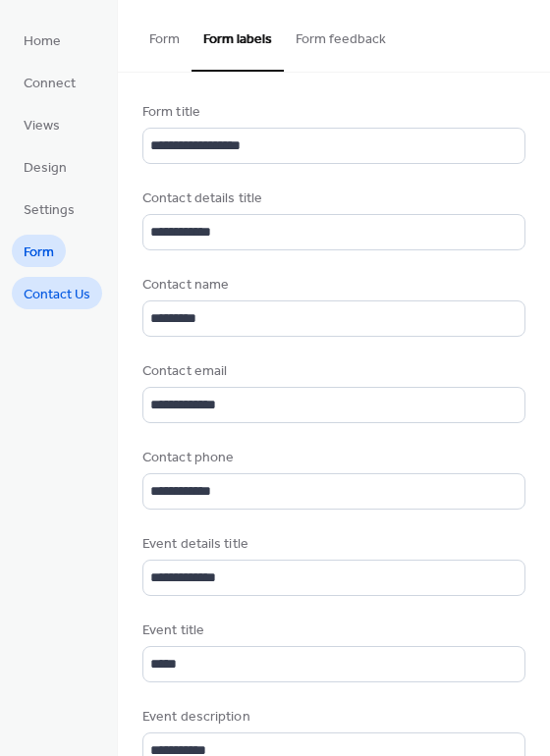
click at [57, 295] on span "Contact Us" at bounding box center [57, 295] width 67 height 21
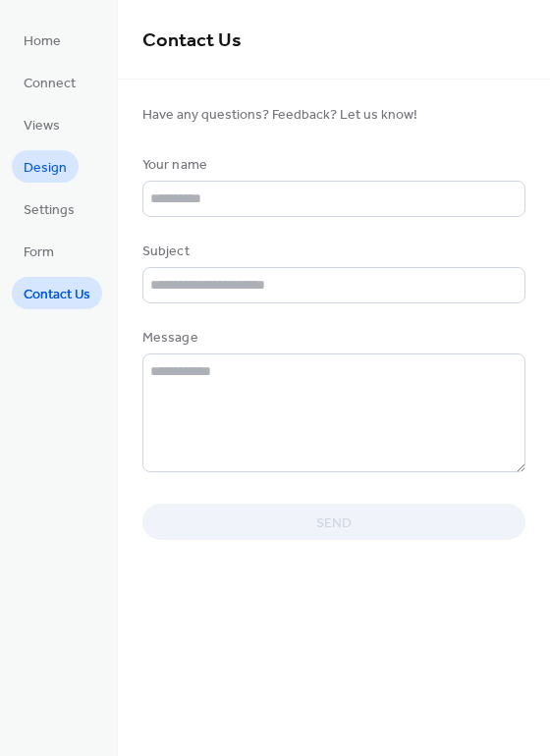
click at [61, 171] on span "Design" at bounding box center [45, 168] width 43 height 21
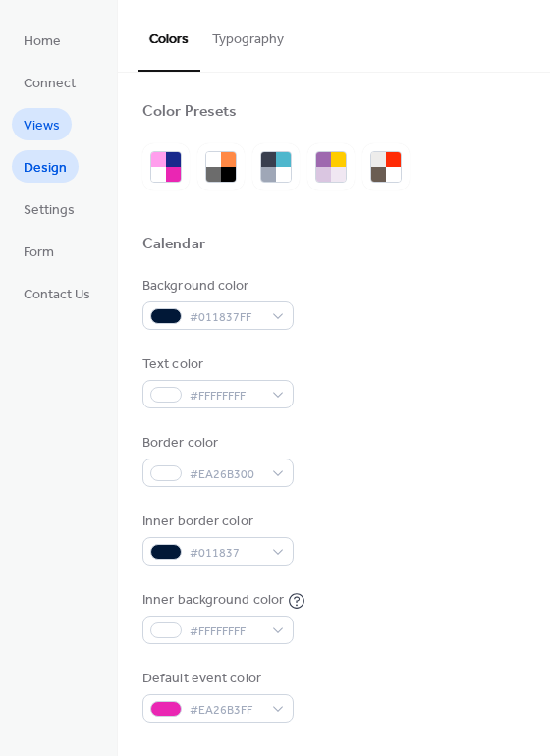
click at [47, 125] on span "Views" at bounding box center [42, 126] width 36 height 21
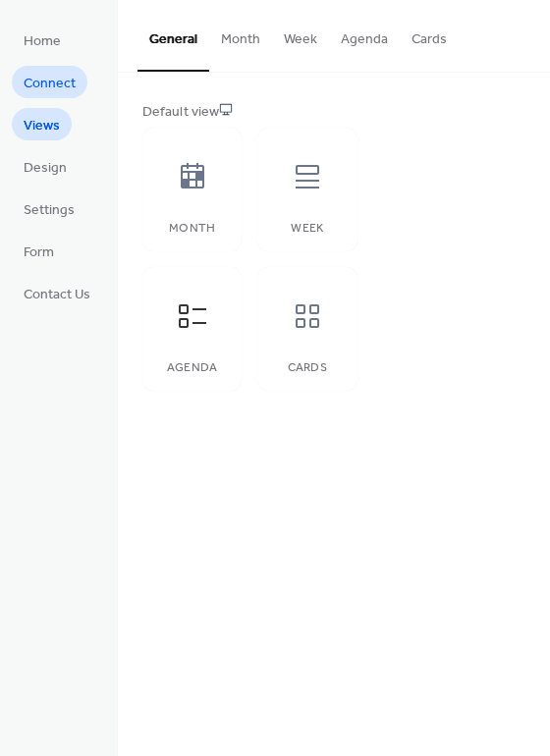
click at [61, 74] on span "Connect" at bounding box center [50, 84] width 52 height 21
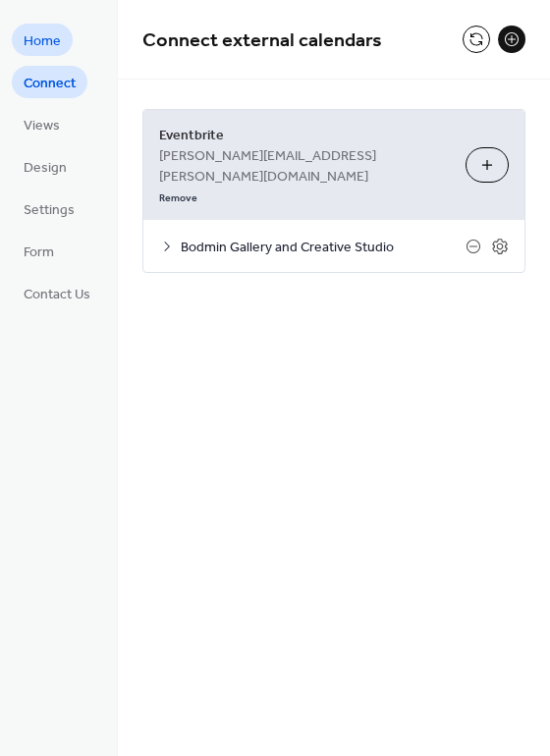
click at [52, 42] on span "Home" at bounding box center [42, 41] width 37 height 21
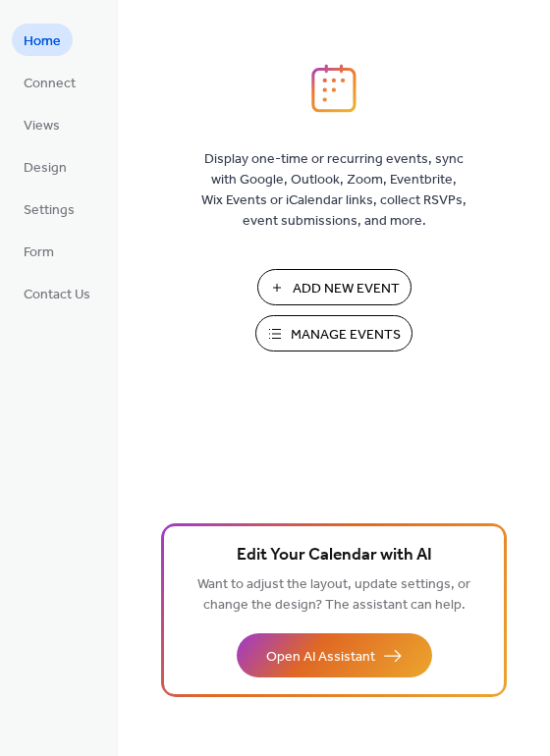
click at [301, 333] on span "Manage Events" at bounding box center [346, 335] width 110 height 21
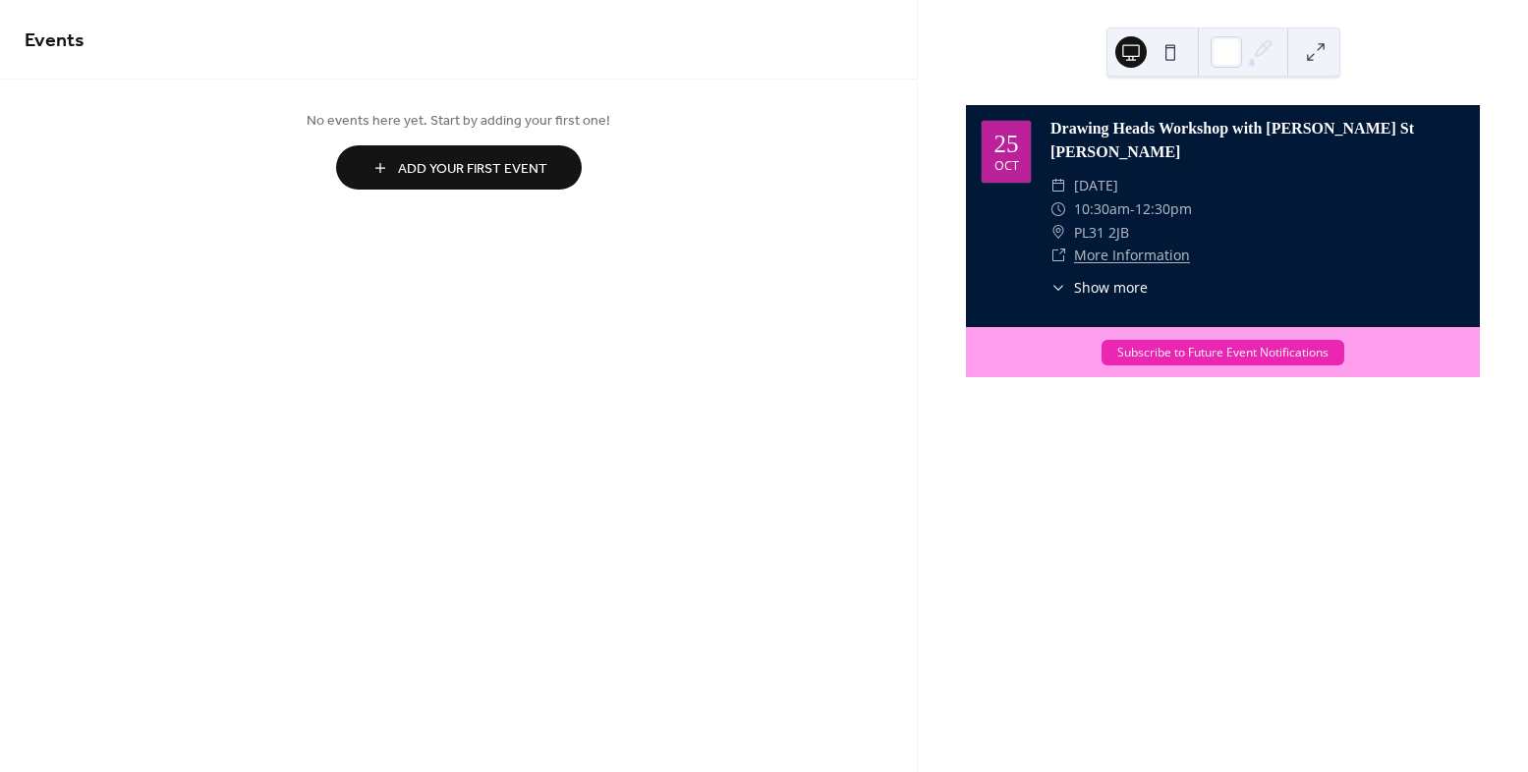
click at [1135, 158] on span "Drawing Heads Workshop with Nicholas St John Rosse" at bounding box center [1257, 140] width 414 height 47
click at [1009, 143] on div "25" at bounding box center [1006, 144] width 25 height 25
click at [1163, 354] on button "Subscribe to Future Event Notifications" at bounding box center [1222, 353] width 243 height 26
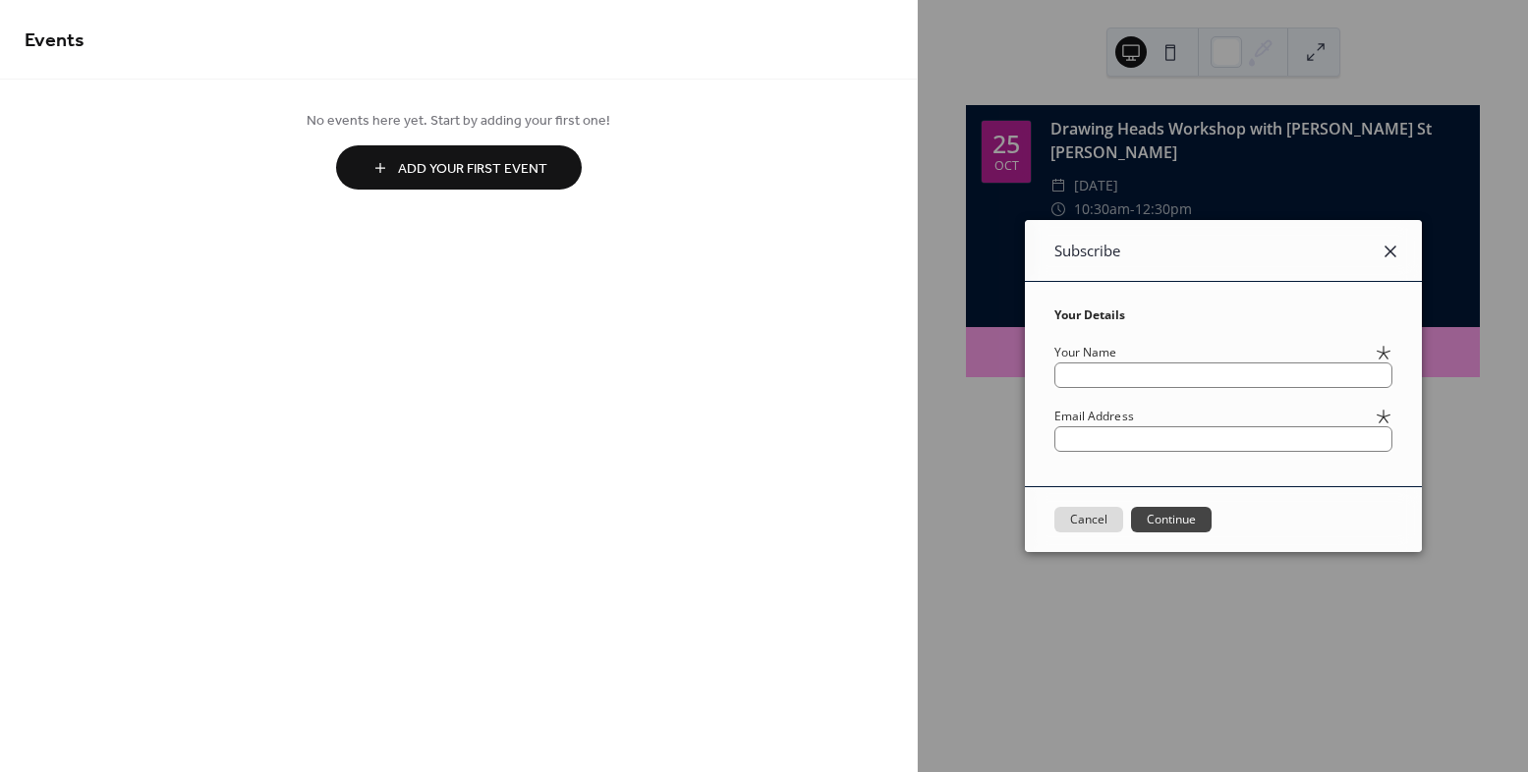
click at [1402, 248] on icon at bounding box center [1390, 252] width 24 height 24
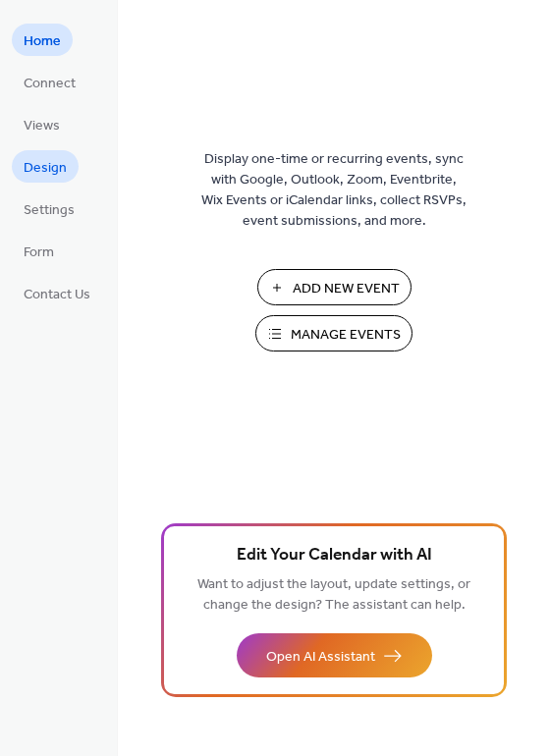
click at [49, 169] on span "Design" at bounding box center [45, 168] width 43 height 21
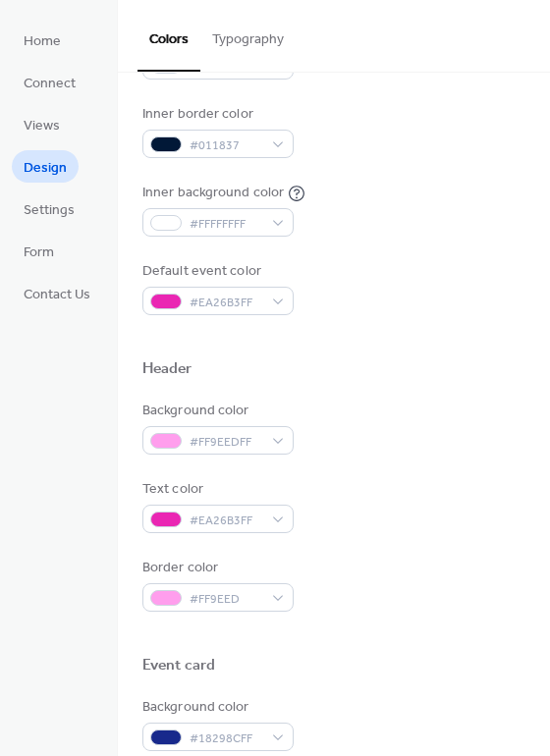
scroll to position [407, 0]
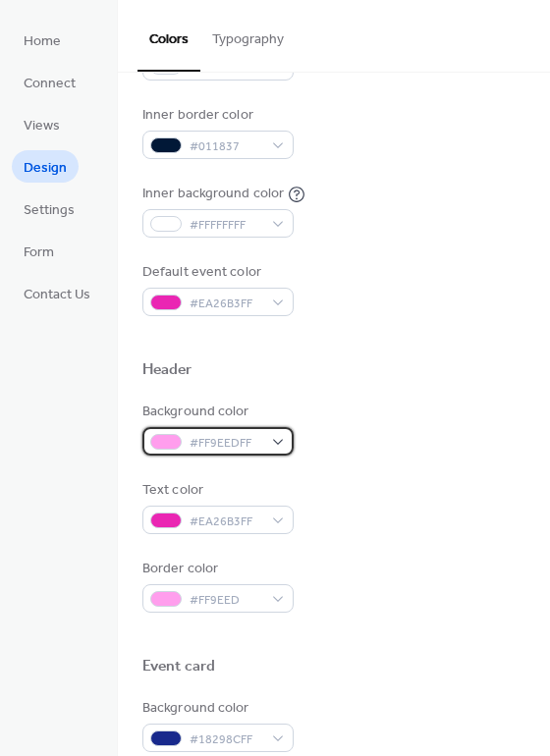
click at [268, 443] on div "#FF9EEDFF" at bounding box center [217, 441] width 151 height 28
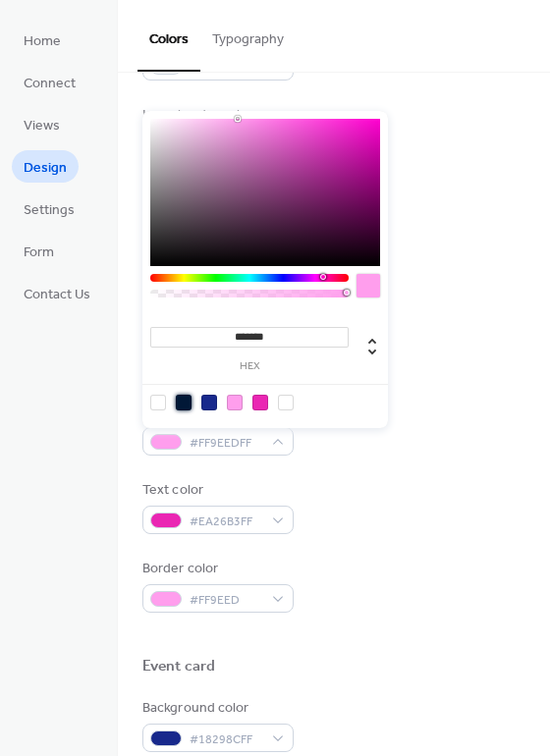
click at [184, 401] on div at bounding box center [184, 403] width 16 height 16
type input "*******"
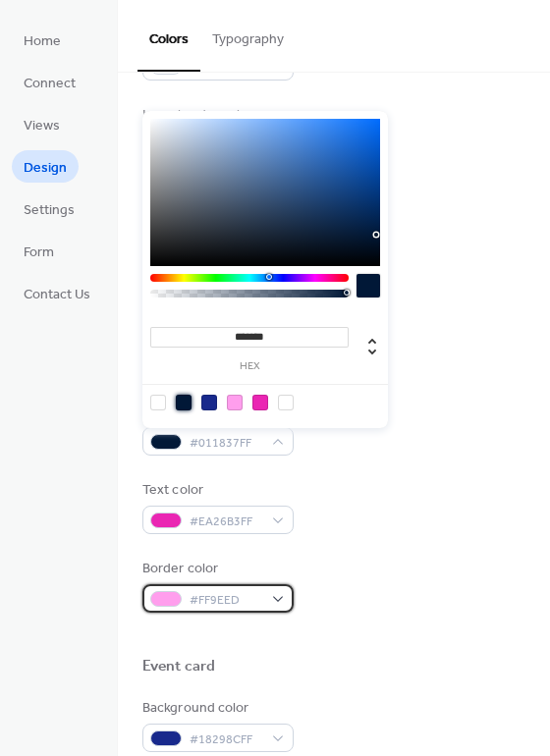
click at [217, 599] on span "#FF9EED" at bounding box center [226, 600] width 73 height 21
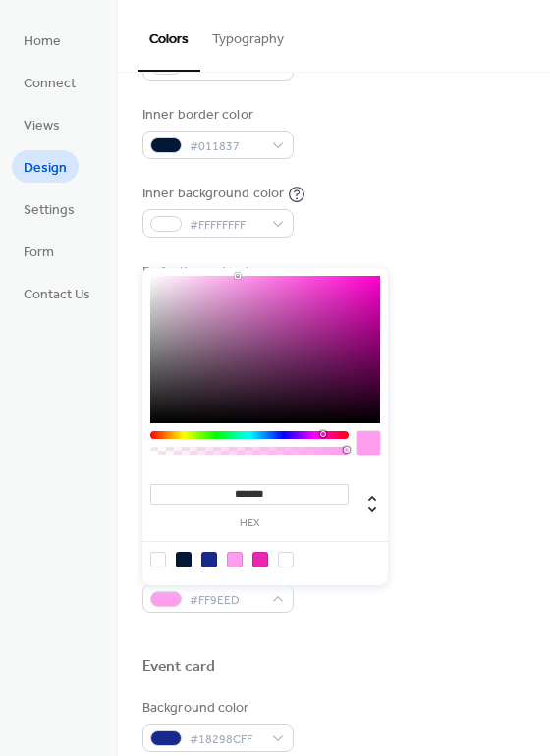
type input "***"
type input "*"
drag, startPoint x: 162, startPoint y: 453, endPoint x: 121, endPoint y: 454, distance: 41.3
click at [121, 454] on body "Home Connect Views Design Settings Form Contact Us Design Colors Typography Col…" at bounding box center [275, 378] width 550 height 756
click at [159, 558] on div at bounding box center [158, 560] width 16 height 16
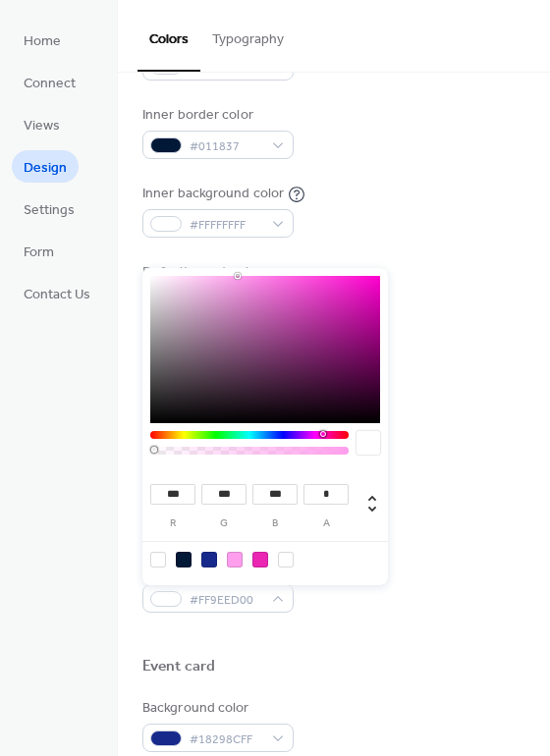
type input "***"
type input "*"
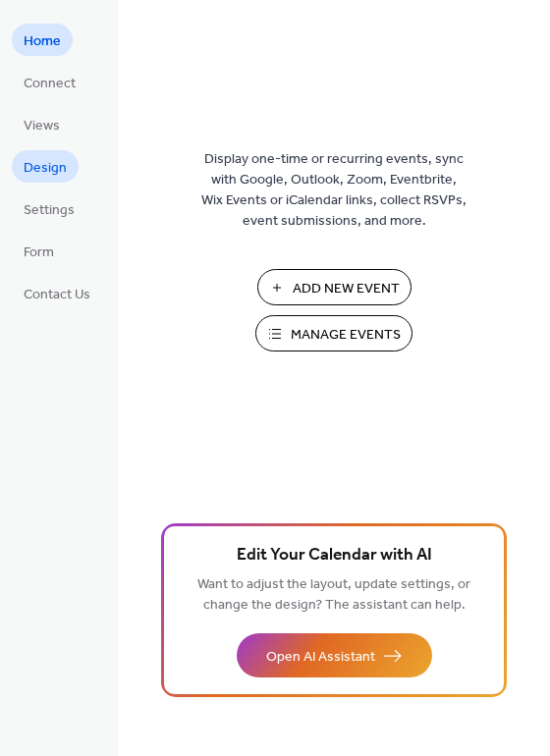
click at [65, 170] on span "Design" at bounding box center [45, 168] width 43 height 21
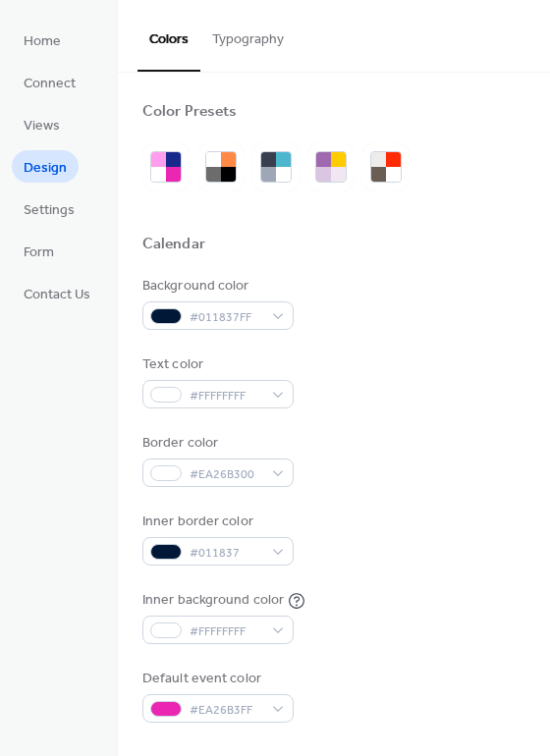
click at [230, 51] on button "Typography" at bounding box center [247, 35] width 95 height 70
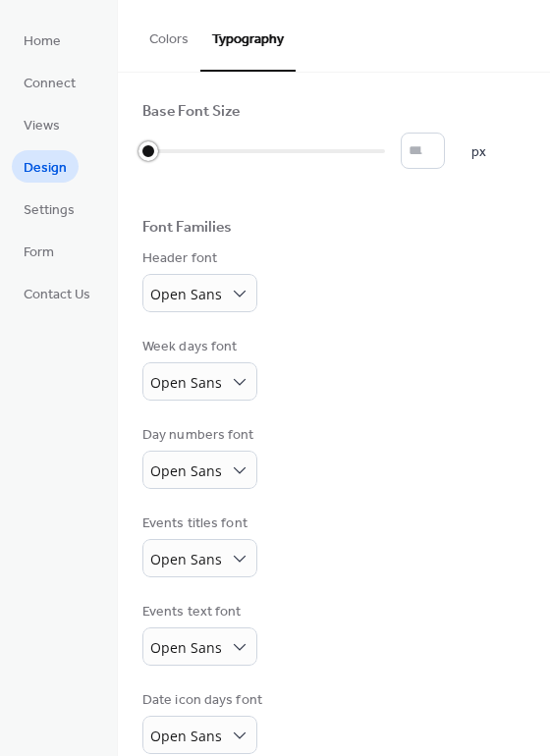
click at [150, 153] on div at bounding box center [149, 151] width 20 height 20
type input "*"
click at [442, 145] on input "*" at bounding box center [423, 151] width 44 height 36
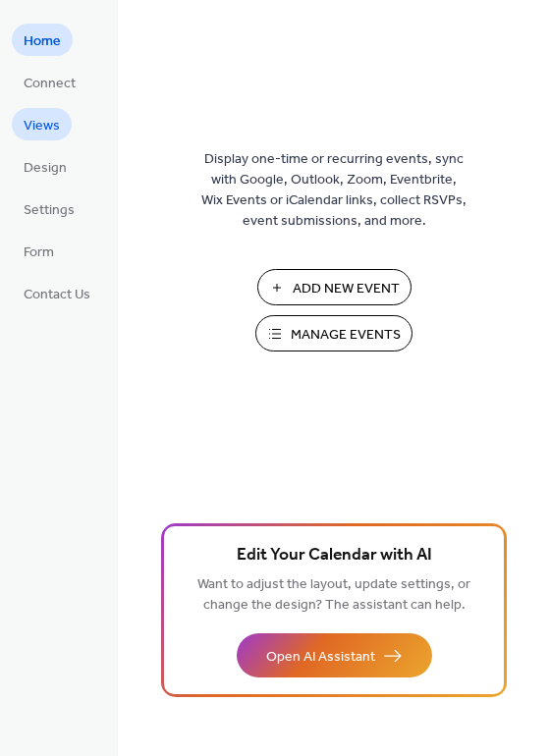
click at [38, 116] on span "Views" at bounding box center [42, 126] width 36 height 21
click at [54, 162] on span "Design" at bounding box center [45, 168] width 43 height 21
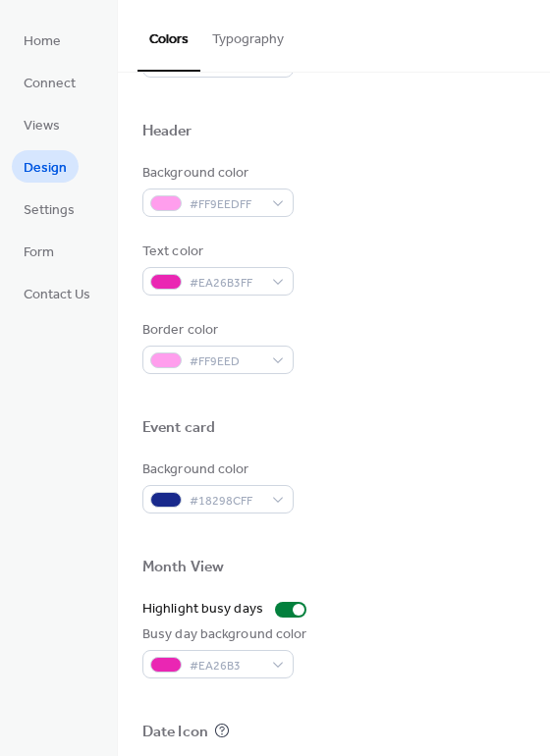
scroll to position [640, 0]
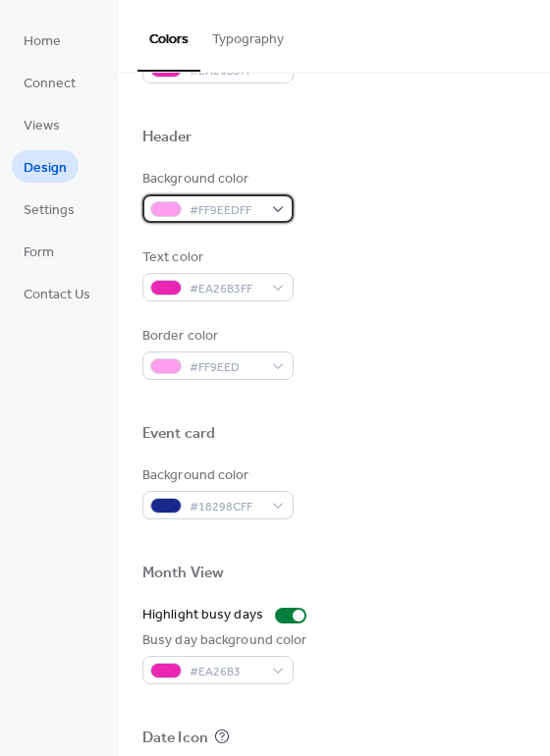
click at [274, 214] on div "#FF9EEDFF" at bounding box center [217, 209] width 151 height 28
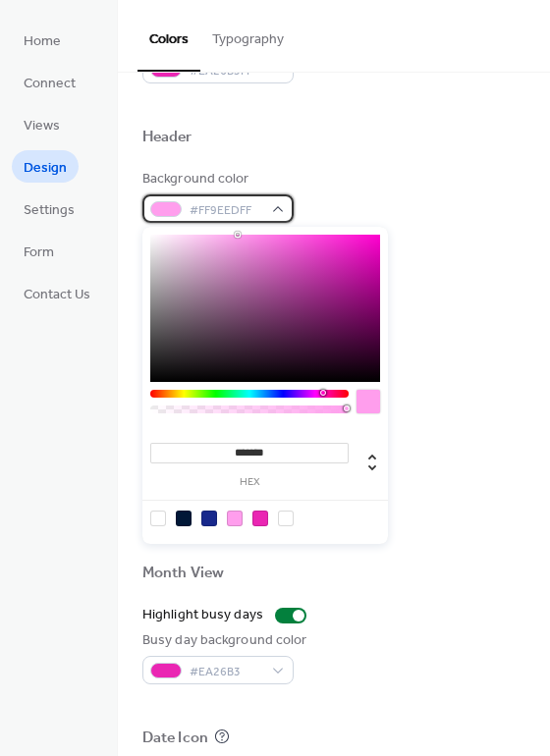
click at [274, 213] on div "#FF9EEDFF" at bounding box center [217, 209] width 151 height 28
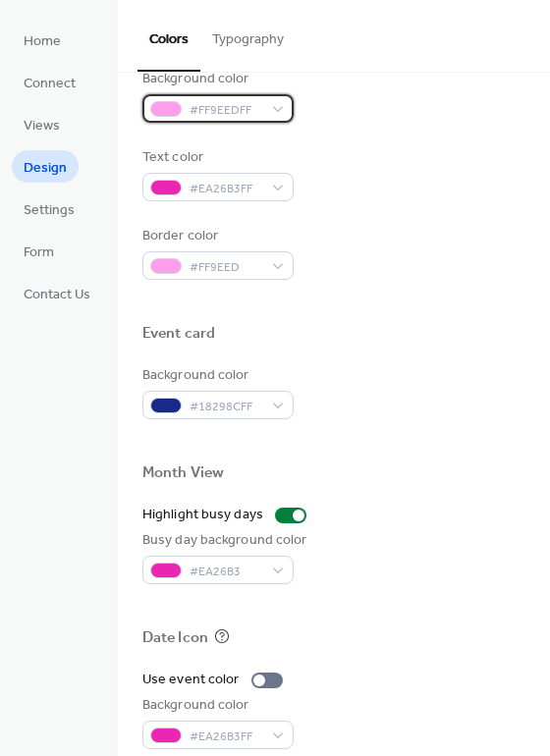
scroll to position [739, 0]
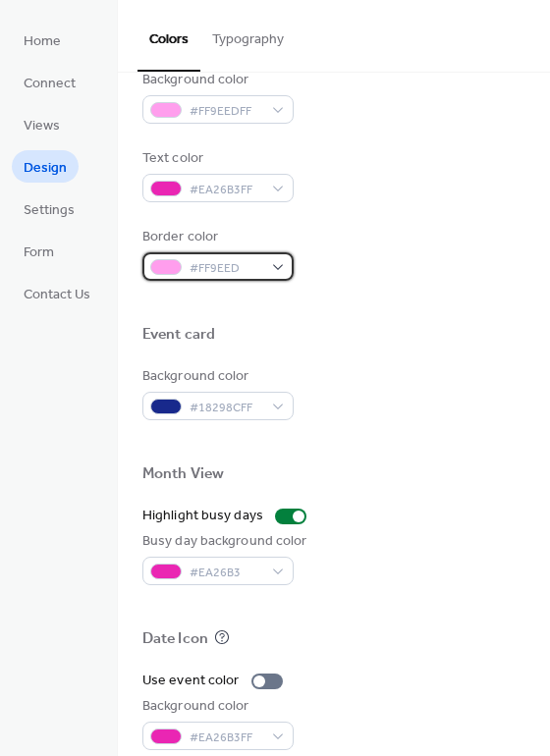
click at [262, 277] on div "#FF9EED" at bounding box center [217, 266] width 151 height 28
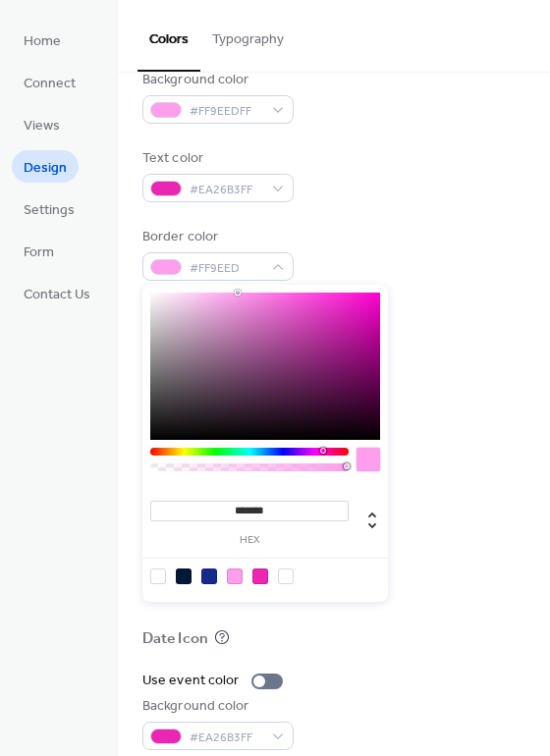
click at [155, 575] on div at bounding box center [158, 577] width 16 height 16
click at [233, 574] on div at bounding box center [235, 577] width 16 height 16
type input "*******"
click at [385, 250] on div "Border color #FF9EEDFF" at bounding box center [333, 254] width 383 height 54
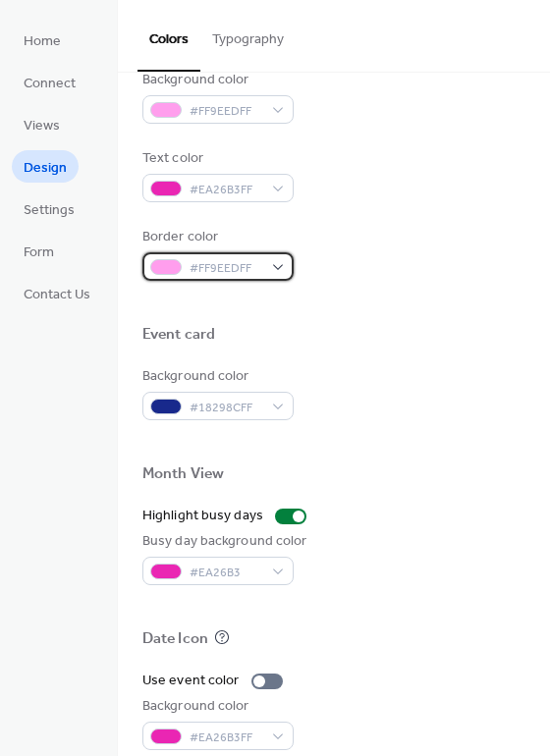
click at [269, 266] on div "#FF9EEDFF" at bounding box center [217, 266] width 151 height 28
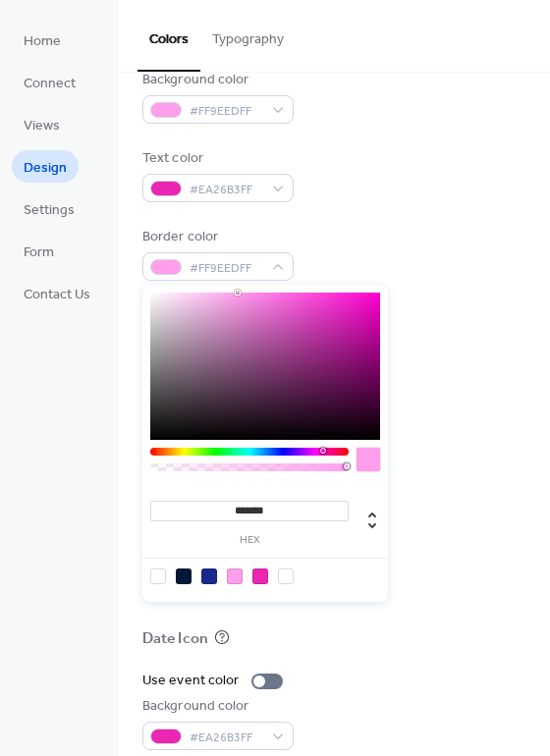
click at [334, 206] on div "Background color #FF9EEDFF Text color #EA26B3FF Border color #FF9EEDFF" at bounding box center [333, 175] width 383 height 211
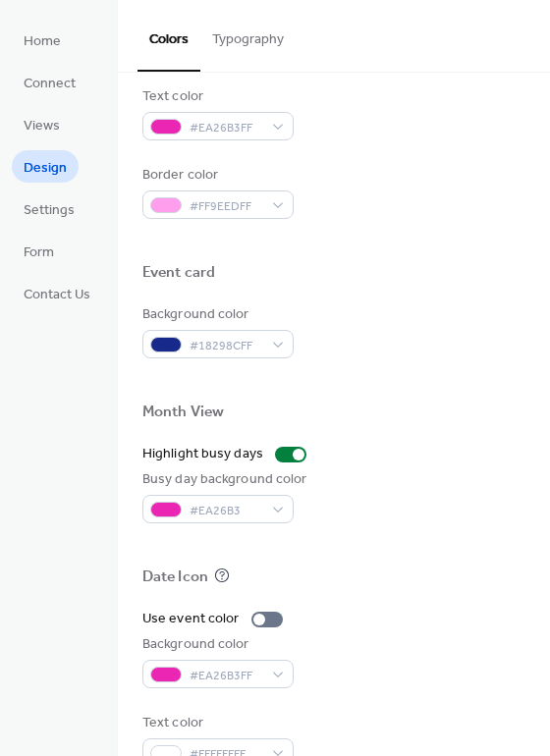
scroll to position [805, 0]
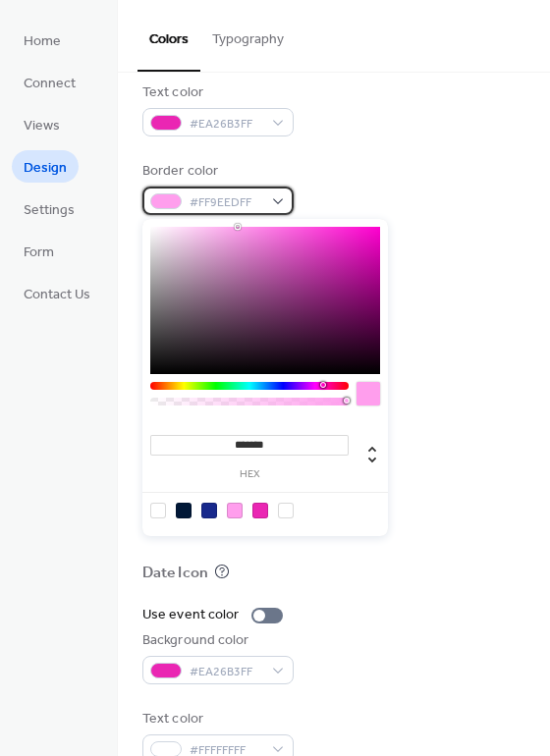
click at [270, 203] on div "#FF9EEDFF" at bounding box center [217, 201] width 151 height 28
click at [185, 509] on div at bounding box center [184, 511] width 16 height 16
type input "*******"
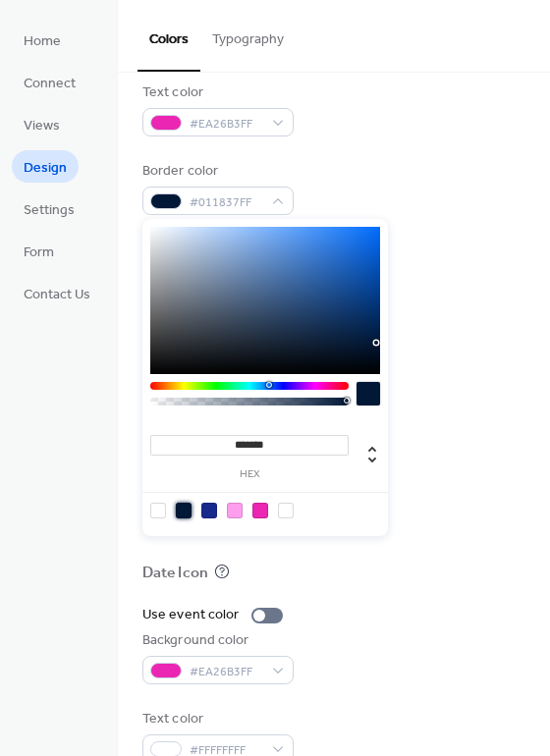
click at [349, 147] on div "Background color #FF9EEDFF Text color #EA26B3FF Border color #011837FF" at bounding box center [333, 109] width 383 height 211
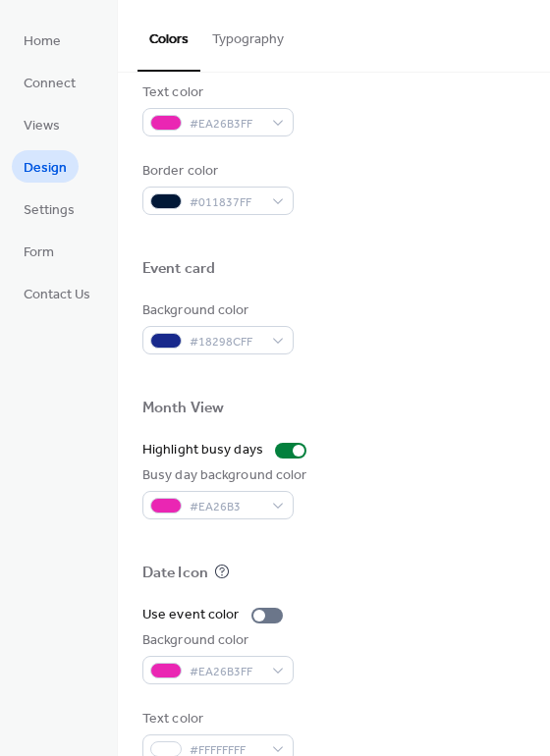
scroll to position [841, 0]
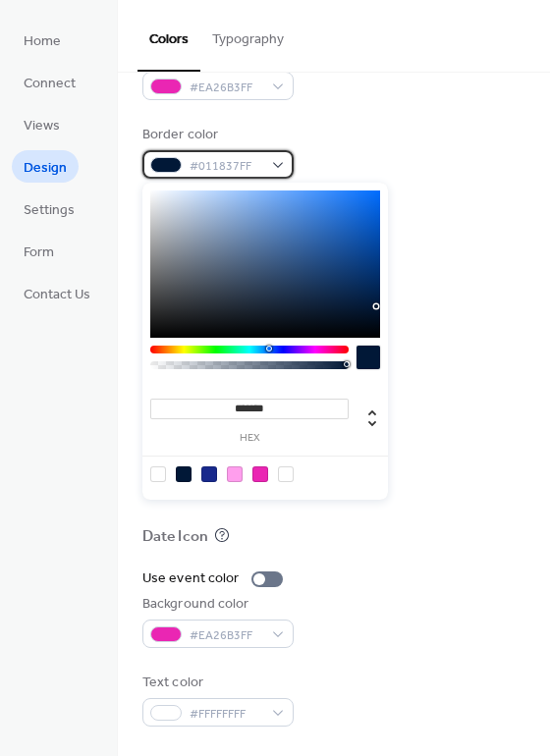
click at [262, 163] on div "#011837FF" at bounding box center [217, 164] width 151 height 28
type input "*"
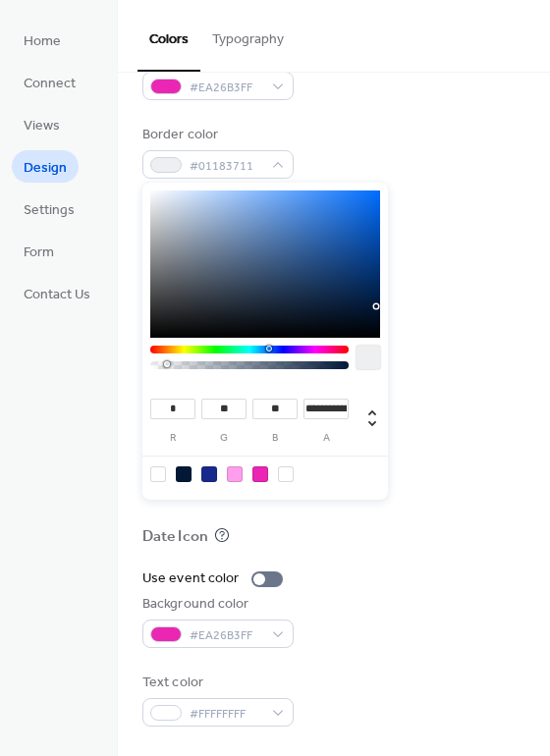
type input "*"
drag, startPoint x: 167, startPoint y: 365, endPoint x: 125, endPoint y: 362, distance: 42.3
click at [125, 362] on body "Home Connect Views Design Settings Form Contact Us Design Colors Typography Col…" at bounding box center [275, 378] width 550 height 756
click at [317, 122] on div "Background color #FF9EEDFF Text color #EA26B3FF Border color #01183700" at bounding box center [333, 73] width 383 height 211
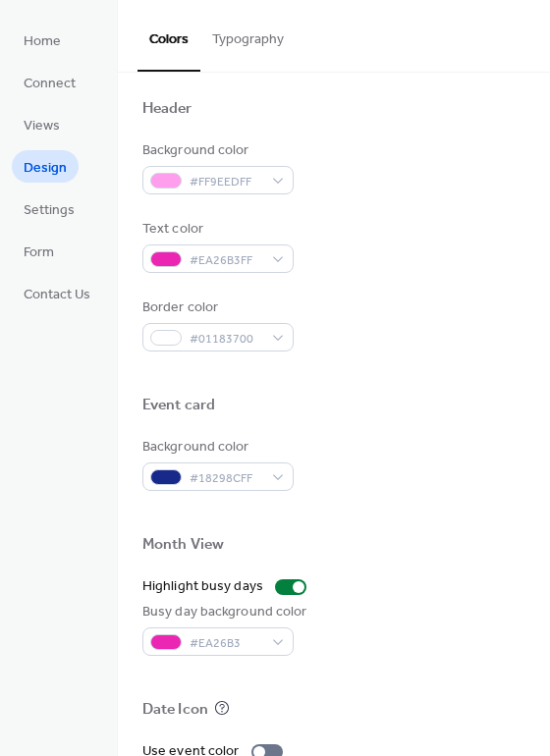
scroll to position [664, 0]
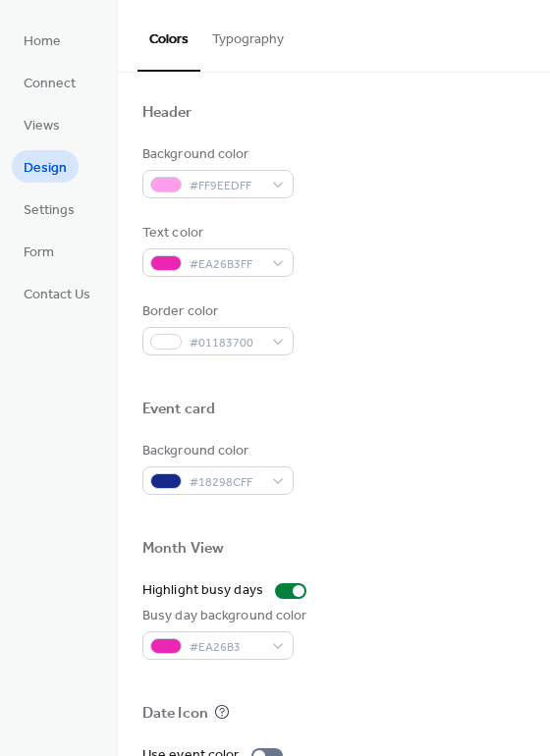
click at [260, 202] on div "Background color #FF9EEDFF Text color #EA26B3FF Border color #01183700" at bounding box center [333, 249] width 383 height 211
click at [260, 191] on span "#FF9EEDFF" at bounding box center [226, 186] width 73 height 21
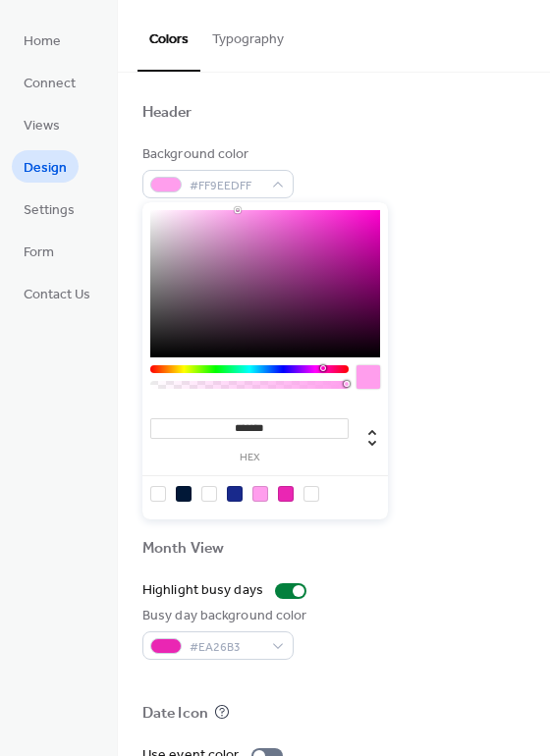
click at [378, 137] on div at bounding box center [333, 137] width 383 height 16
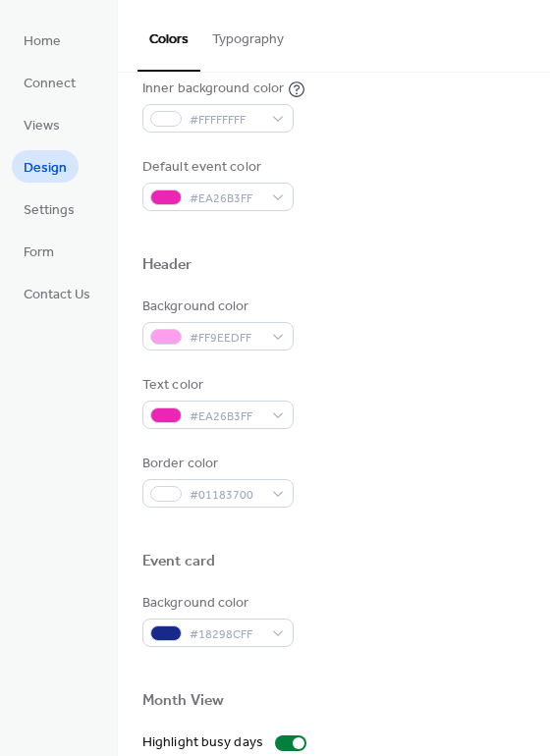
scroll to position [502, 0]
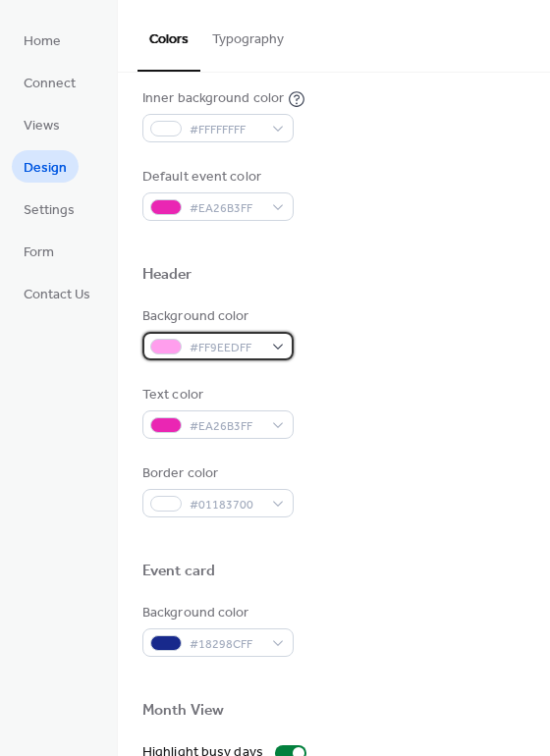
click at [269, 352] on div "#FF9EEDFF" at bounding box center [217, 346] width 151 height 28
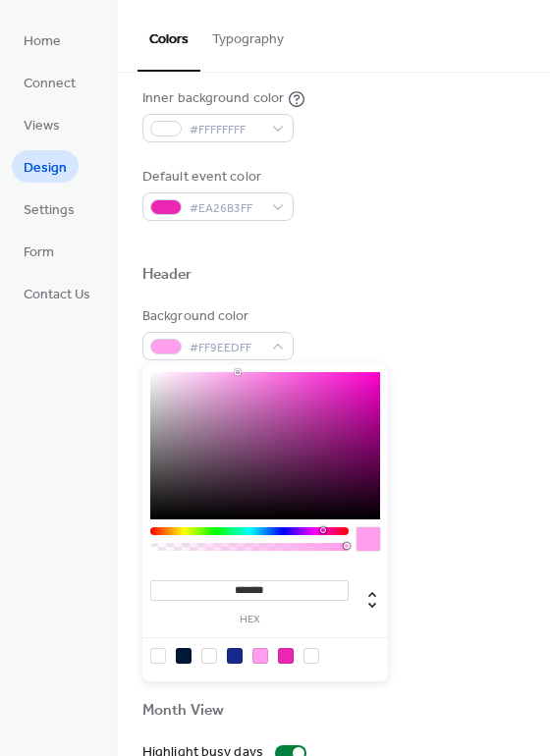
click at [152, 653] on div at bounding box center [158, 656] width 16 height 16
type input "*******"
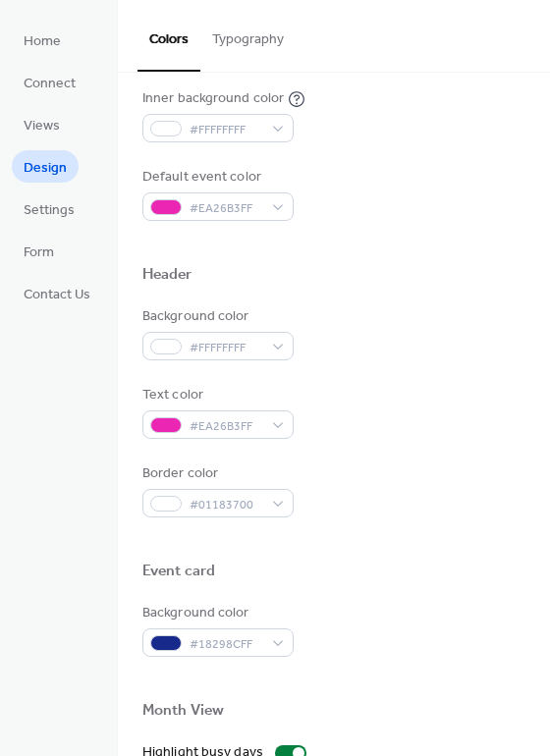
click at [393, 277] on div "Header" at bounding box center [333, 278] width 383 height 26
